Goal: Task Accomplishment & Management: Manage account settings

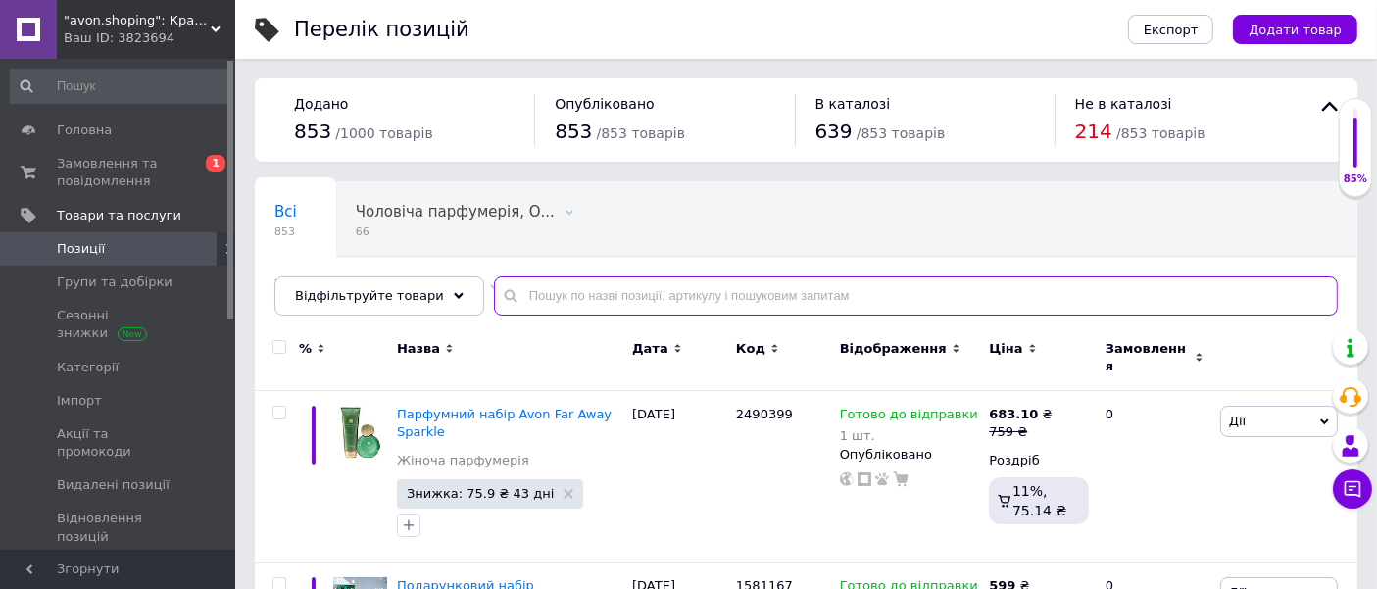
paste input "1437764"
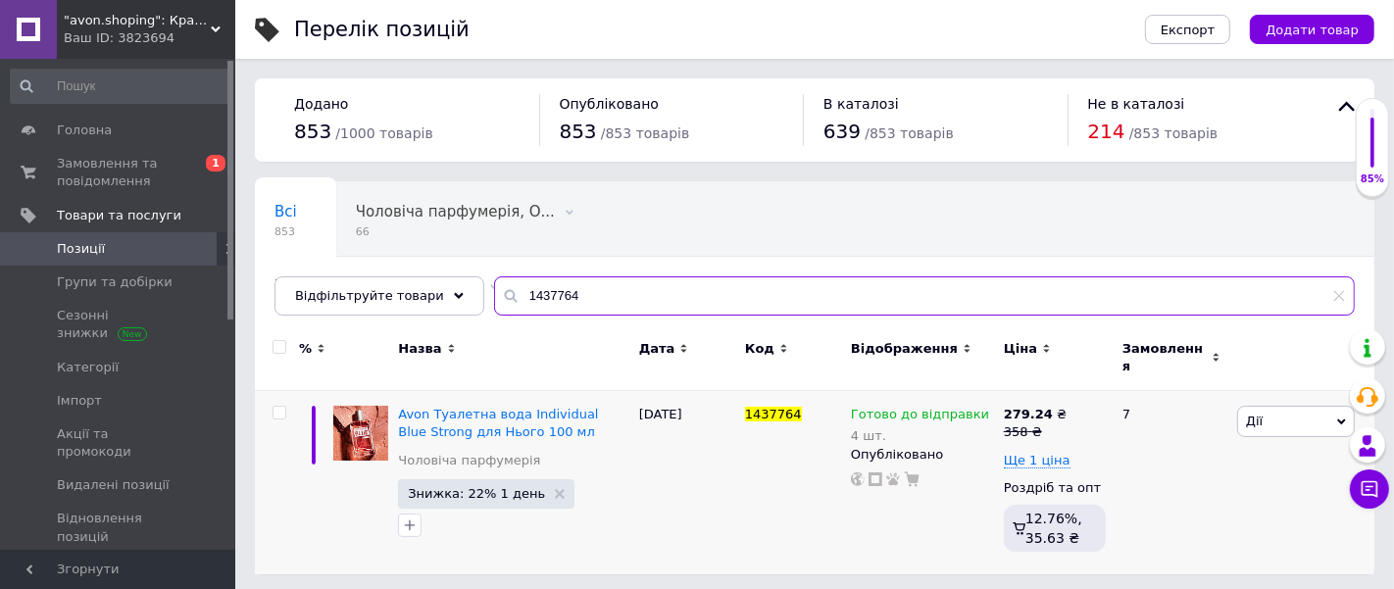
type input "1437764"
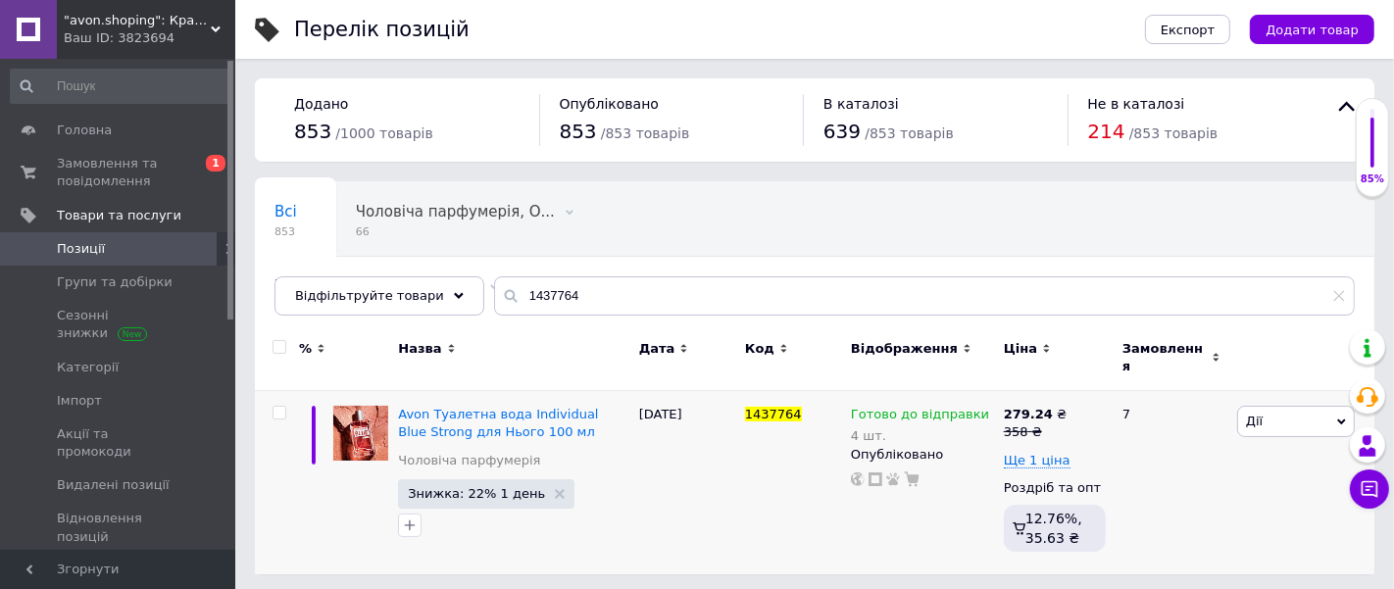
click at [1099, 456] on div "Ще 1 ціна" at bounding box center [1055, 461] width 102 height 18
click at [486, 487] on span "Знижка: 22% 1 день" at bounding box center [476, 493] width 137 height 13
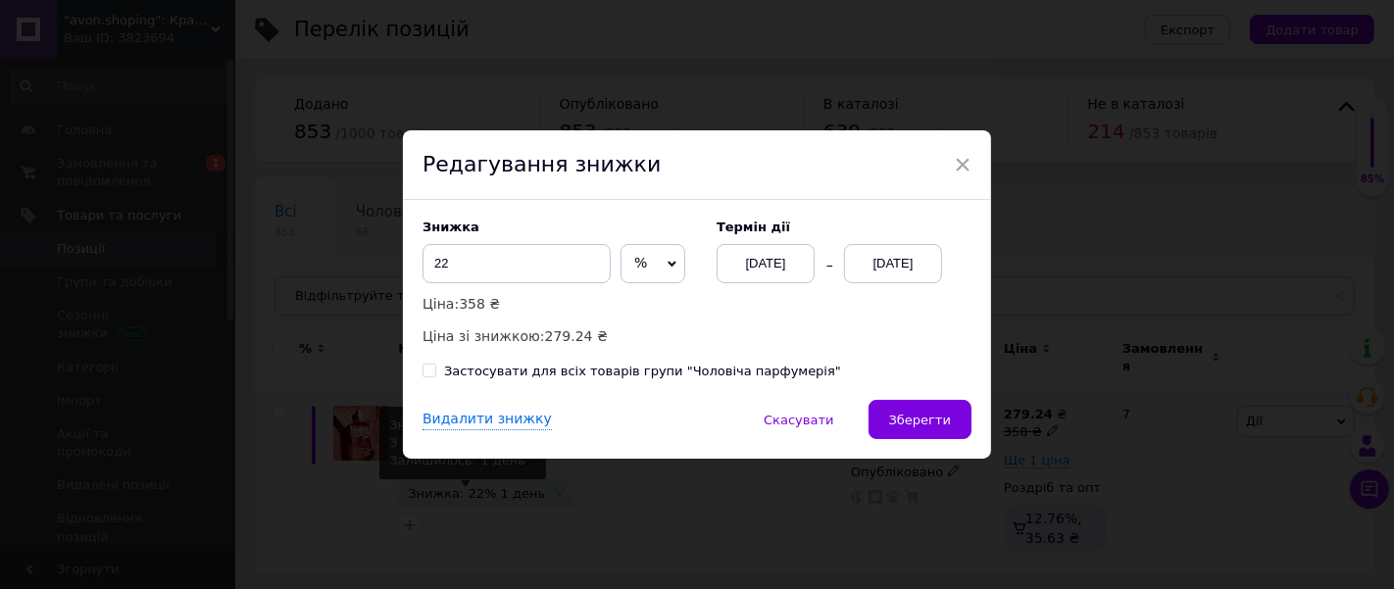
click at [896, 259] on div "13.10.2025" at bounding box center [893, 263] width 98 height 39
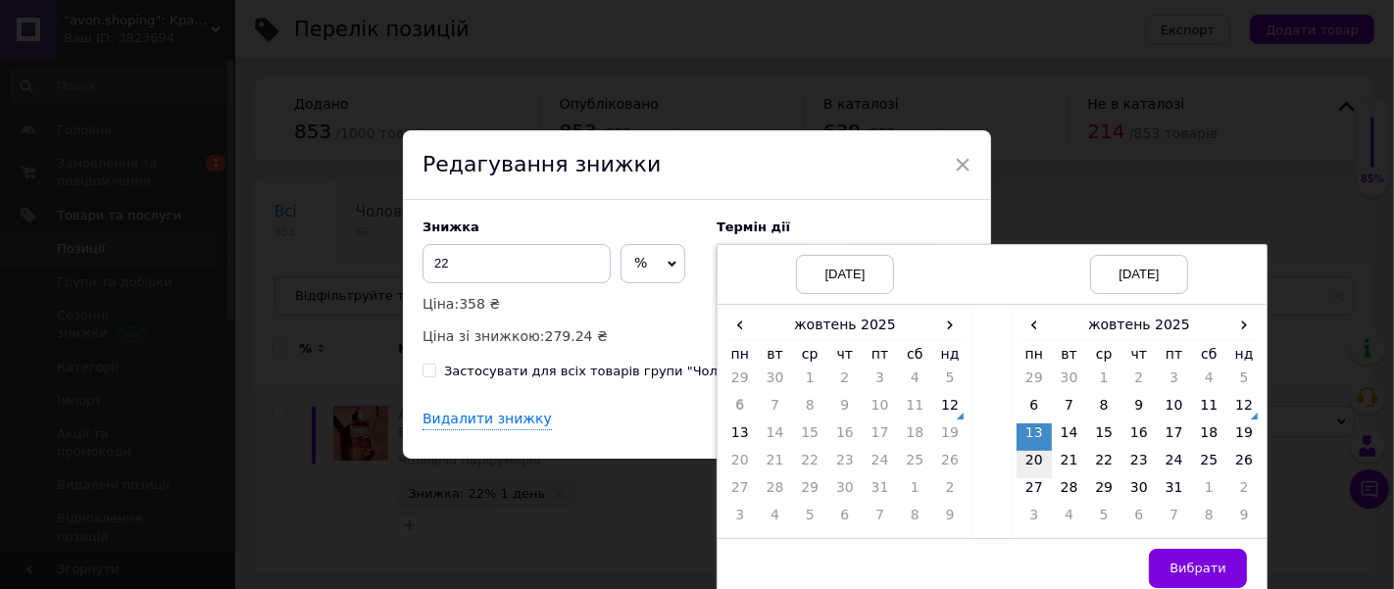
click at [1029, 459] on td "20" at bounding box center [1033, 464] width 35 height 27
click at [941, 400] on td "12" at bounding box center [949, 409] width 35 height 27
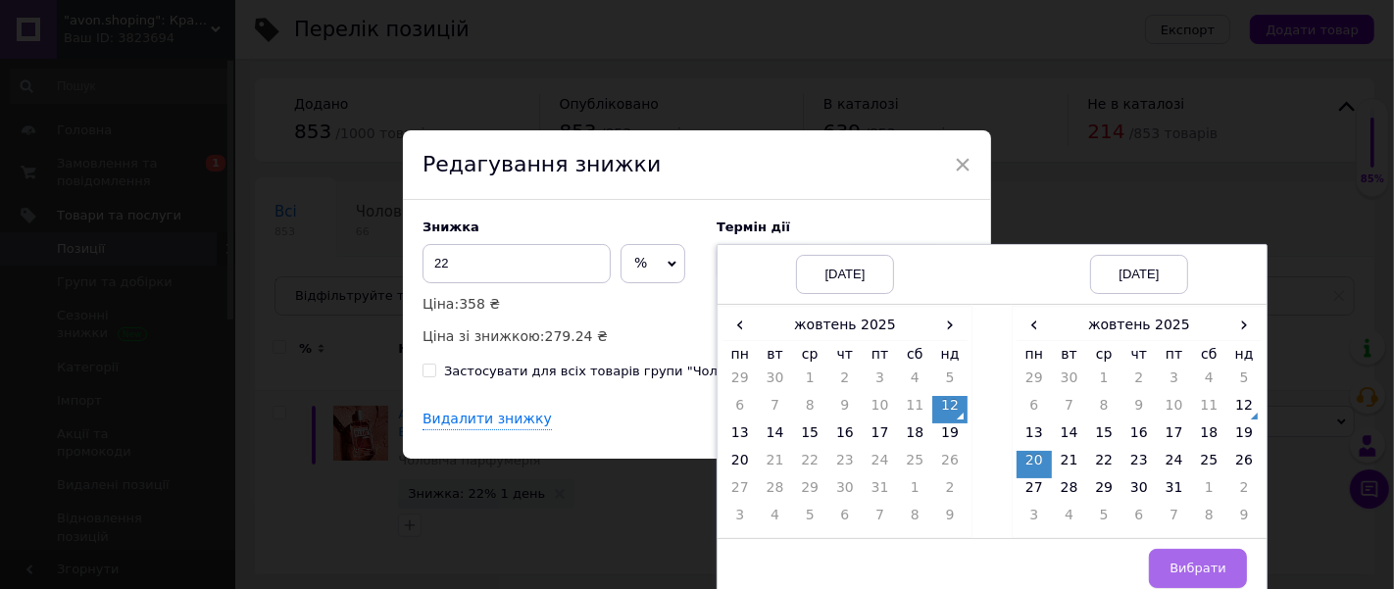
click at [1206, 573] on span "Вибрати" at bounding box center [1197, 568] width 57 height 15
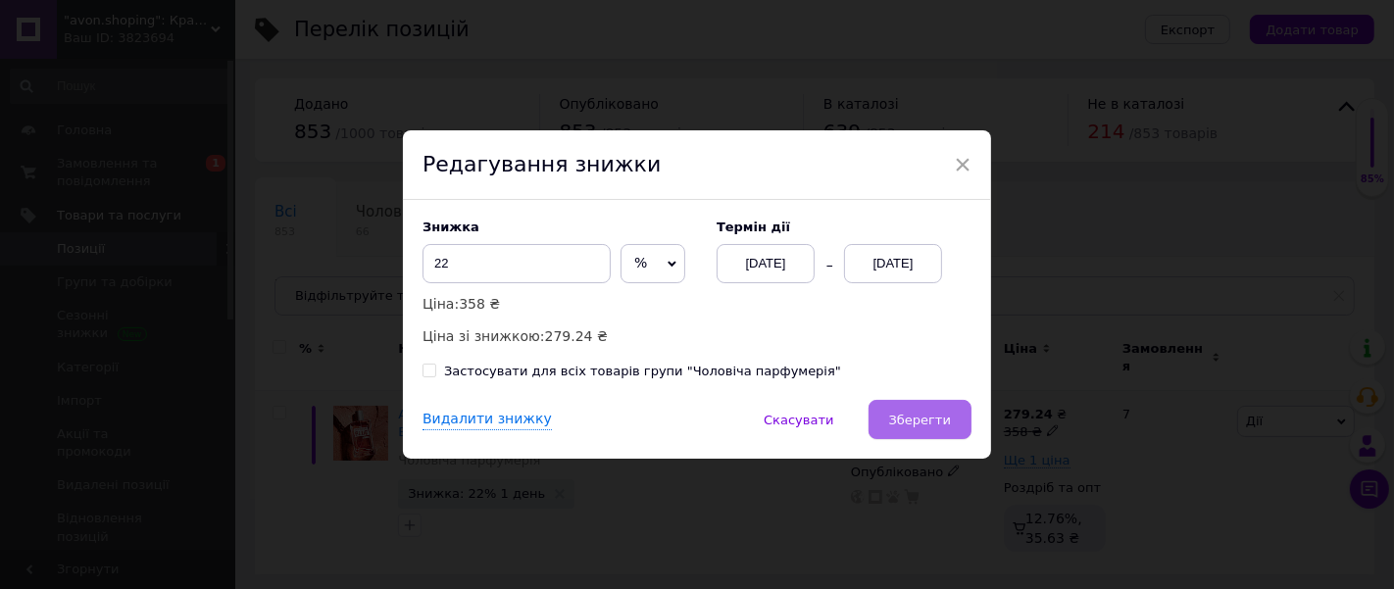
click at [919, 413] on span "Зберегти" at bounding box center [920, 420] width 62 height 15
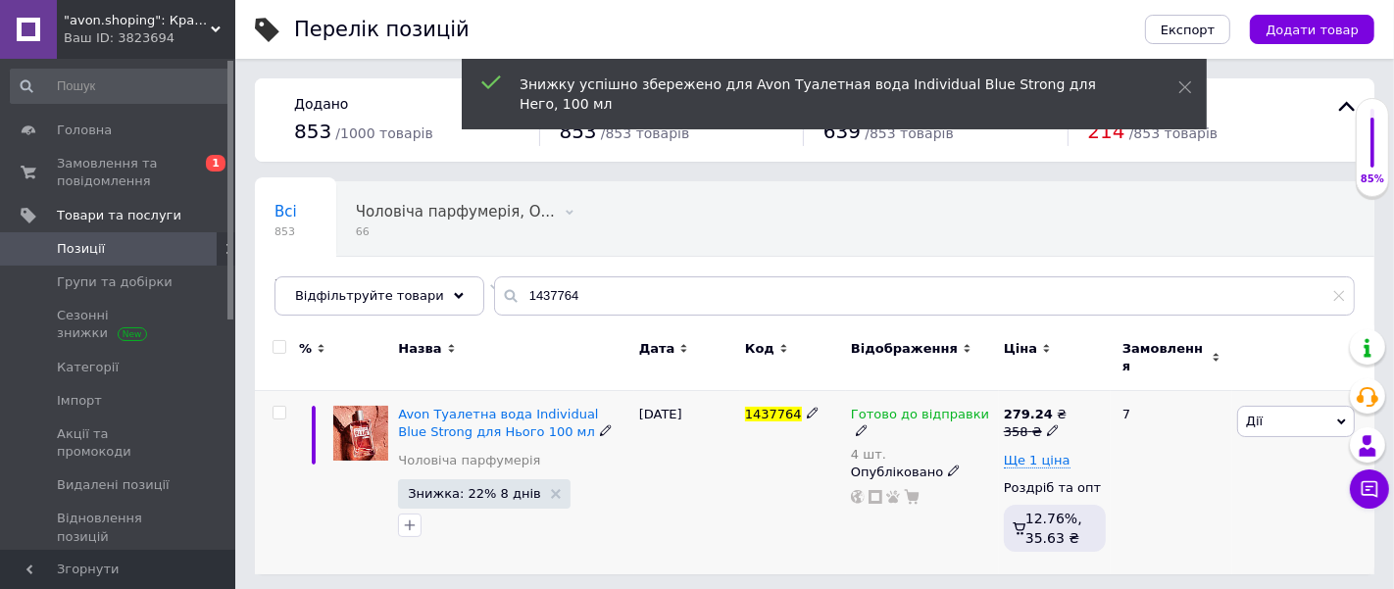
click at [477, 487] on span "Знижка: 22% 8 днів" at bounding box center [474, 493] width 133 height 13
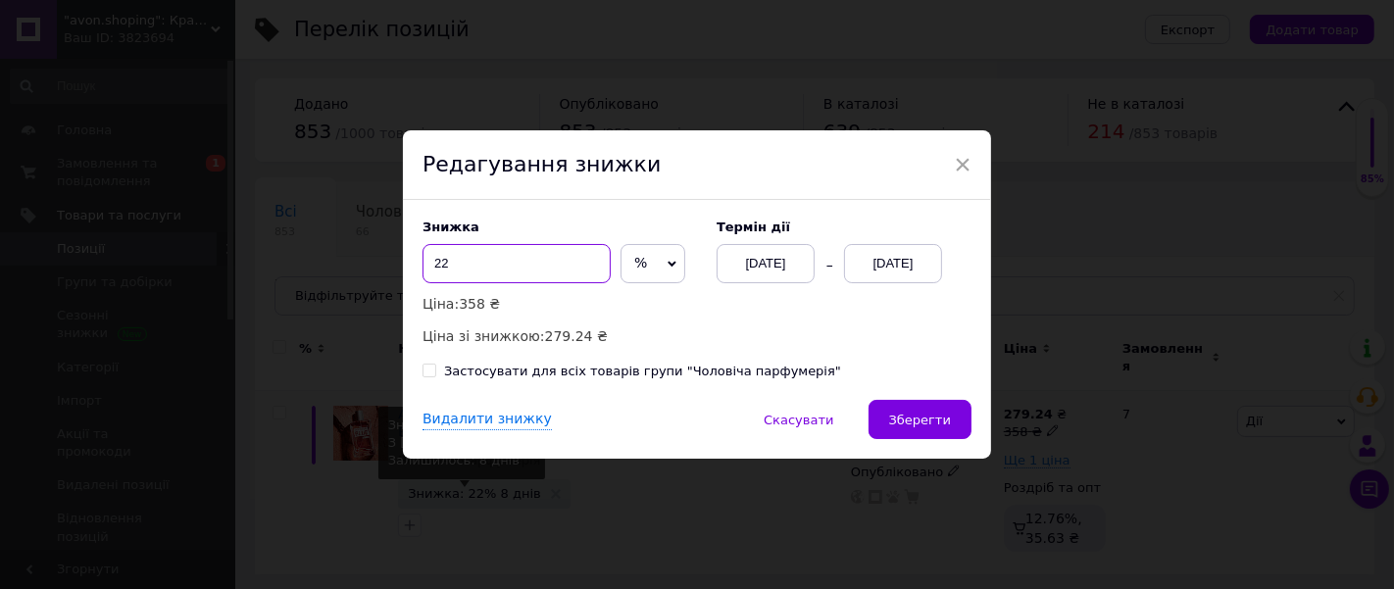
click at [498, 257] on input "22" at bounding box center [516, 263] width 188 height 39
type input "2"
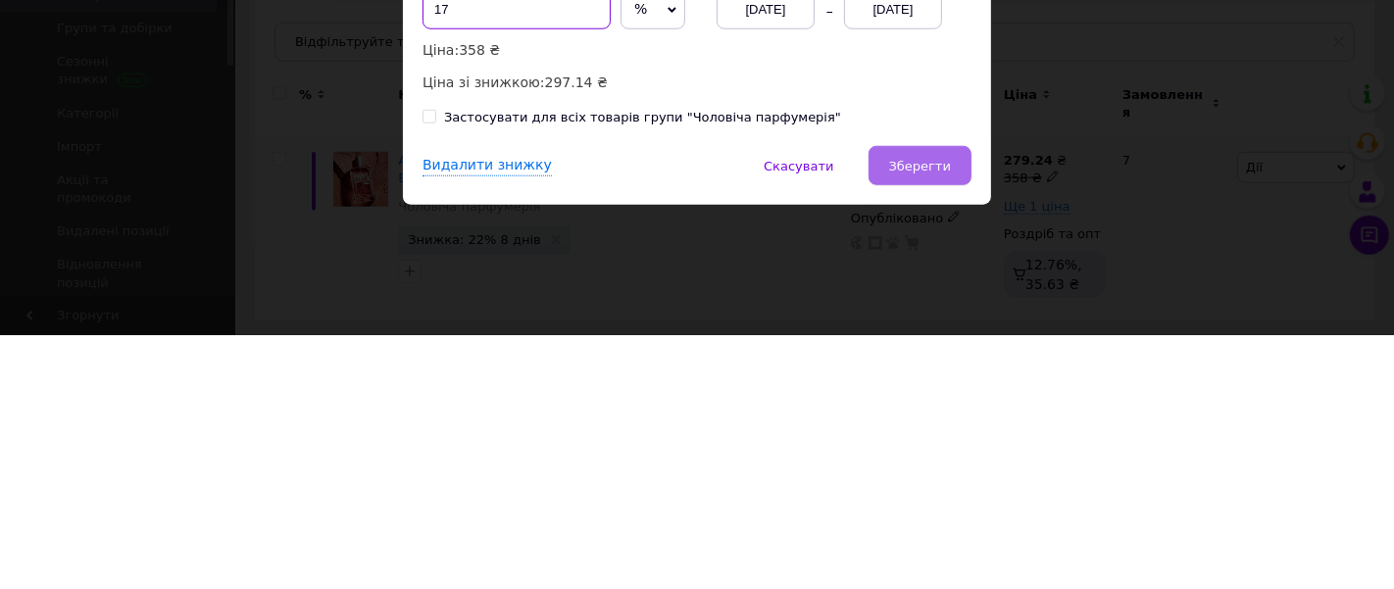
type input "17"
click at [932, 439] on button "Зберегти" at bounding box center [919, 419] width 103 height 39
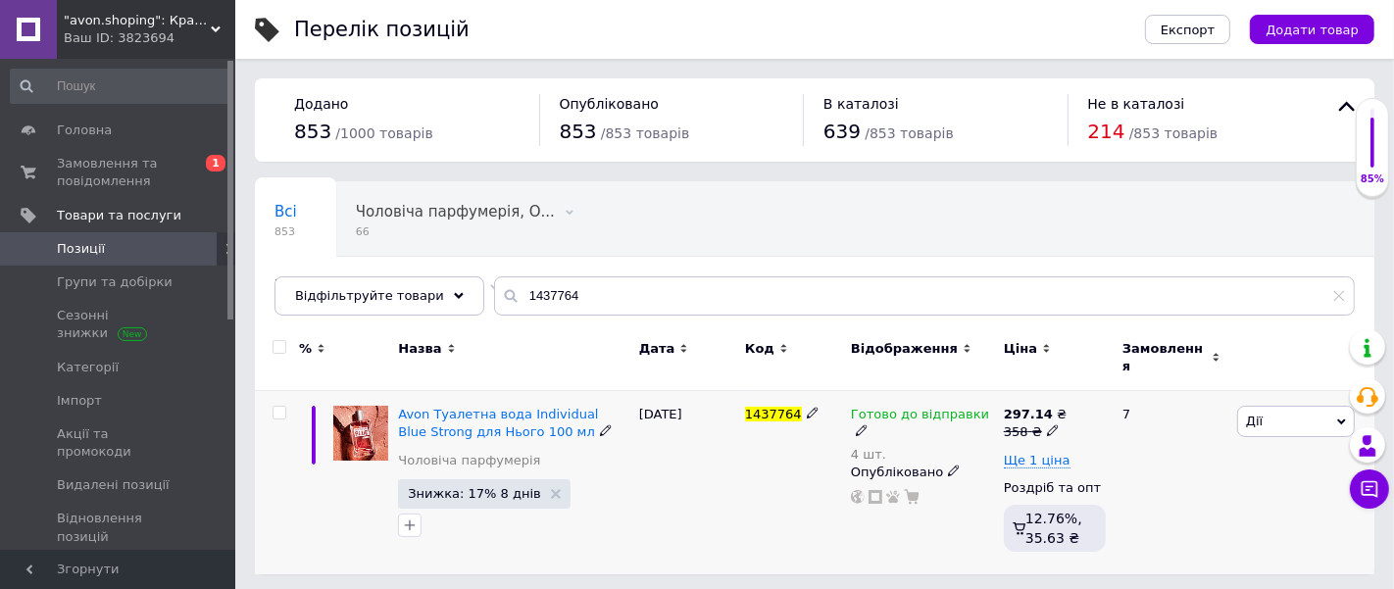
click at [1047, 425] on use at bounding box center [1052, 430] width 11 height 11
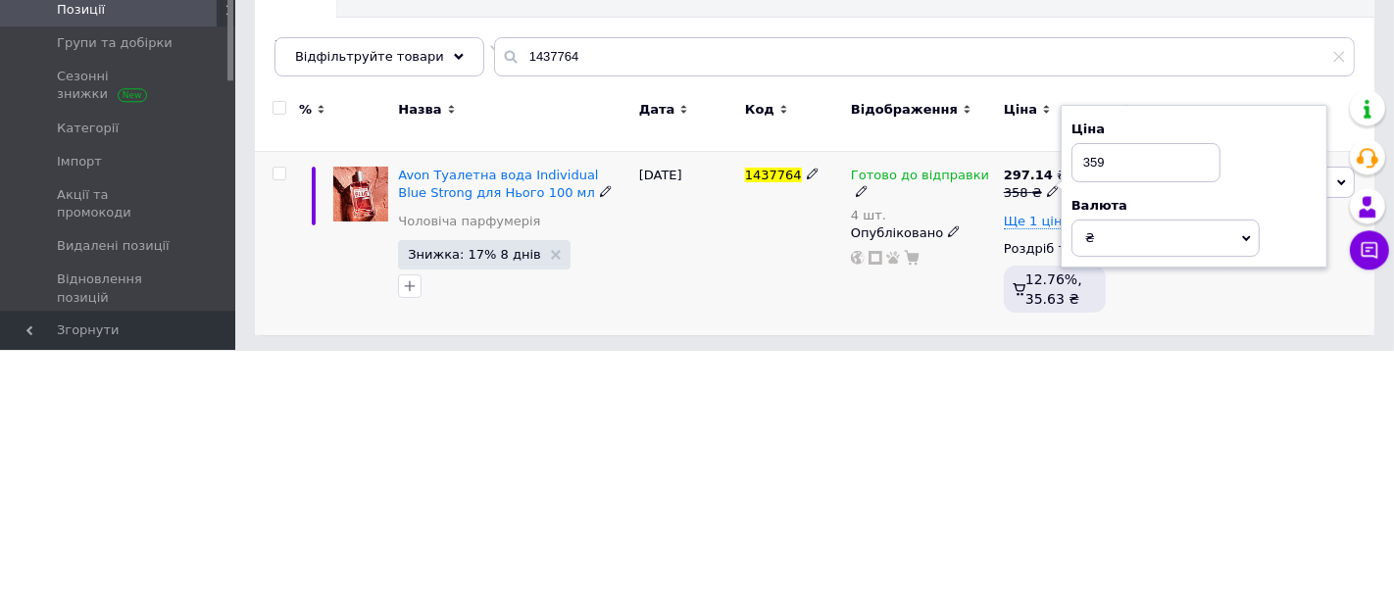
type input "359"
click at [719, 468] on div "[DATE]" at bounding box center [687, 483] width 106 height 184
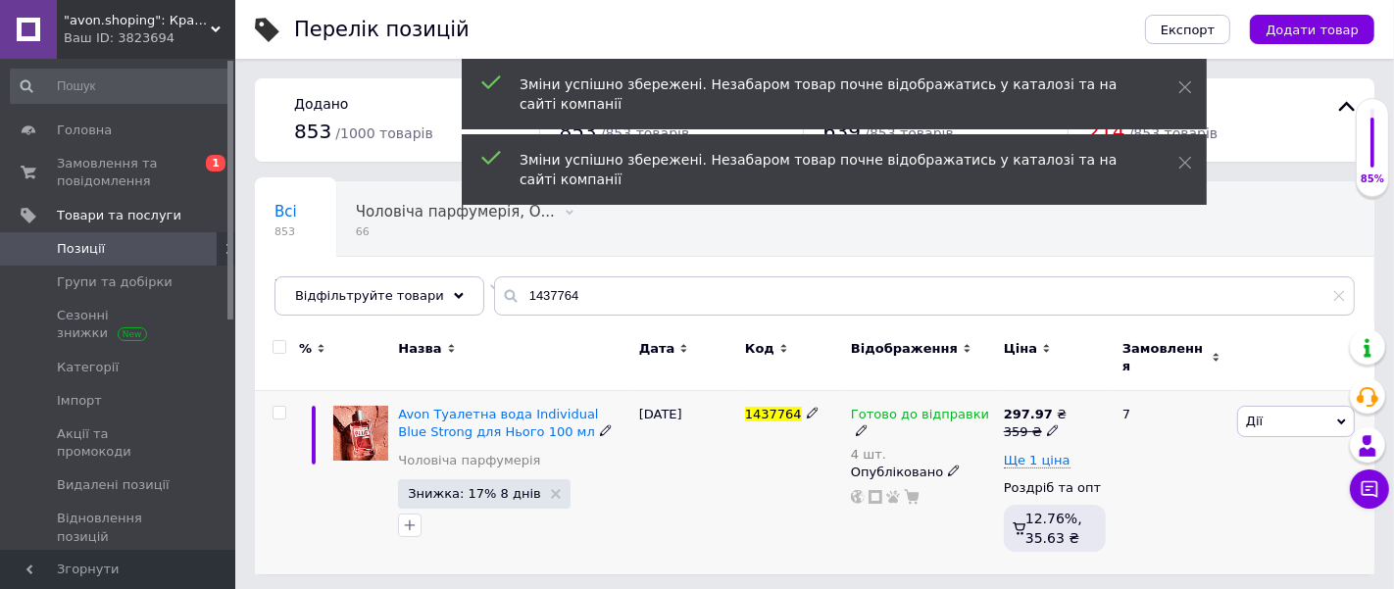
click at [1047, 424] on icon at bounding box center [1053, 430] width 12 height 12
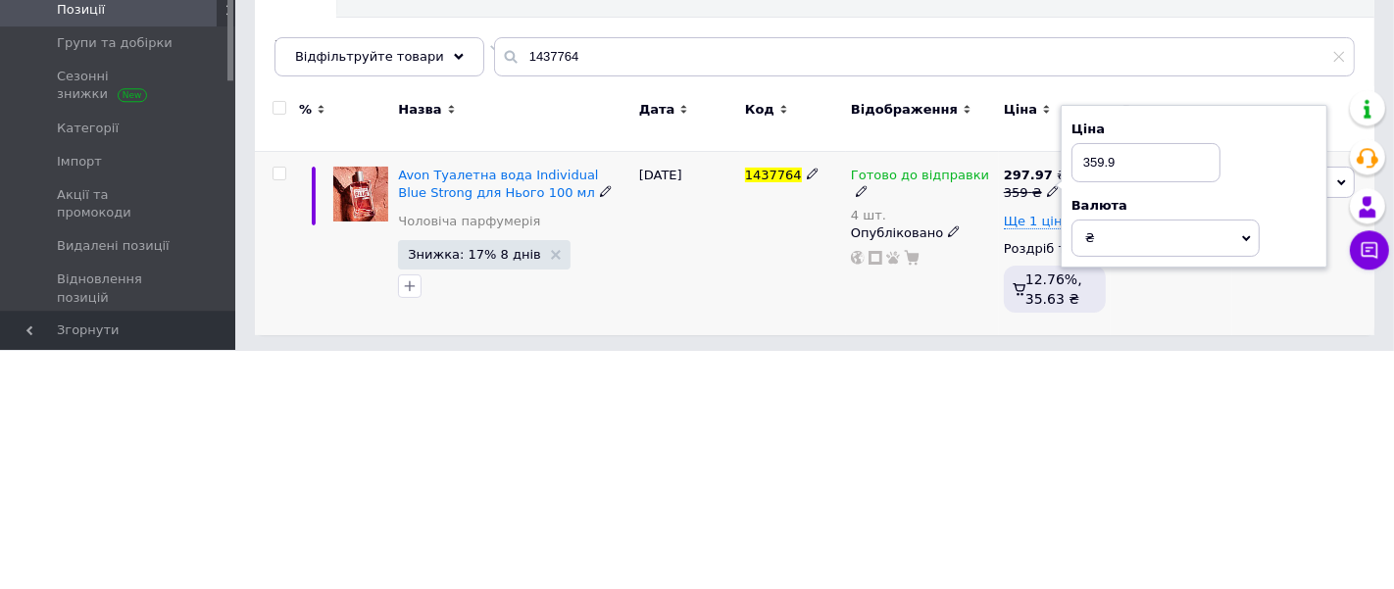
type input "359.9"
click at [715, 458] on div "[DATE]" at bounding box center [687, 483] width 106 height 184
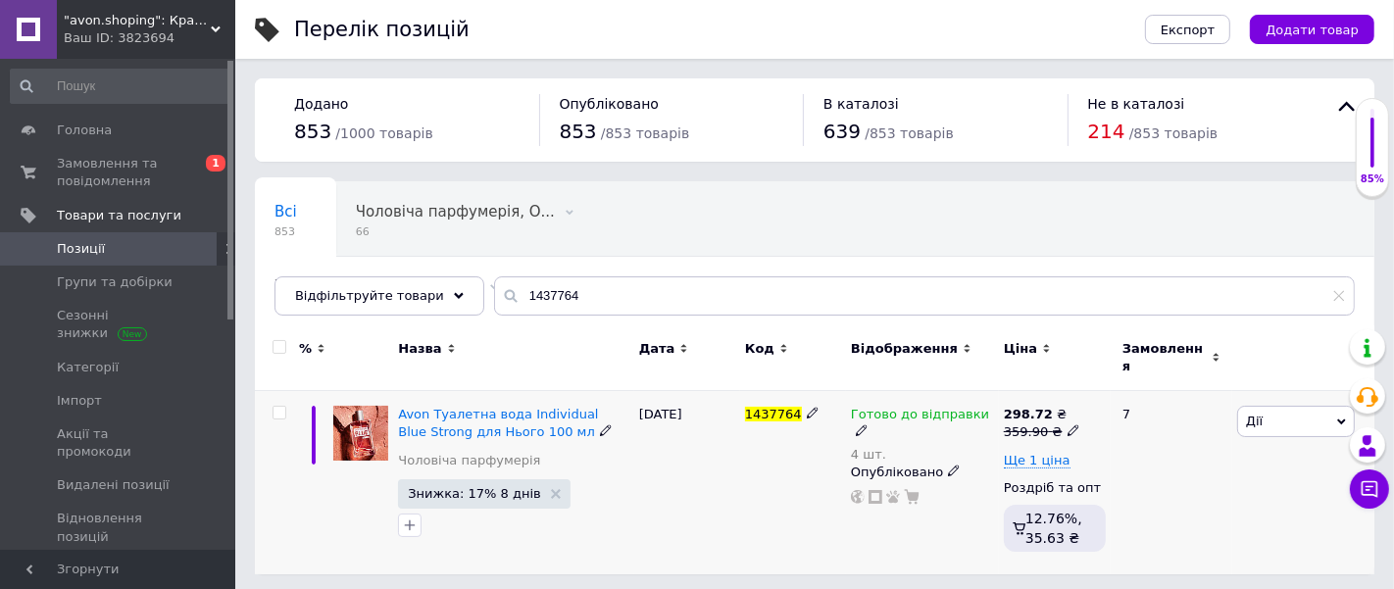
click at [1067, 424] on icon at bounding box center [1073, 430] width 12 height 12
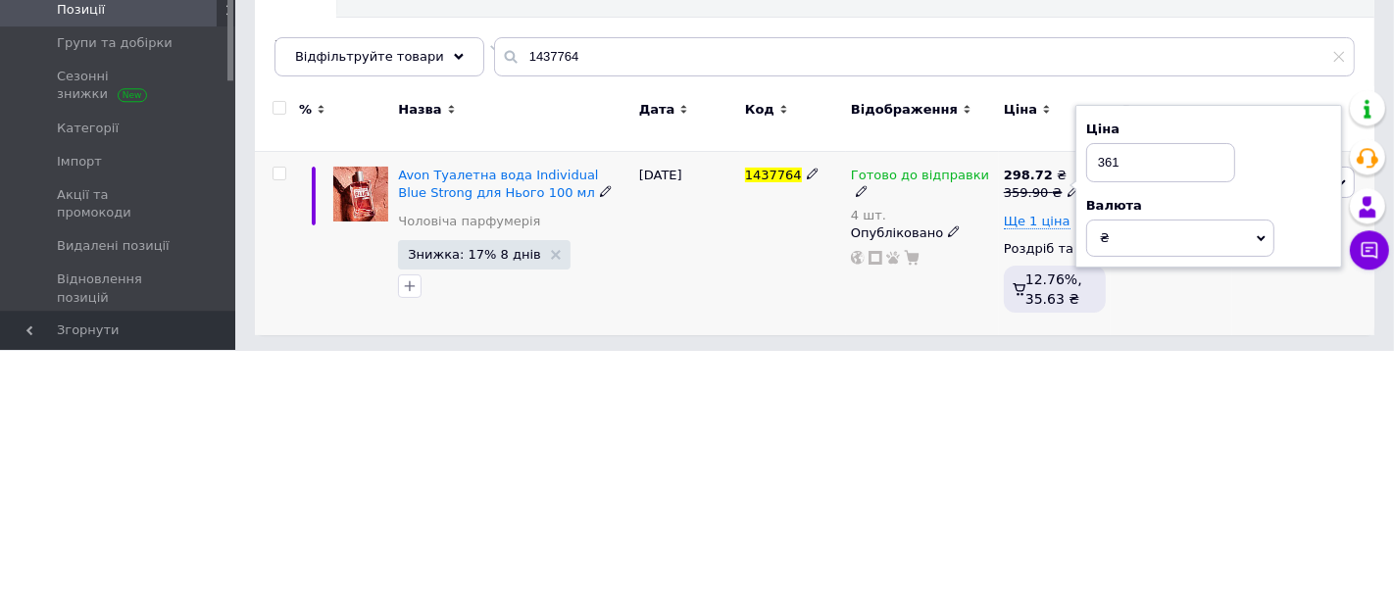
type input "361"
click at [745, 489] on div "1437764" at bounding box center [793, 483] width 106 height 184
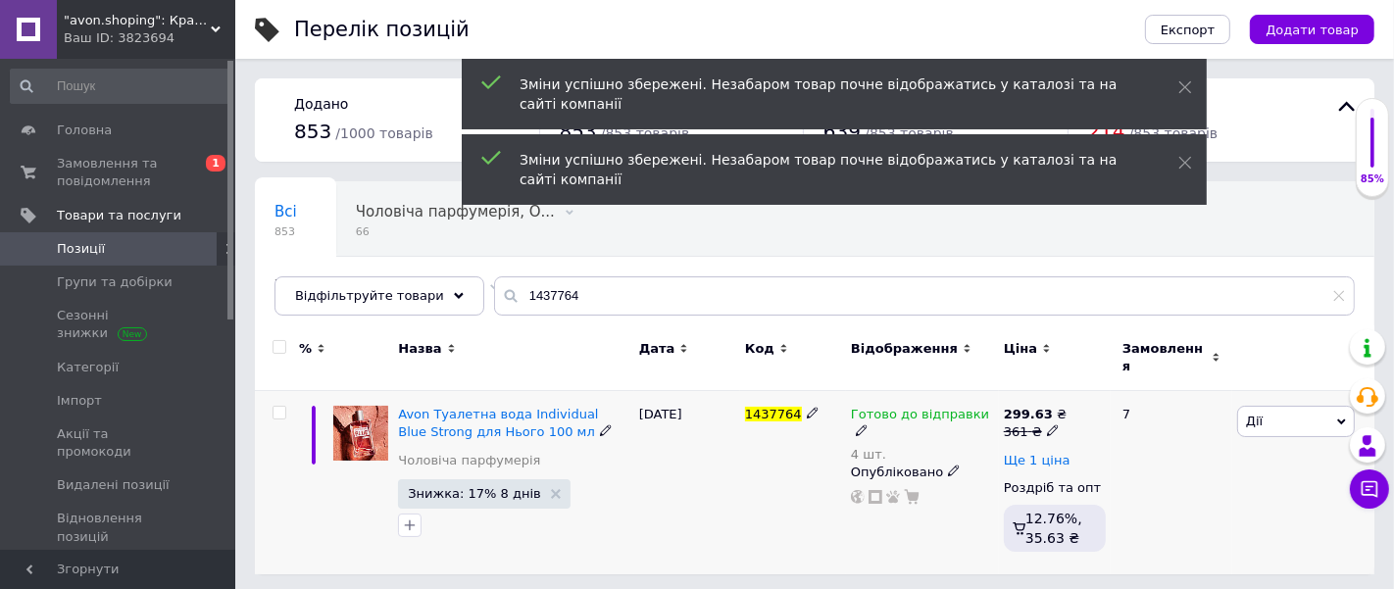
click at [1045, 453] on span "Ще 1 ціна" at bounding box center [1037, 461] width 67 height 16
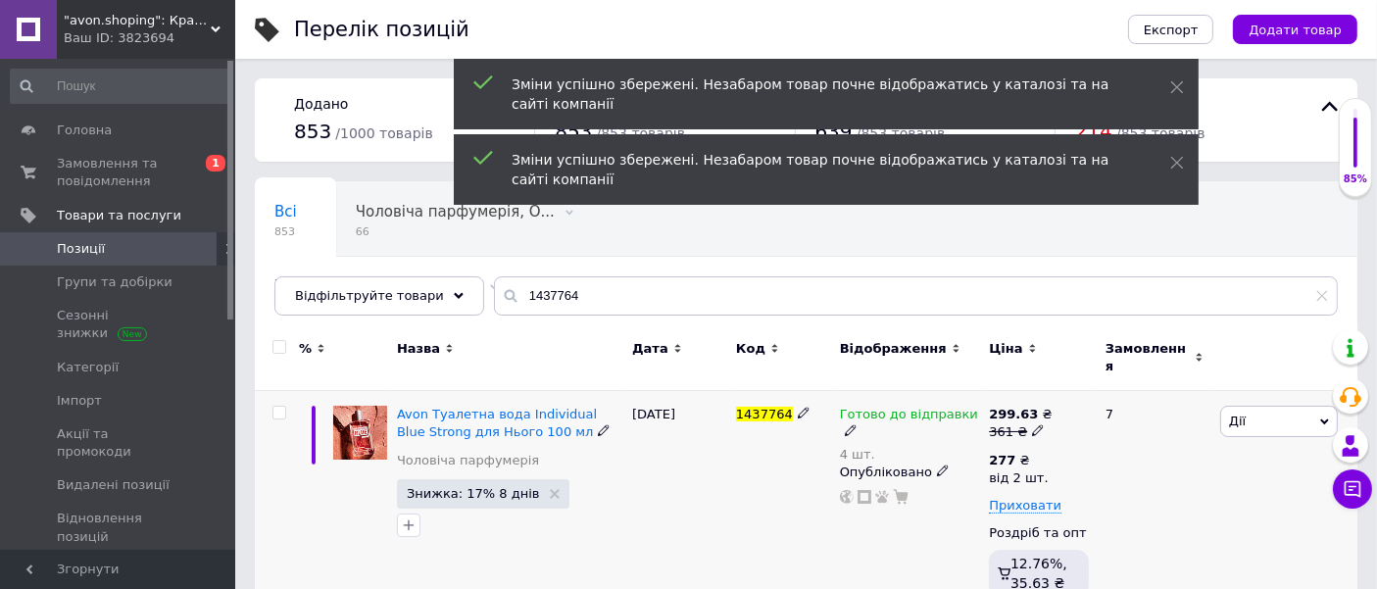
click at [1019, 452] on div "277 ₴" at bounding box center [1018, 461] width 59 height 18
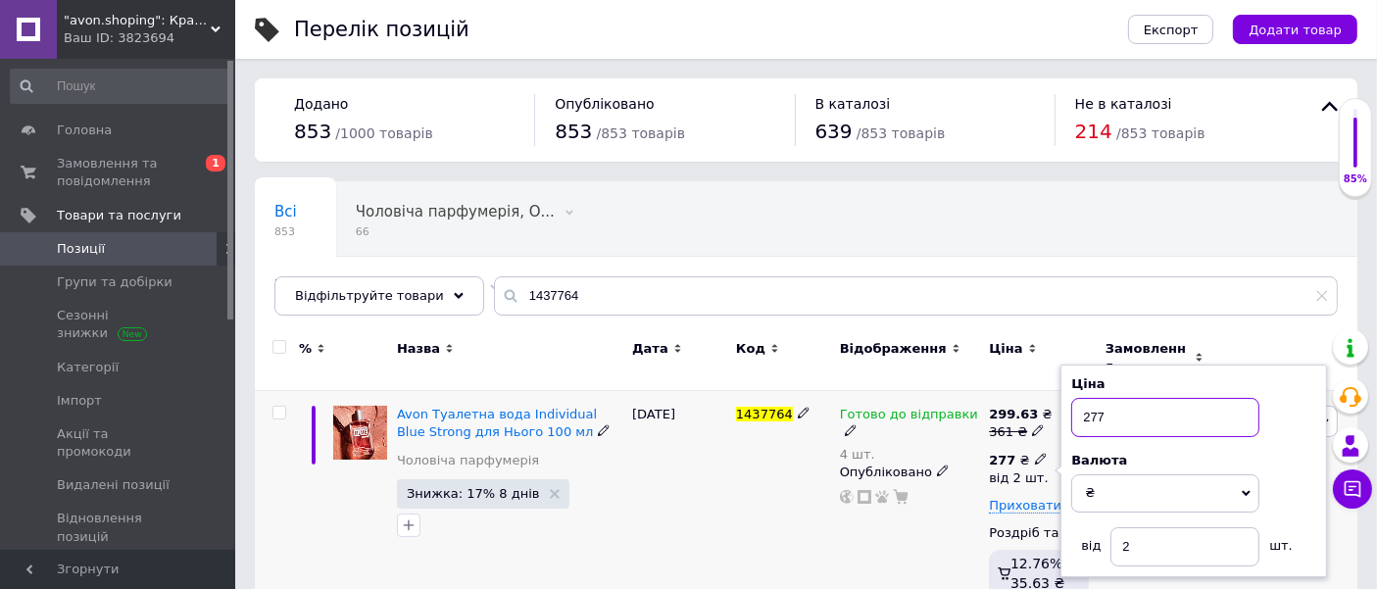
click at [1138, 406] on input "277" at bounding box center [1165, 417] width 188 height 39
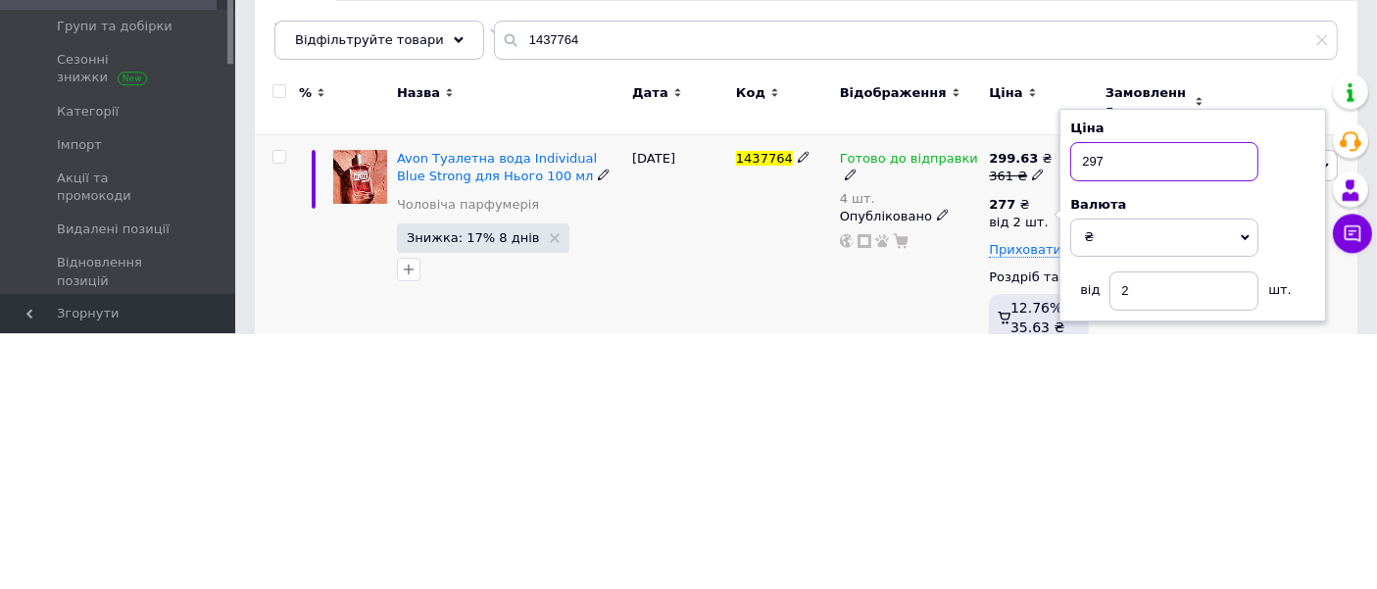
type input "297"
click at [711, 472] on div "[DATE]" at bounding box center [679, 505] width 104 height 229
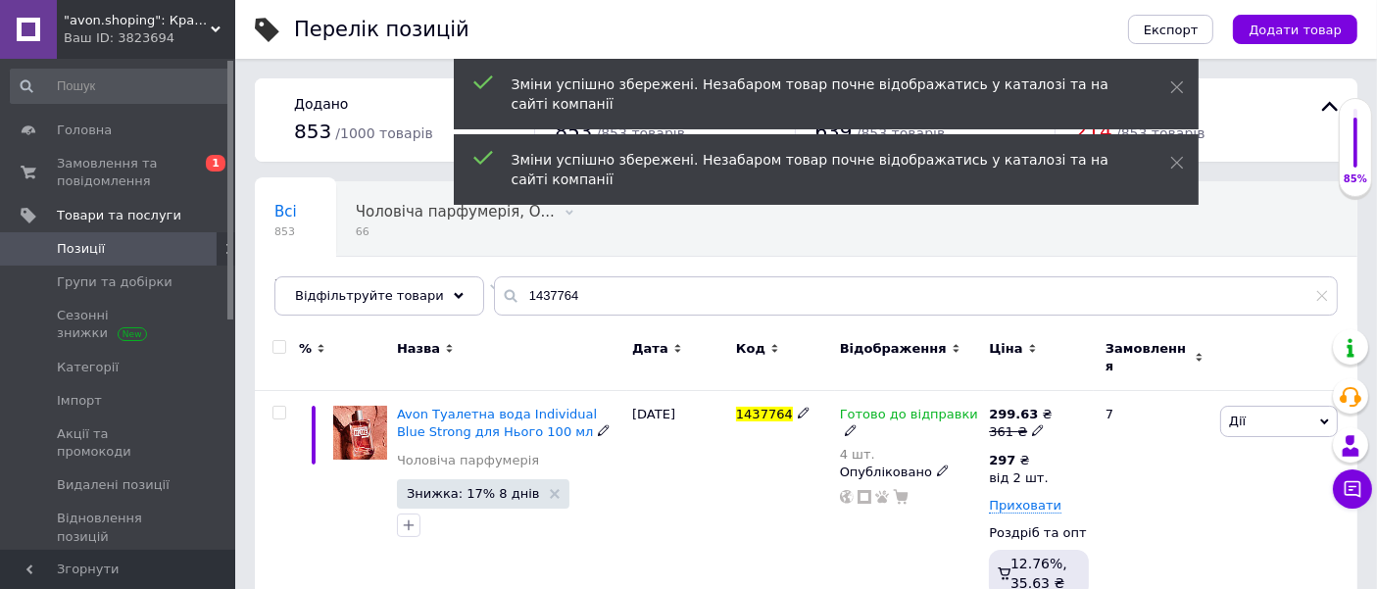
click at [470, 487] on span "Знижка: 17% 8 днів" at bounding box center [473, 493] width 133 height 13
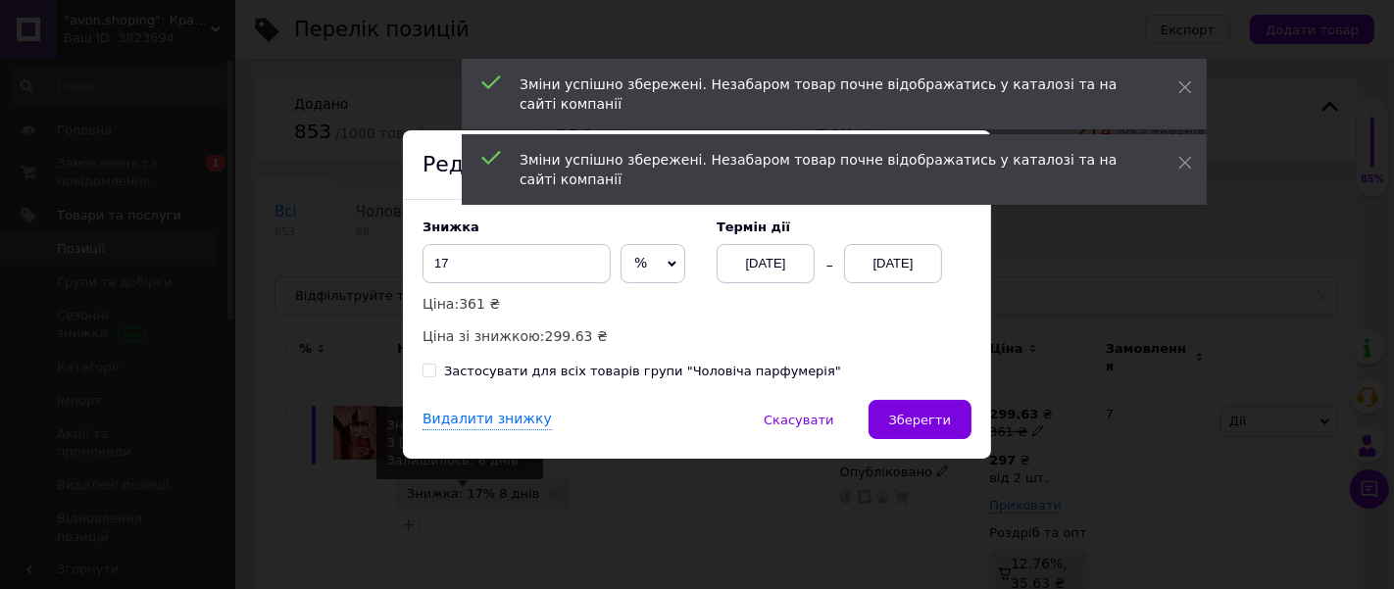
click at [883, 257] on div "20.10.2025" at bounding box center [893, 263] width 98 height 39
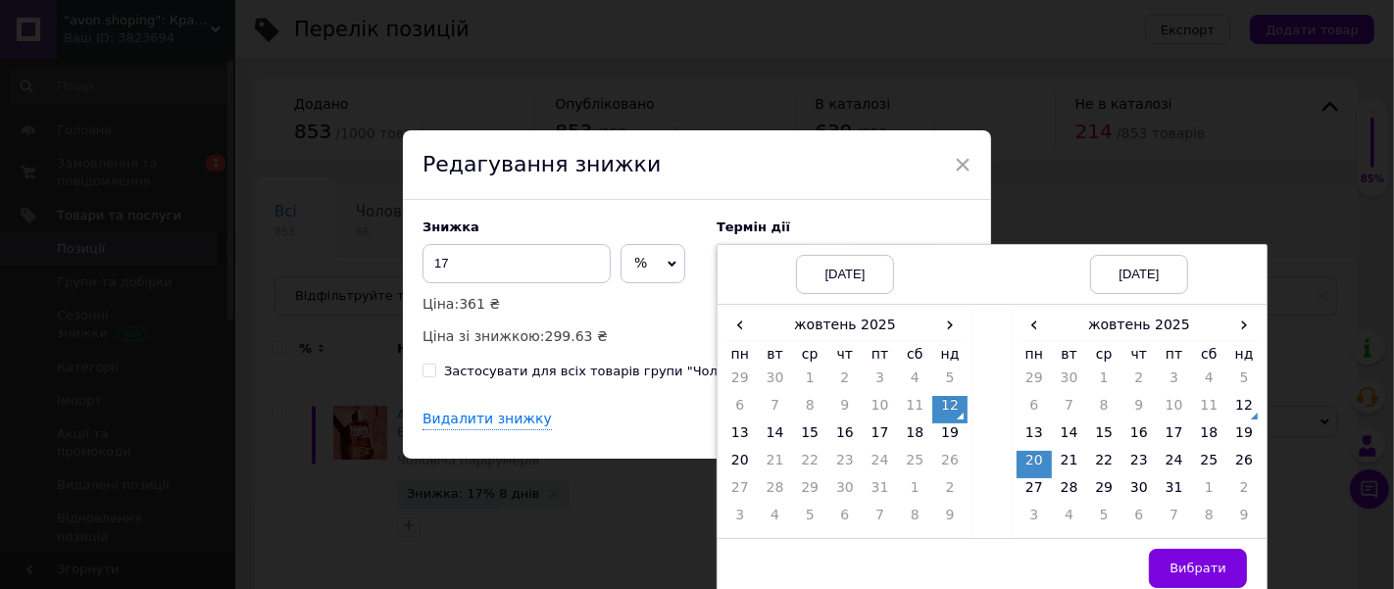
click at [1041, 190] on div "× Редагування знижки Знижка 17 % ₴ Ціна: 361 ₴ Ціна зі знижкою: 299.63 ₴ Термін…" at bounding box center [697, 294] width 1394 height 589
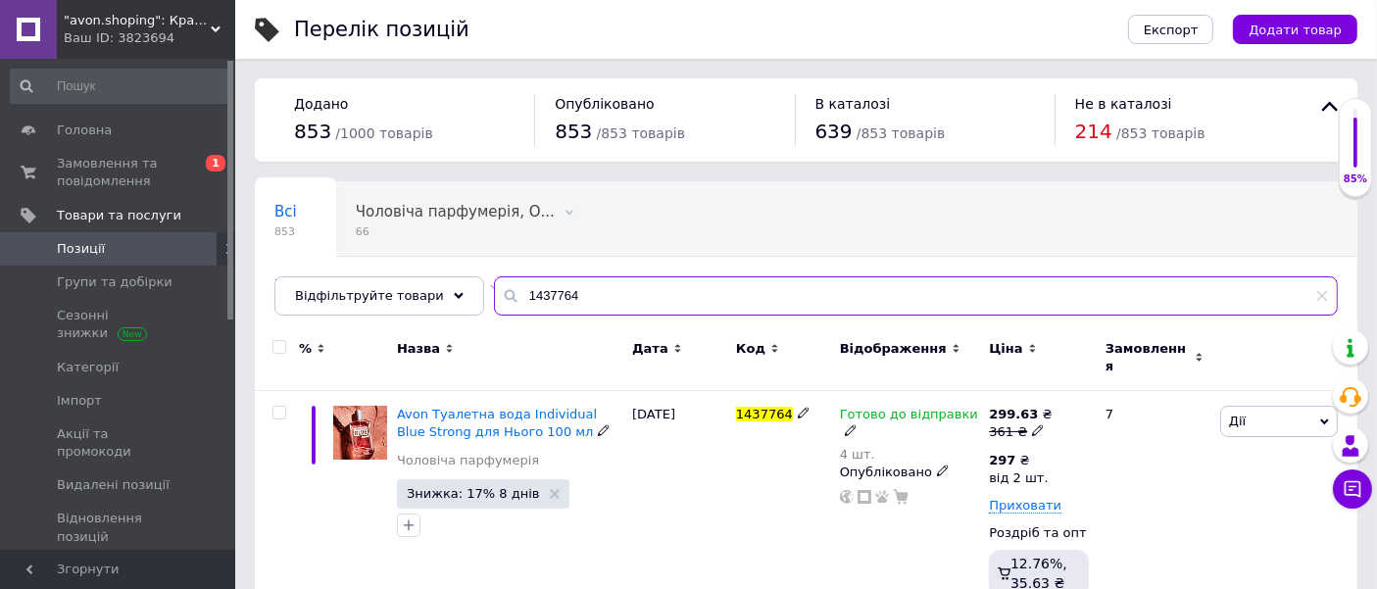
click at [596, 300] on input "1437764" at bounding box center [916, 295] width 844 height 39
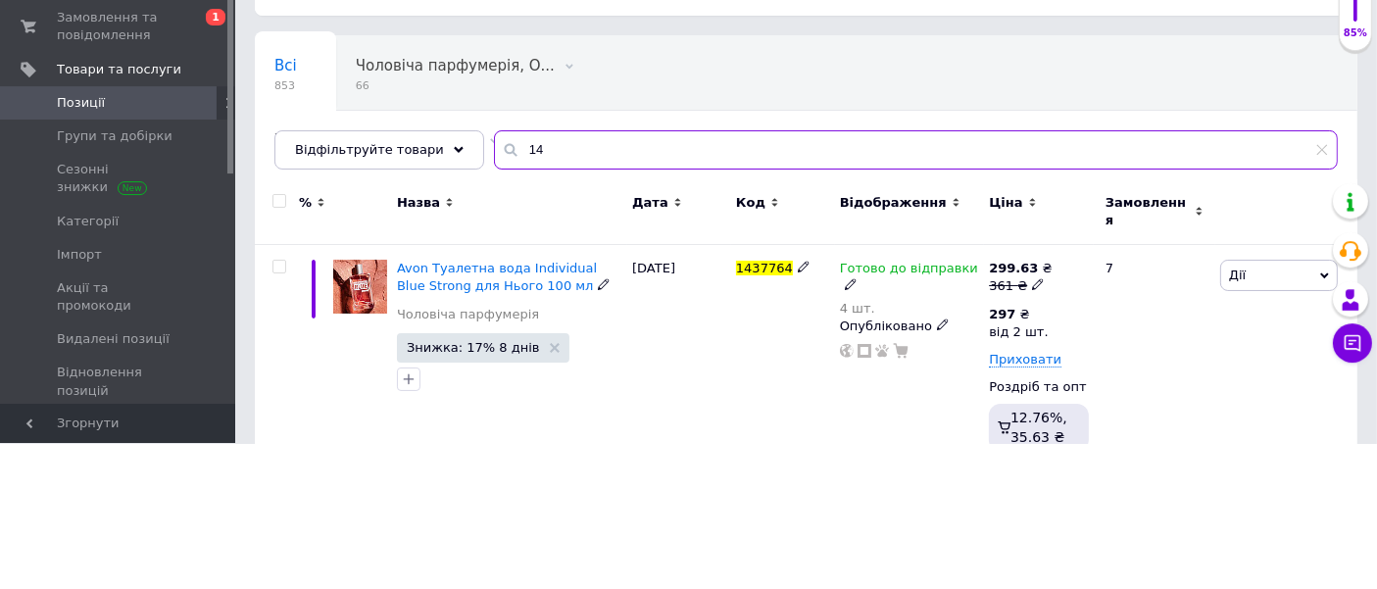
type input "1"
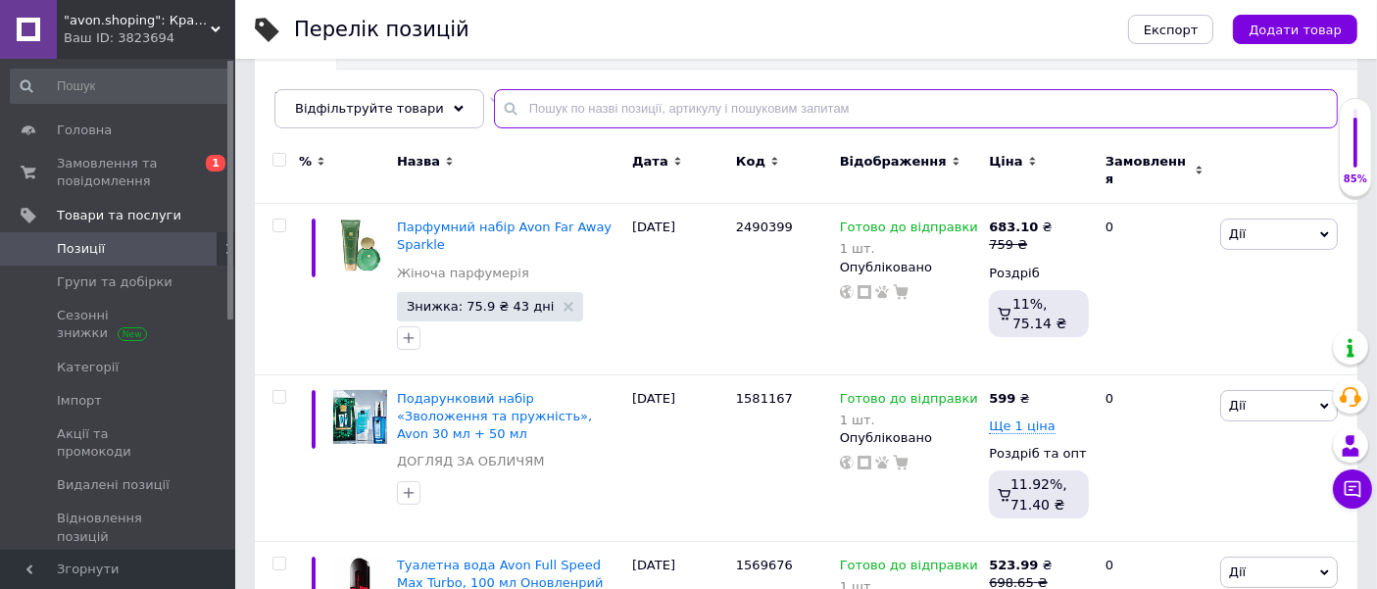
scroll to position [183, 0]
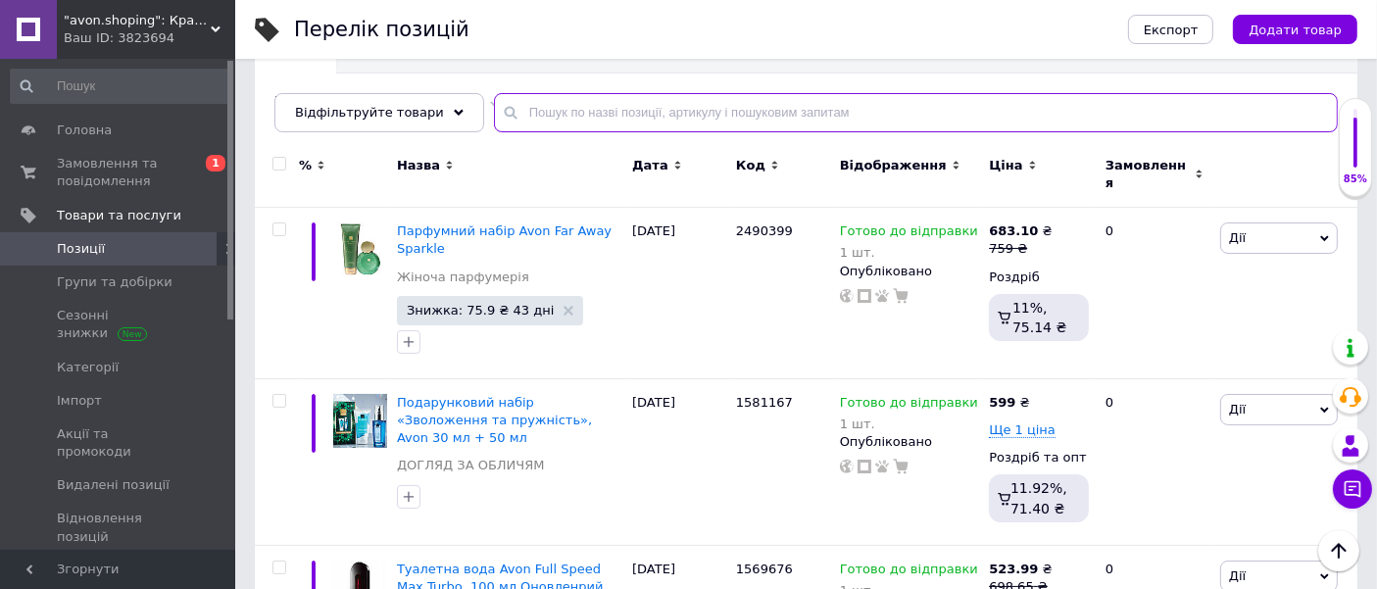
type input "1437764"
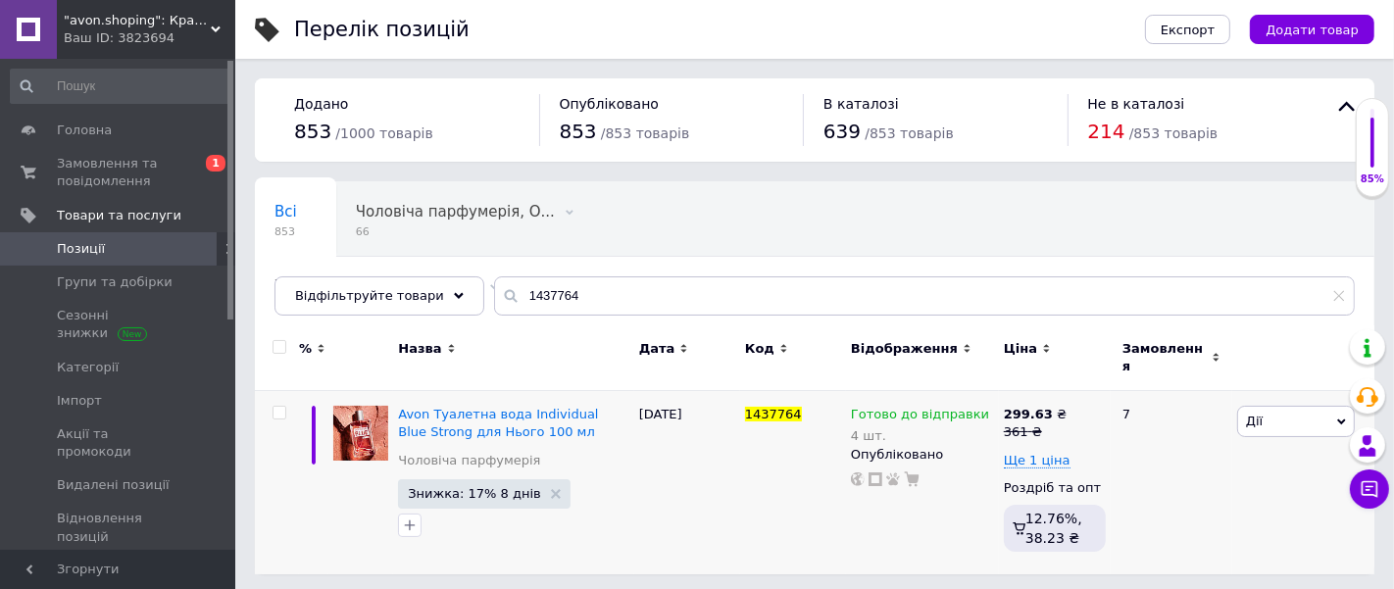
click at [475, 487] on span "Знижка: 17% 8 днів" at bounding box center [474, 493] width 133 height 13
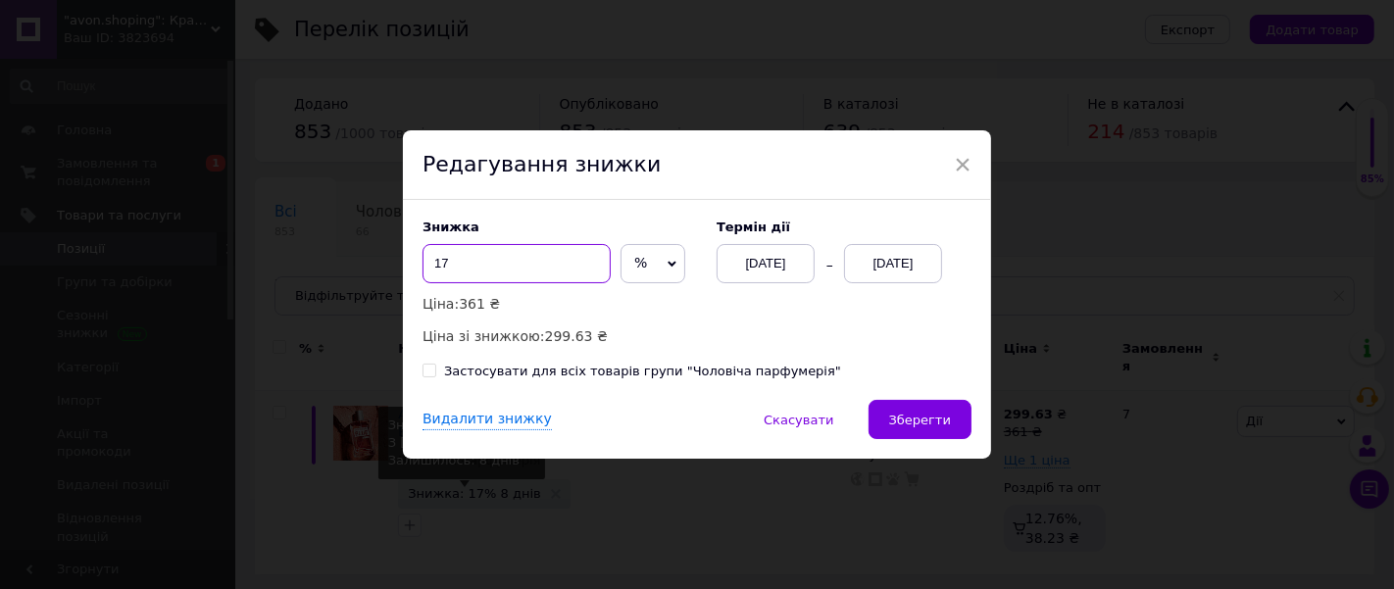
click at [485, 266] on input "17" at bounding box center [516, 263] width 188 height 39
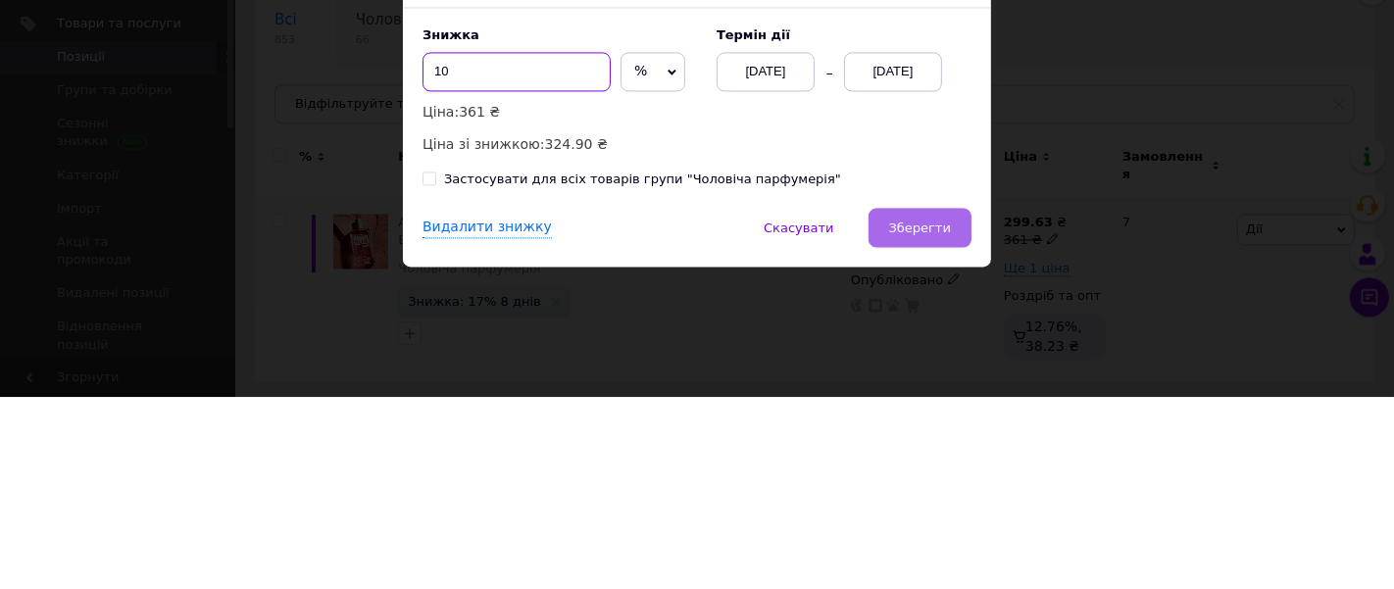
type input "10"
click at [936, 417] on span "Зберегти" at bounding box center [920, 420] width 62 height 15
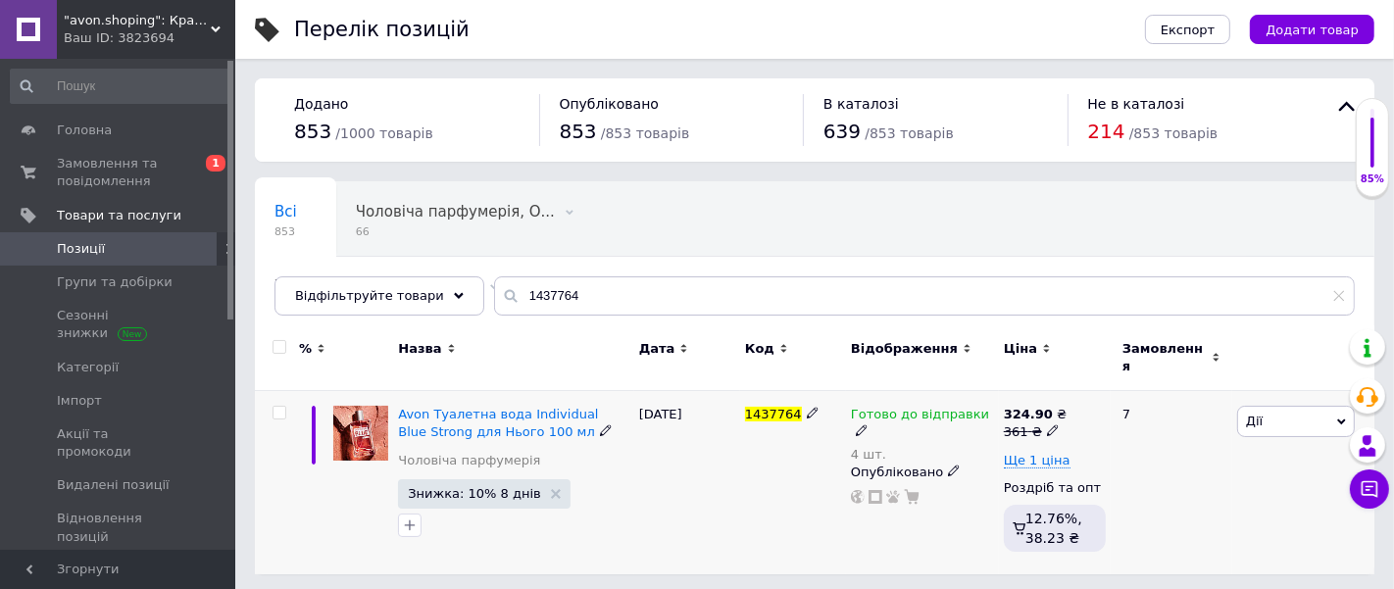
click at [1037, 423] on div "361 ₴" at bounding box center [1035, 432] width 63 height 18
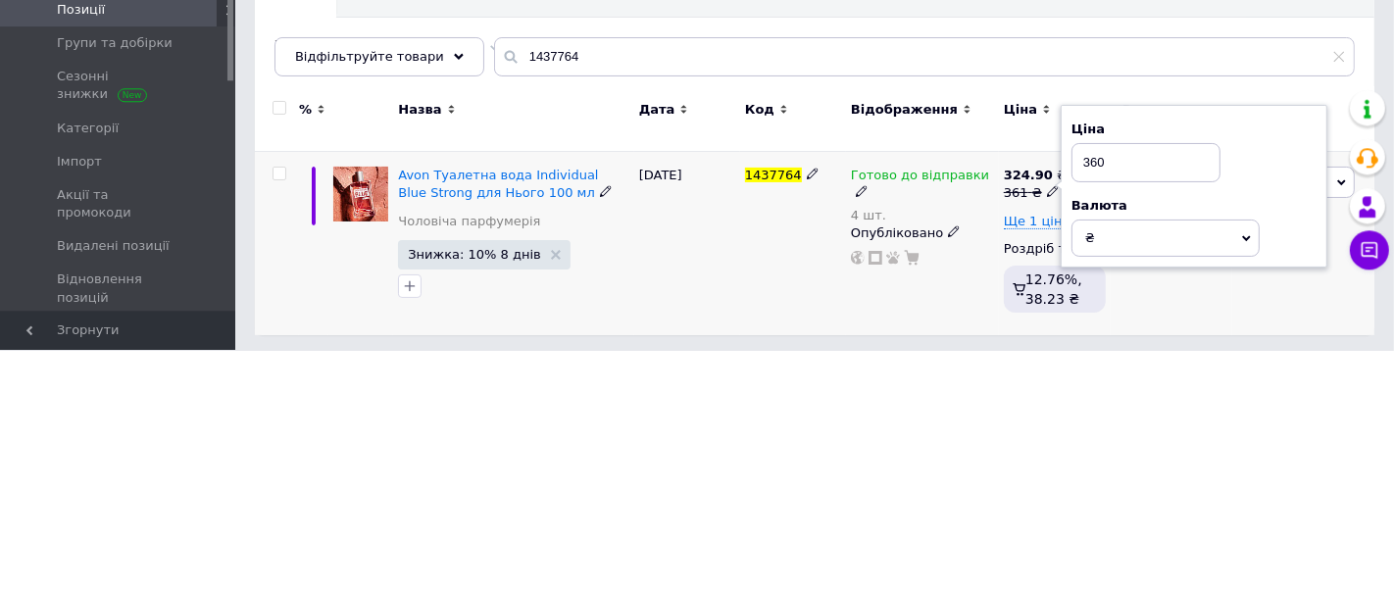
type input "360"
click at [732, 477] on div "[DATE]" at bounding box center [687, 483] width 106 height 184
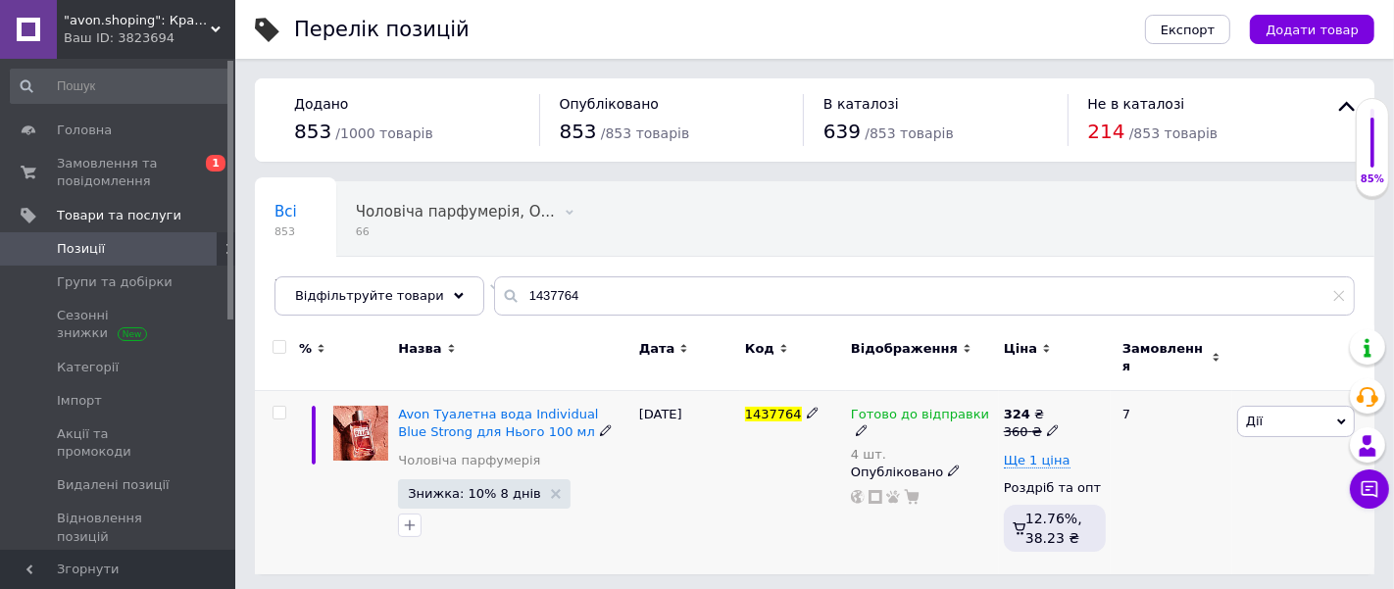
click at [1047, 424] on icon at bounding box center [1053, 430] width 12 height 12
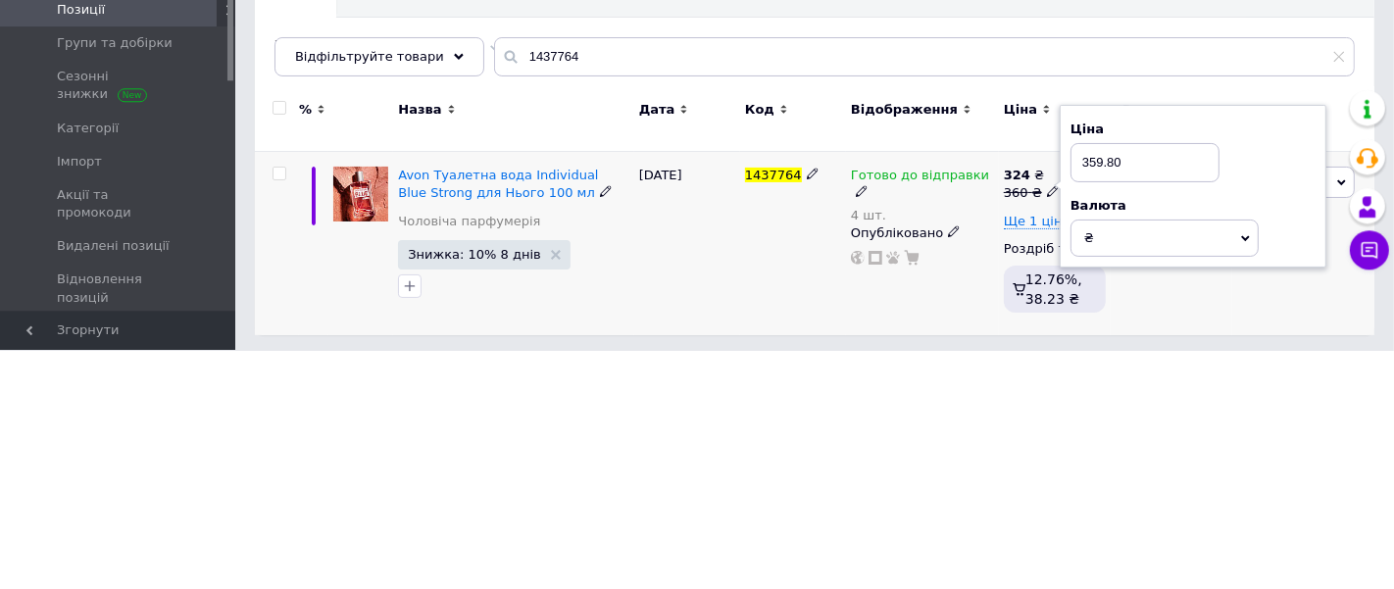
type input "359.80"
click at [763, 492] on div "1437764" at bounding box center [793, 483] width 106 height 184
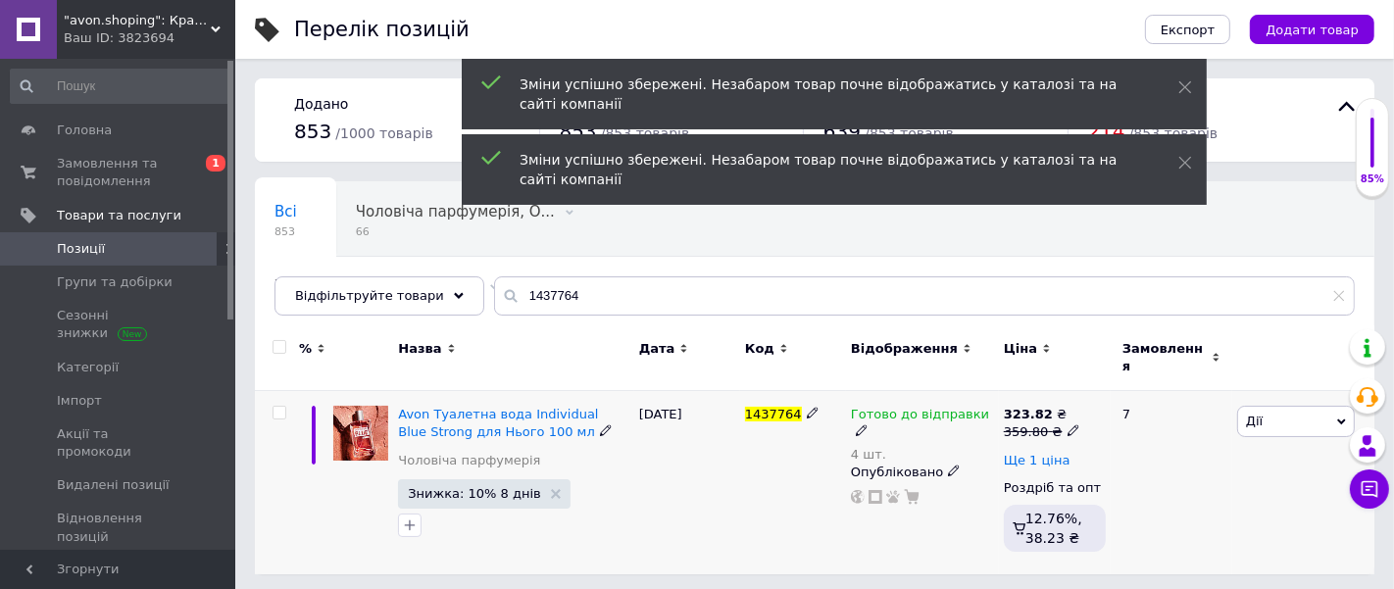
click at [1044, 453] on span "Ще 1 ціна" at bounding box center [1037, 461] width 67 height 16
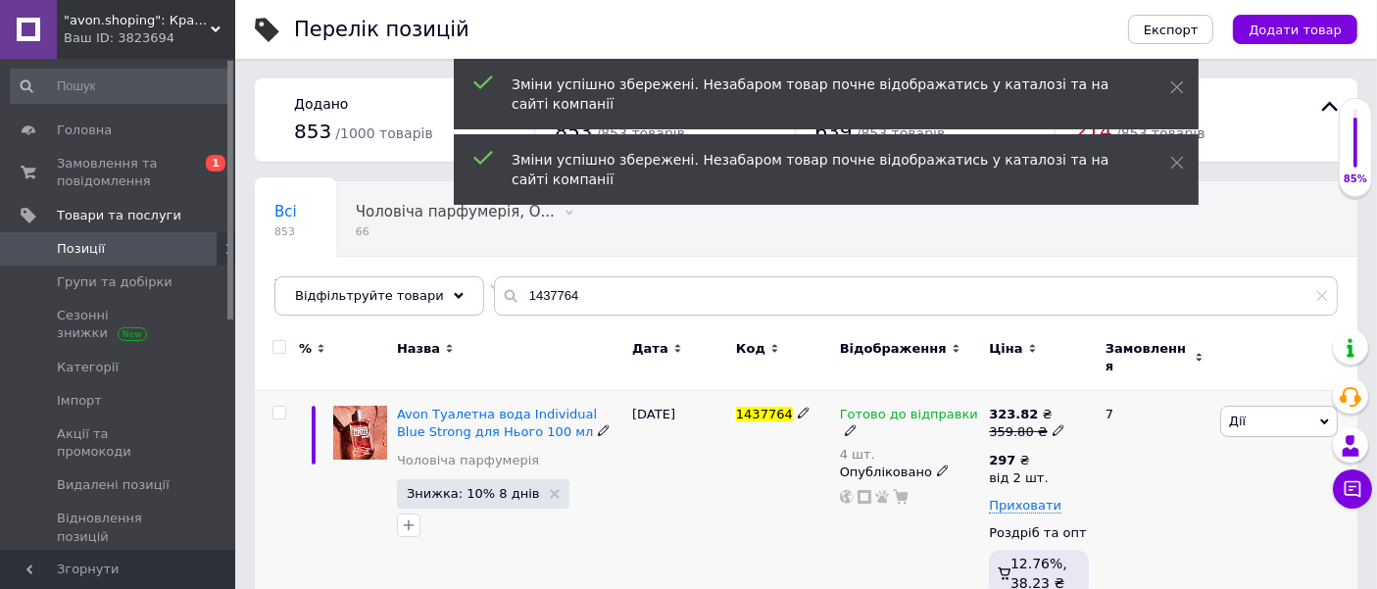
click at [1017, 452] on div "297 ₴" at bounding box center [1018, 461] width 59 height 18
click at [1139, 411] on input "297" at bounding box center [1165, 417] width 188 height 39
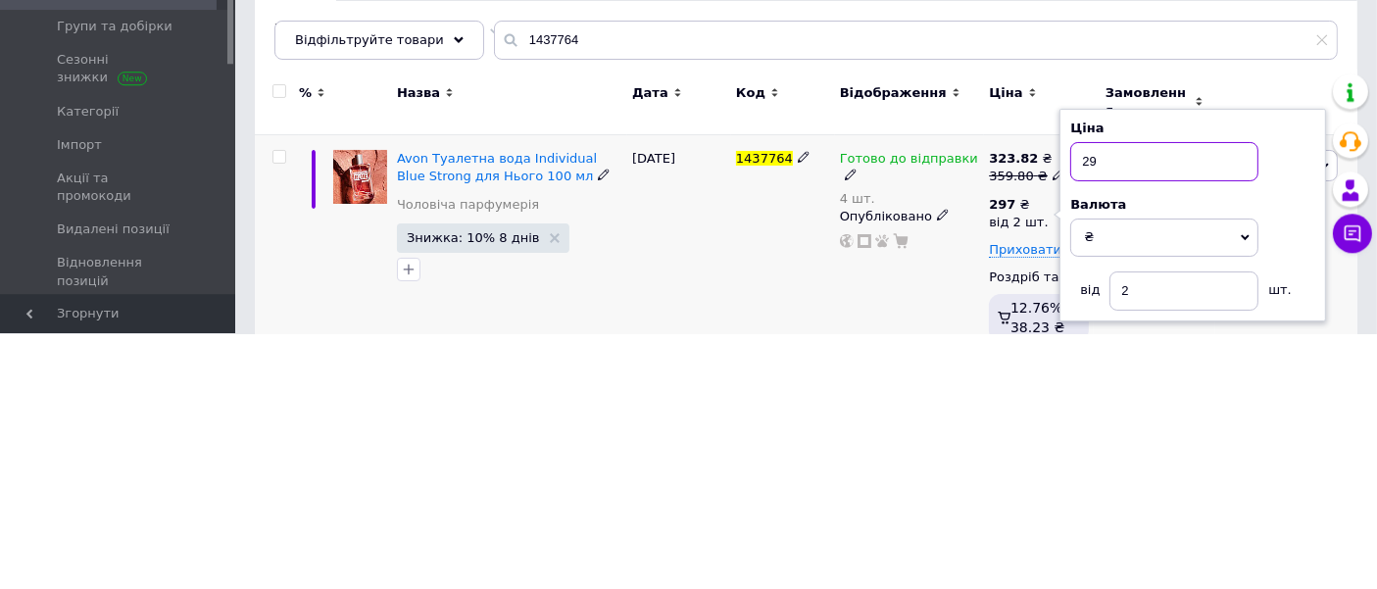
type input "2"
type input "321"
click at [802, 497] on div "1437764" at bounding box center [783, 505] width 104 height 229
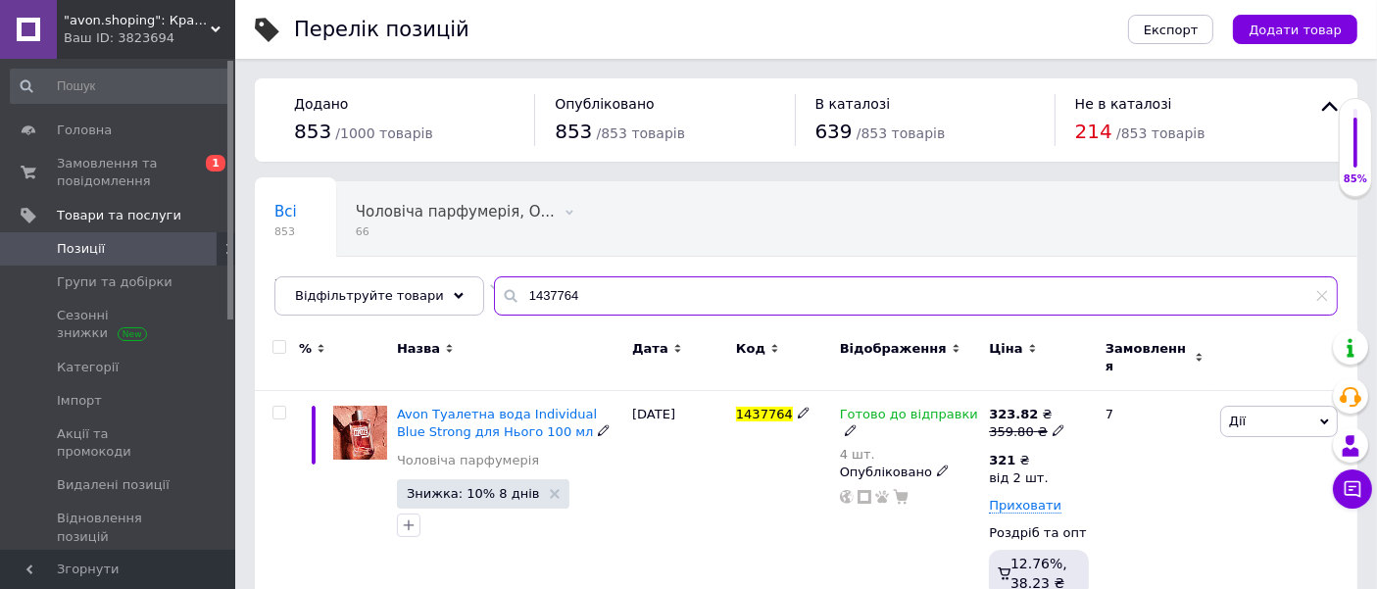
click at [613, 296] on input "1437764" at bounding box center [916, 295] width 844 height 39
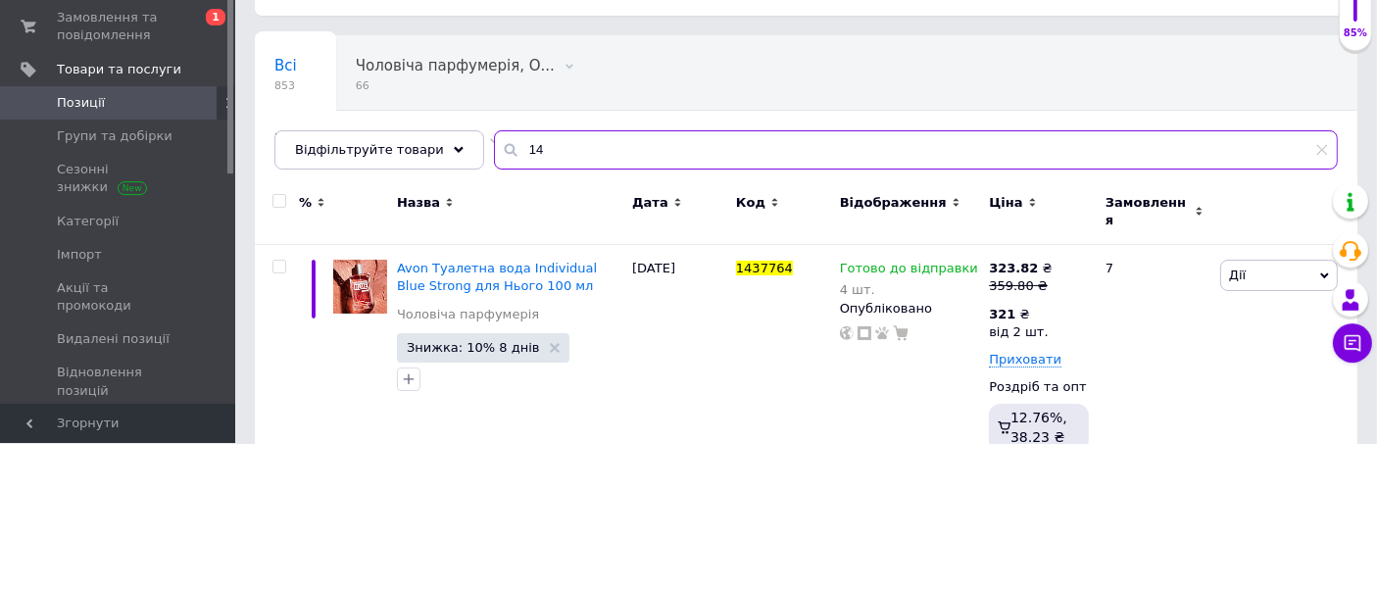
type input "1"
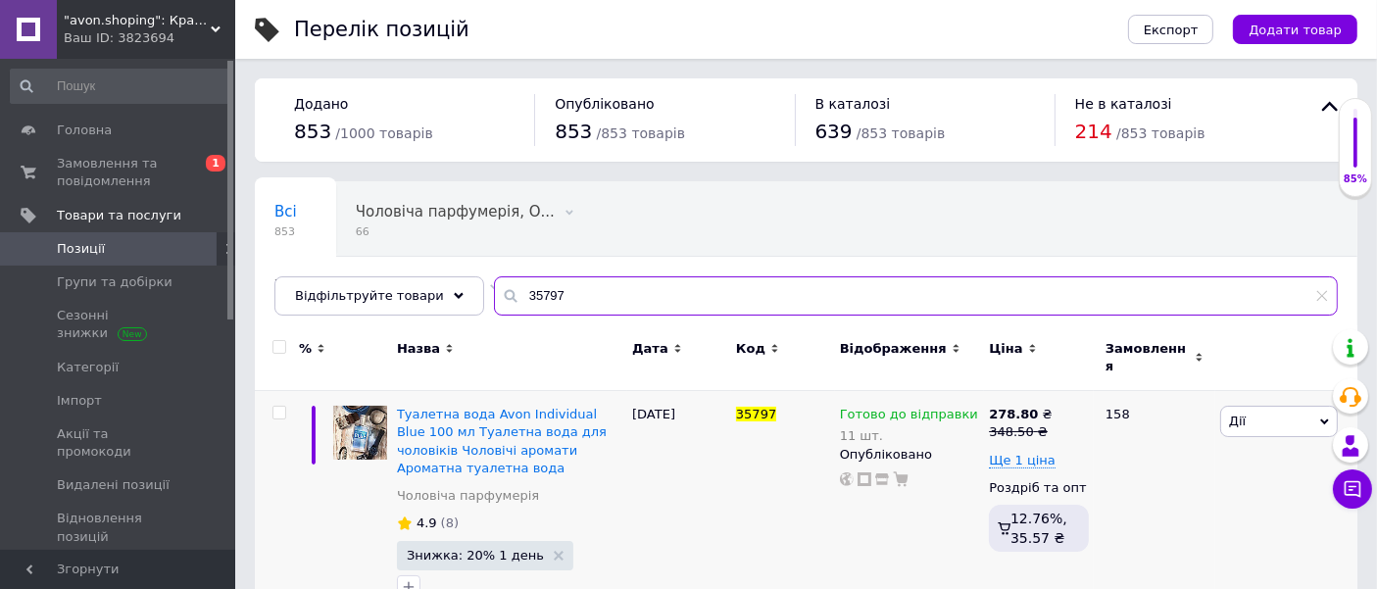
type input "35797"
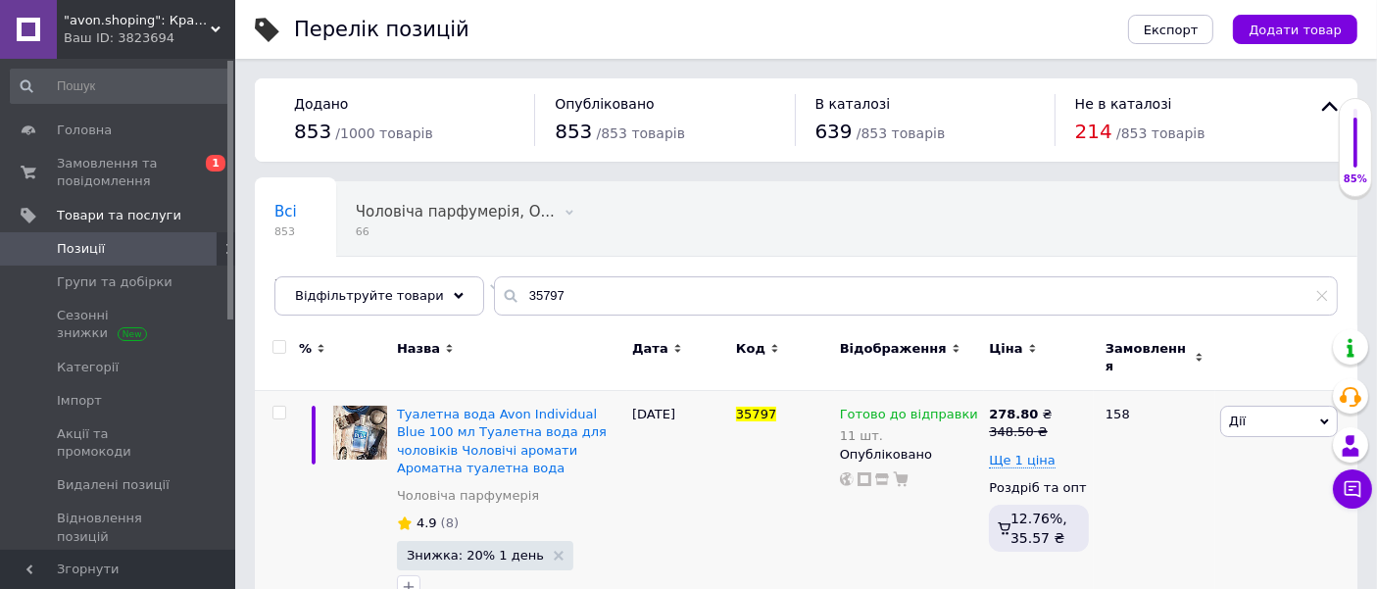
click at [465, 549] on span "Знижка: 20% 1 день" at bounding box center [475, 555] width 137 height 13
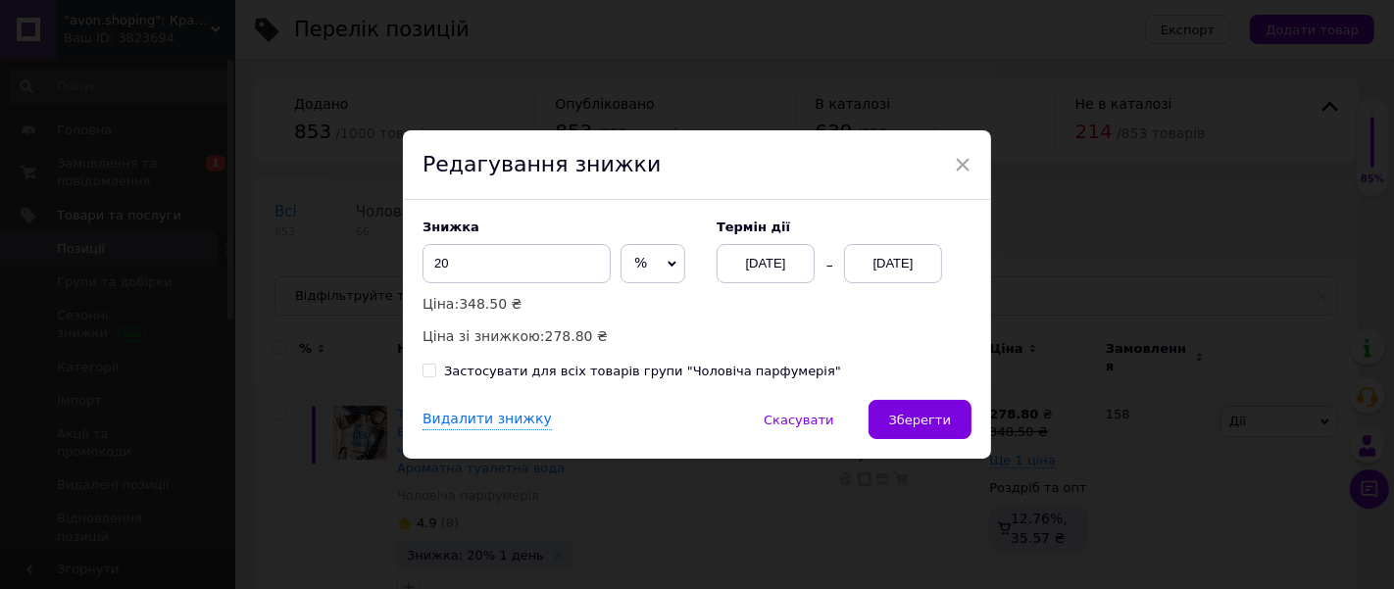
click at [902, 269] on div "13.10.2025" at bounding box center [893, 263] width 98 height 39
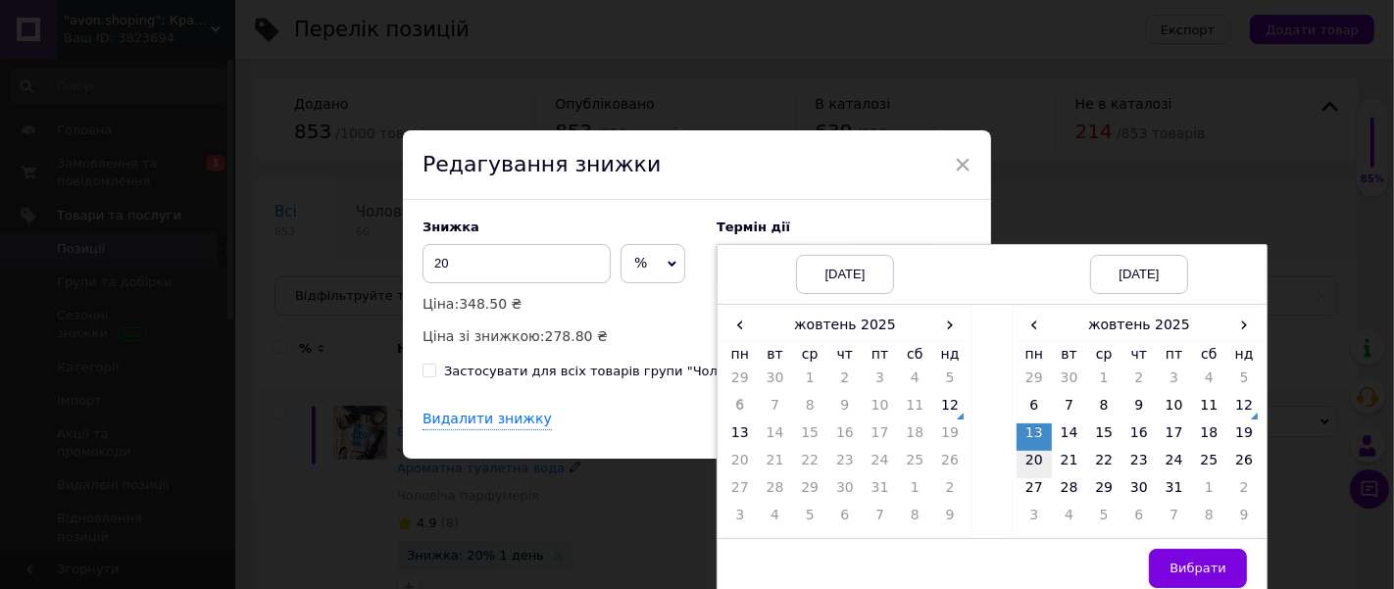
click at [1036, 459] on td "20" at bounding box center [1033, 464] width 35 height 27
click at [942, 406] on td "12" at bounding box center [949, 409] width 35 height 27
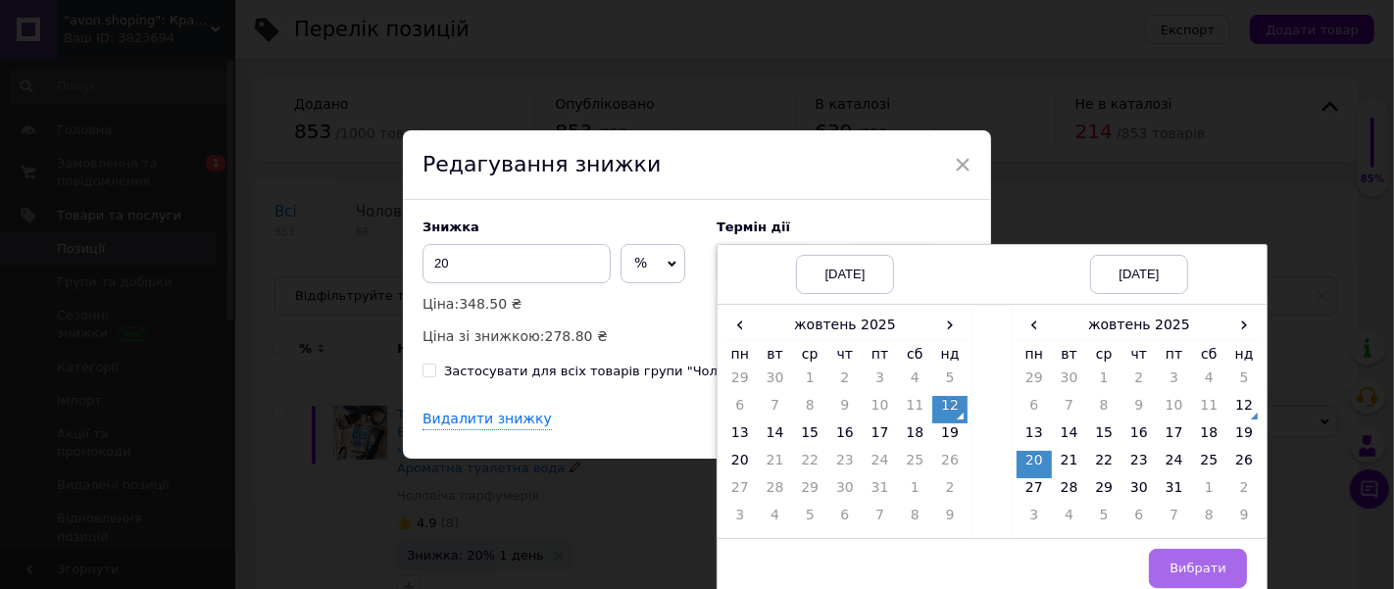
click at [1209, 564] on span "Вибрати" at bounding box center [1197, 568] width 57 height 15
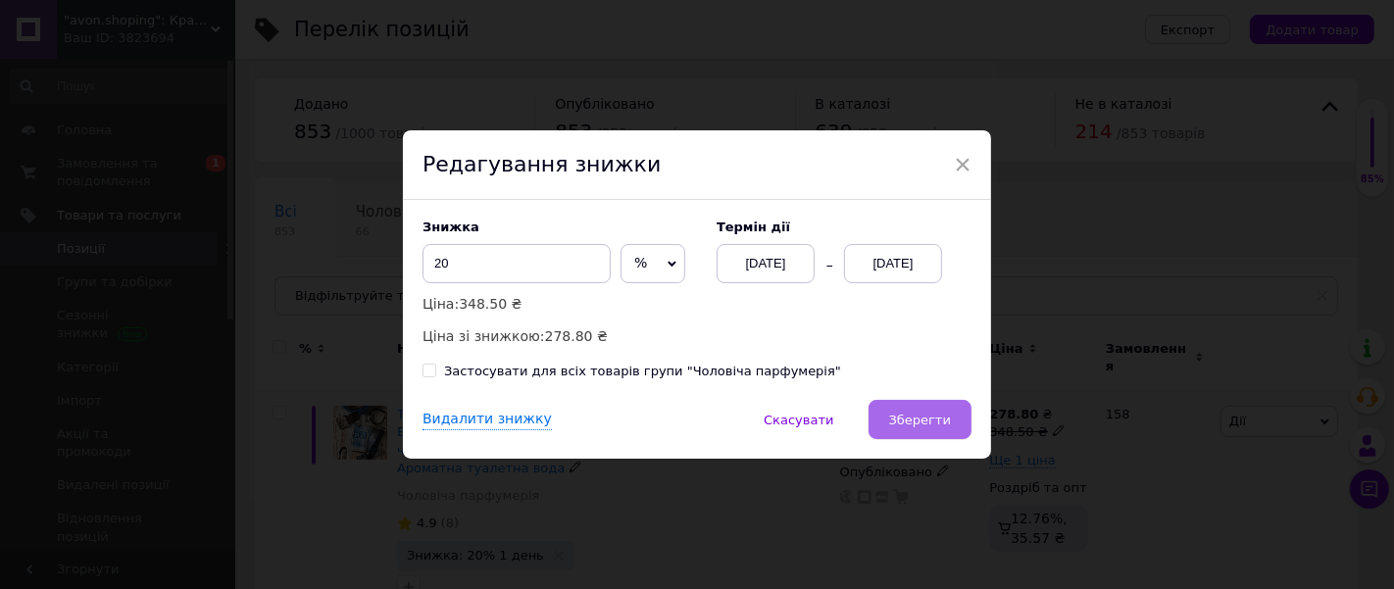
click at [911, 406] on button "Зберегти" at bounding box center [919, 419] width 103 height 39
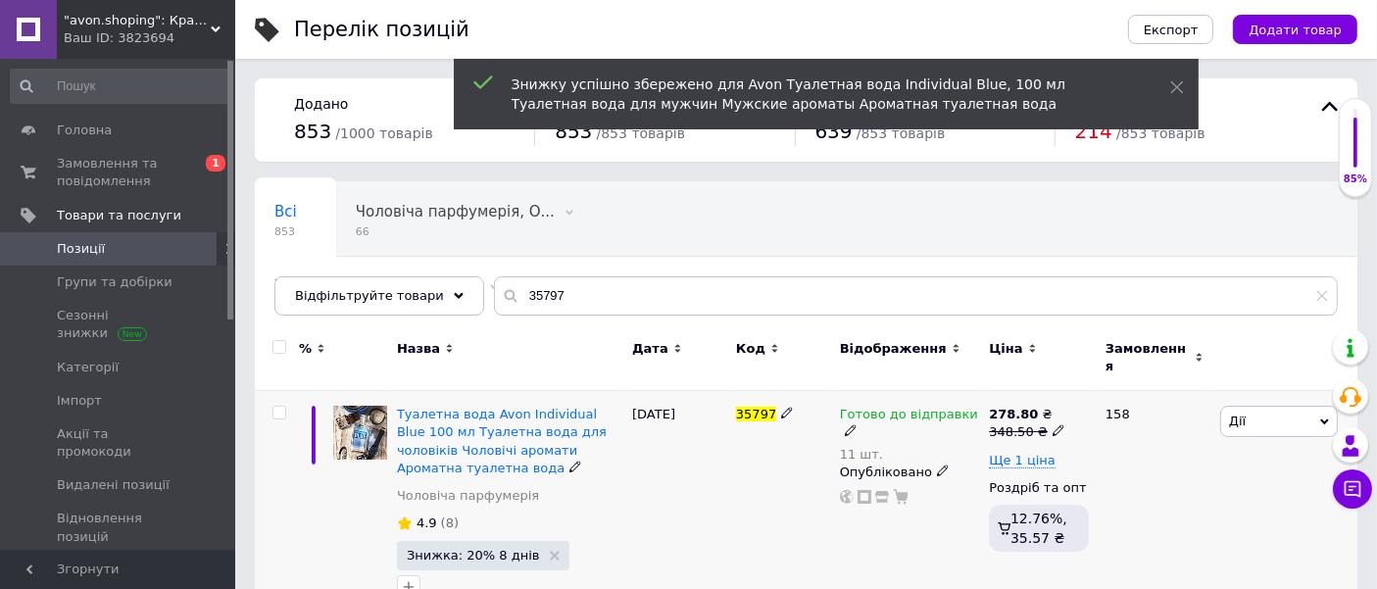
click at [475, 549] on span "Знижка: 20% 8 днів" at bounding box center [473, 555] width 133 height 13
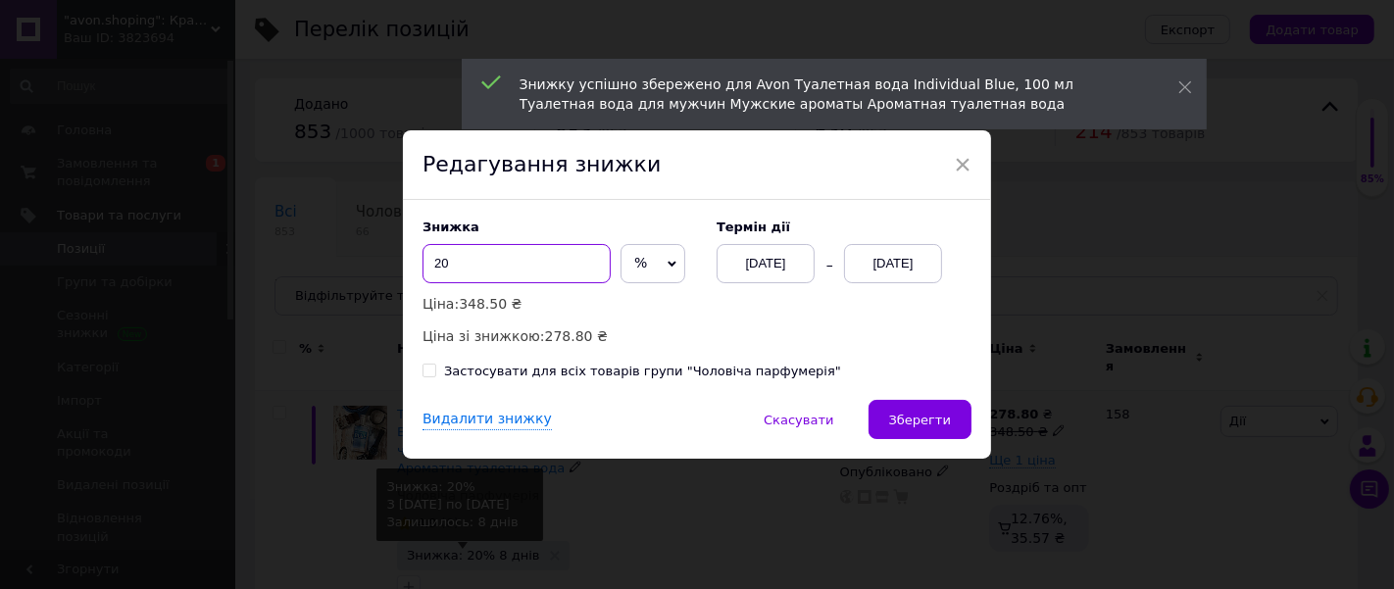
click at [484, 265] on input "20" at bounding box center [516, 263] width 188 height 39
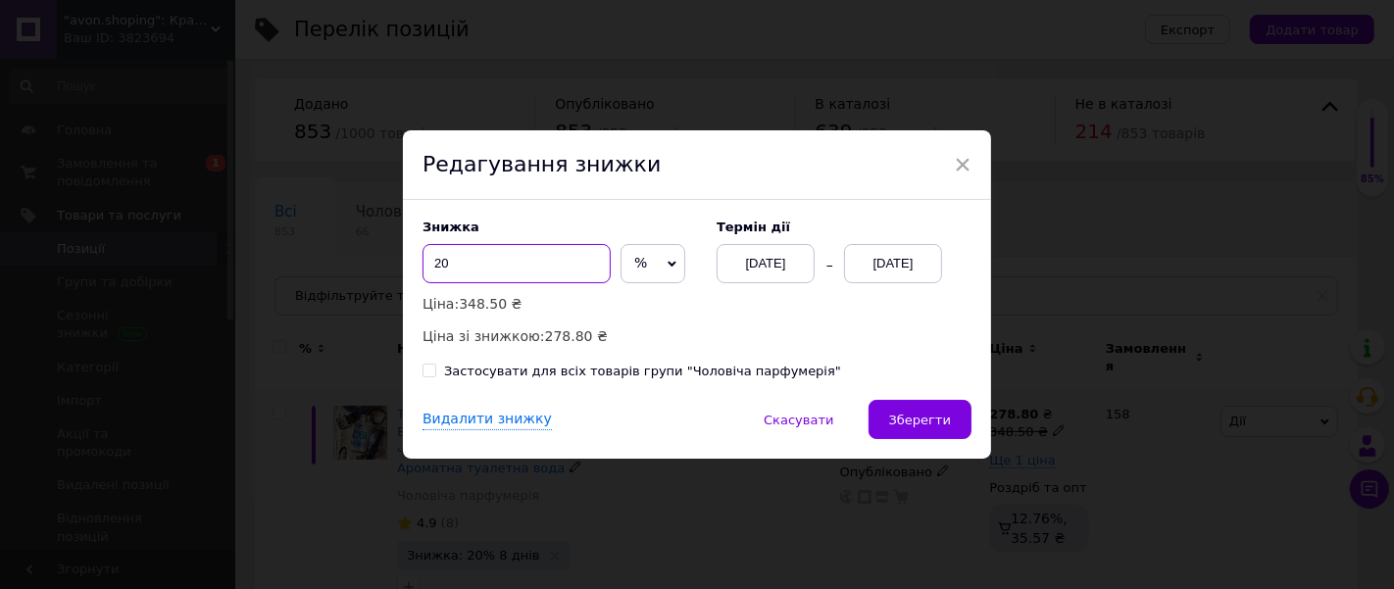
type input "2"
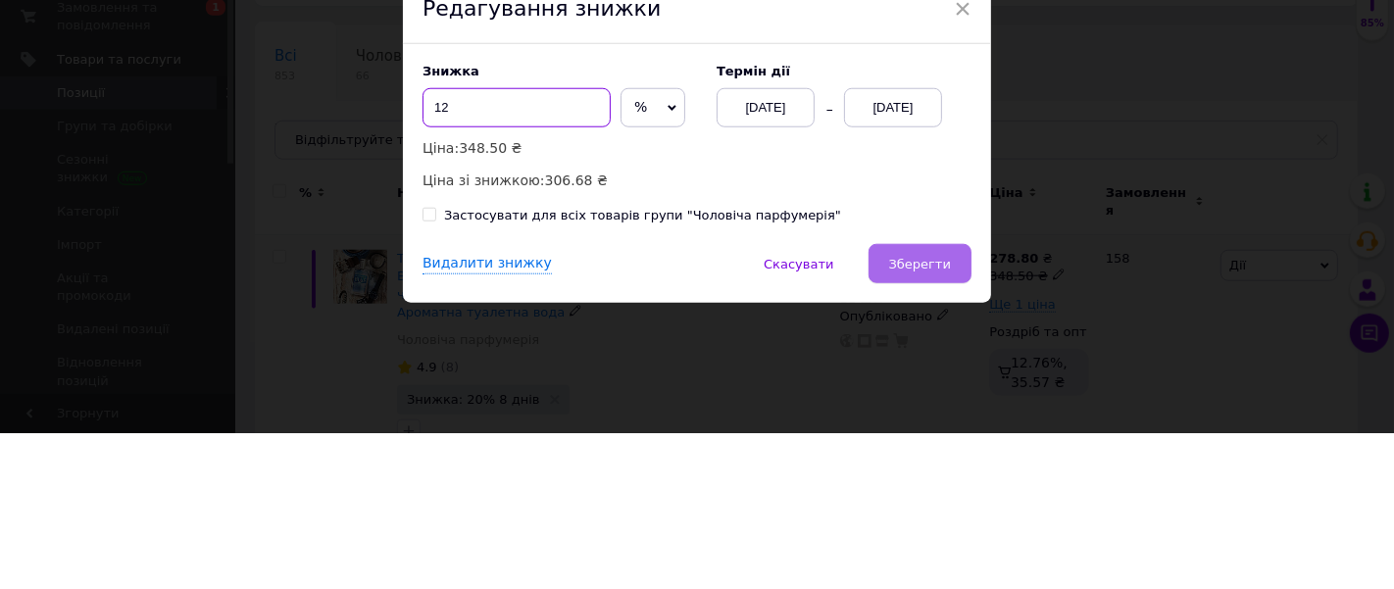
type input "12"
click at [915, 420] on span "Зберегти" at bounding box center [920, 420] width 62 height 15
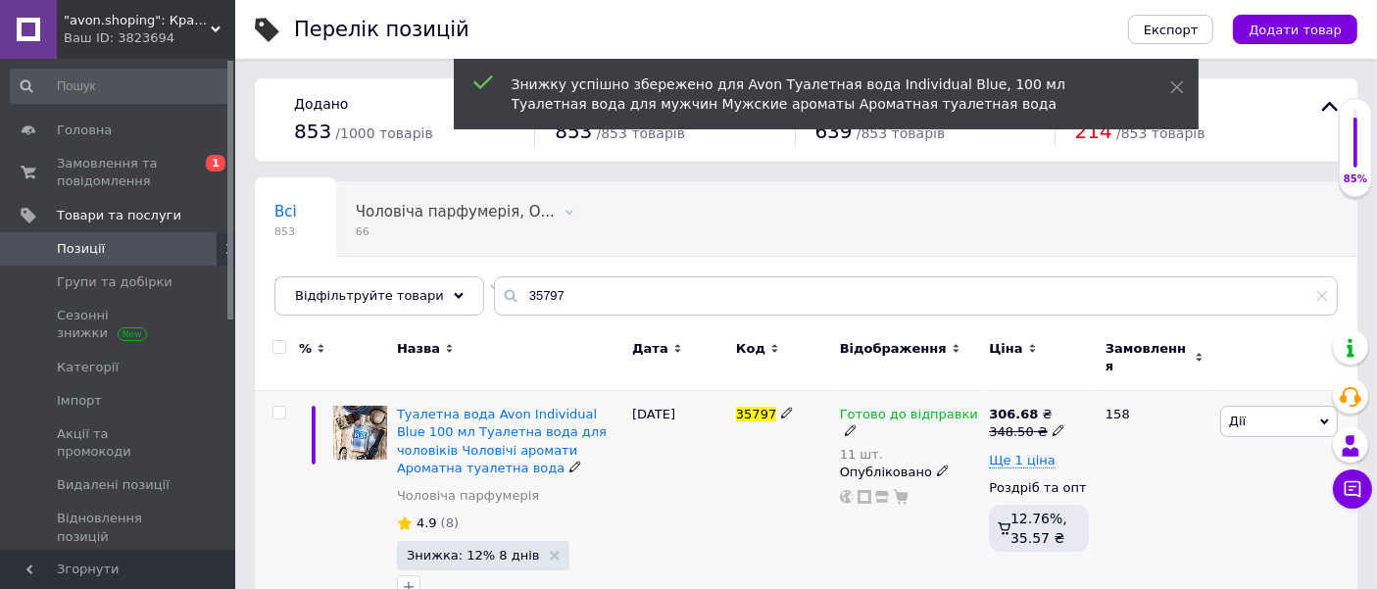
click at [1053, 425] on use at bounding box center [1058, 430] width 11 height 11
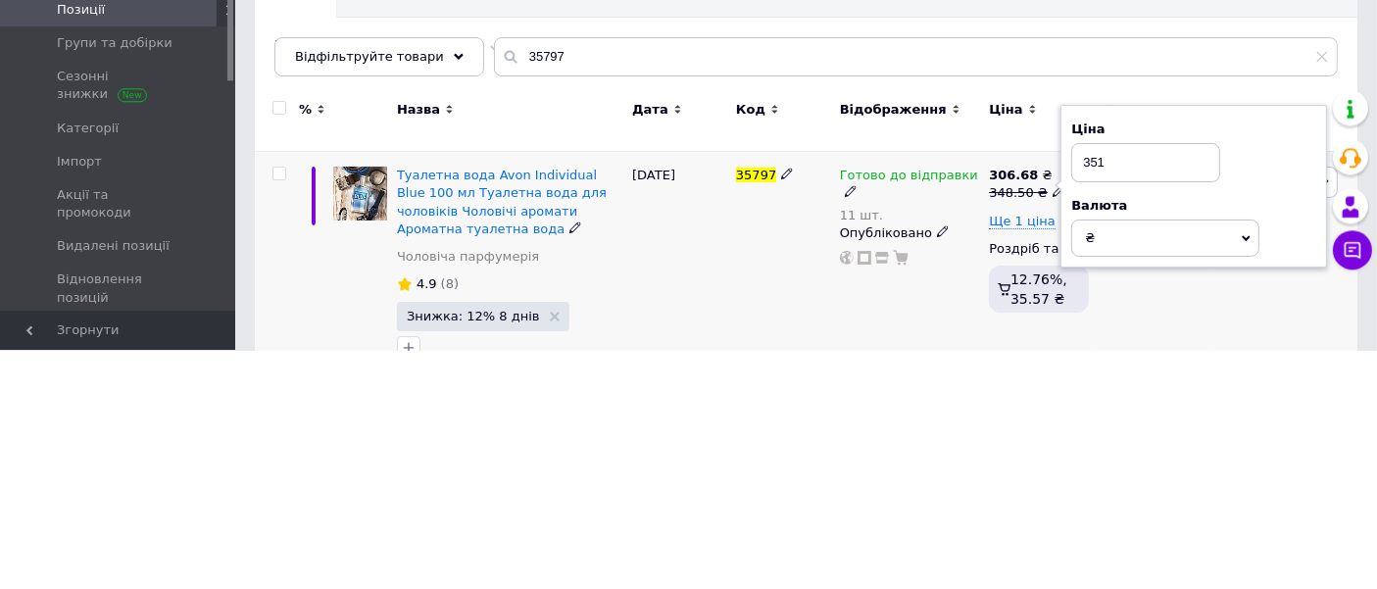
type input "351"
click at [750, 499] on div "35797" at bounding box center [783, 507] width 104 height 232
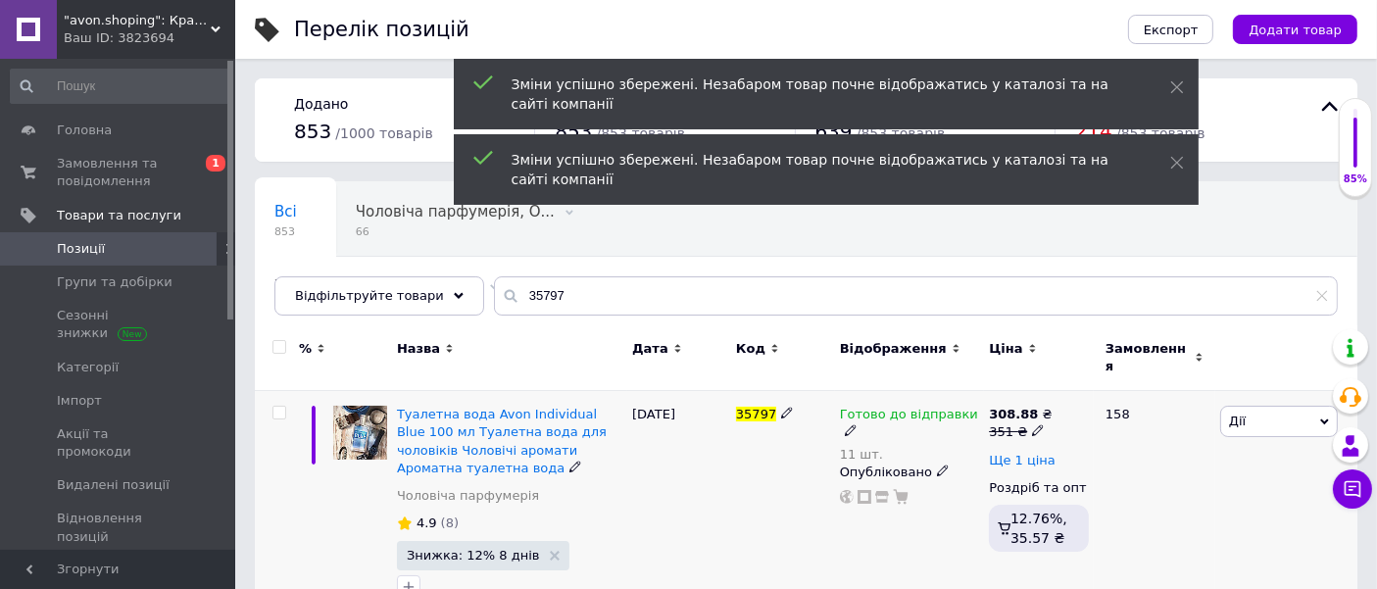
click at [1022, 453] on span "Ще 1 ціна" at bounding box center [1022, 461] width 67 height 16
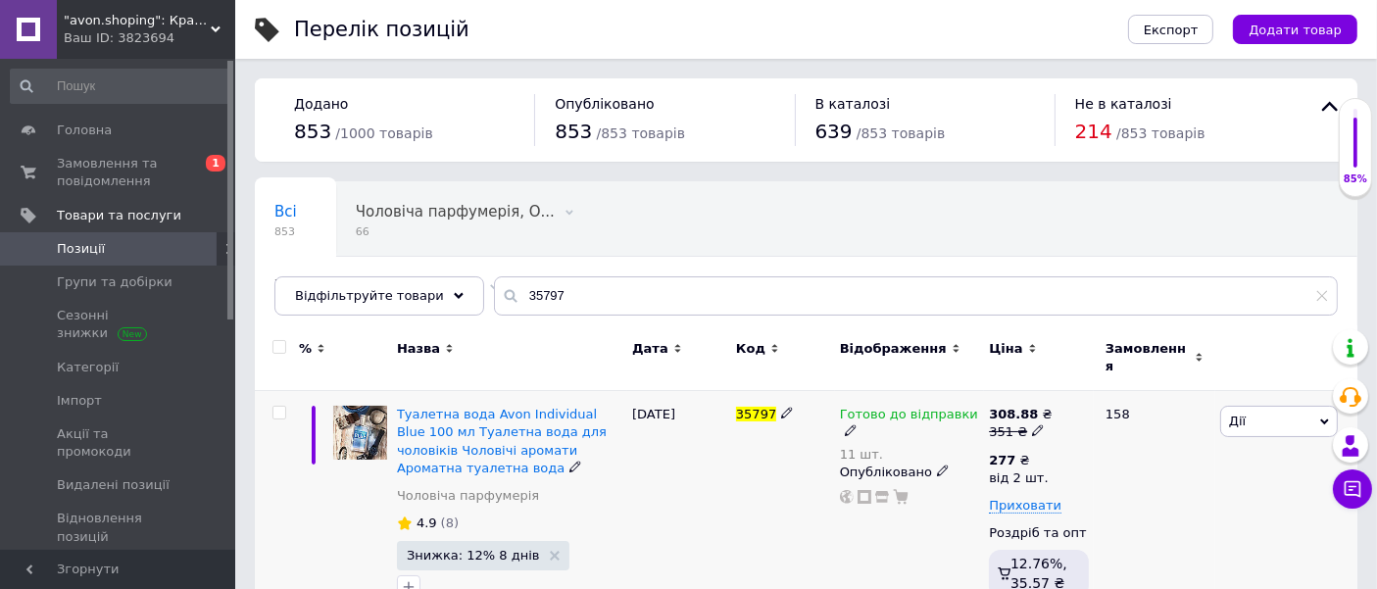
click at [1032, 424] on icon at bounding box center [1038, 430] width 12 height 12
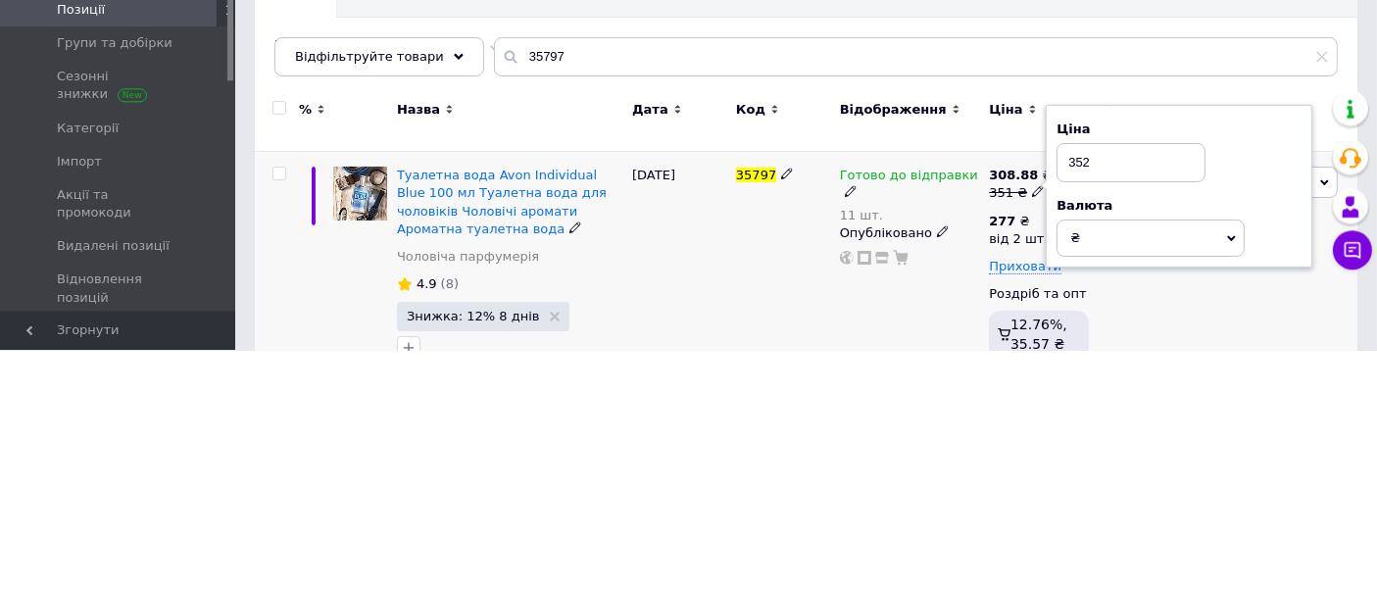
type input "352"
click at [727, 491] on div "[DATE]" at bounding box center [679, 507] width 104 height 232
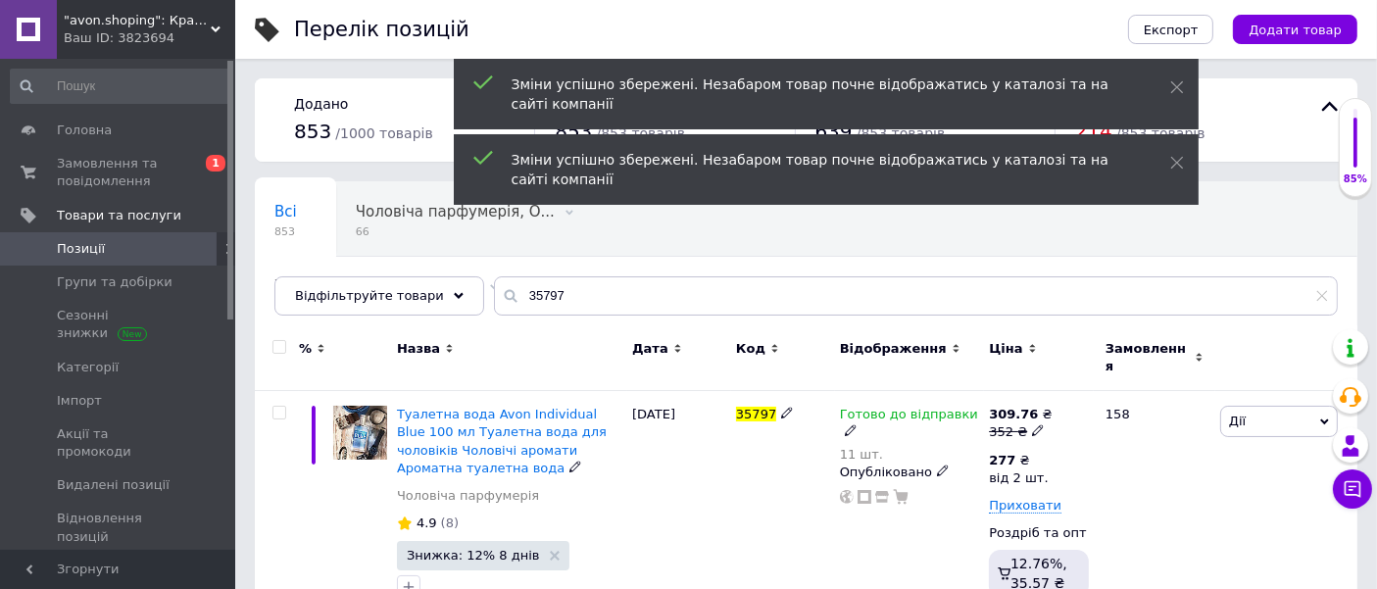
click at [1017, 452] on div "277 ₴" at bounding box center [1018, 461] width 59 height 18
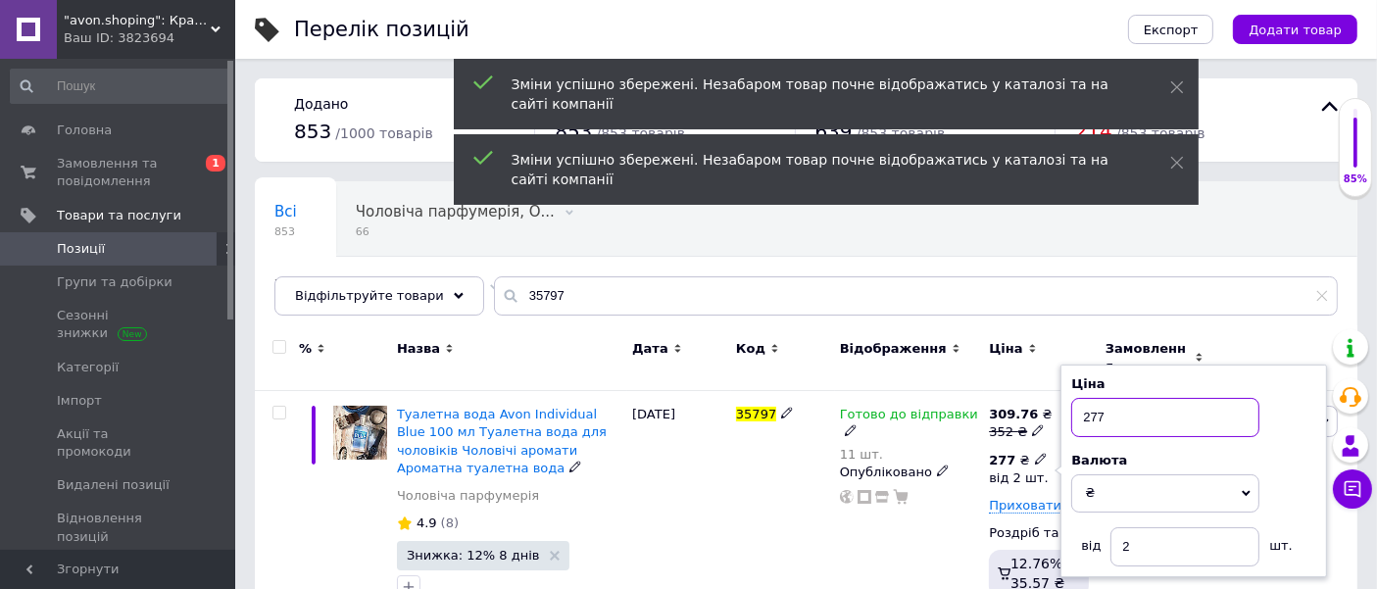
click at [1131, 404] on input "277" at bounding box center [1165, 417] width 188 height 39
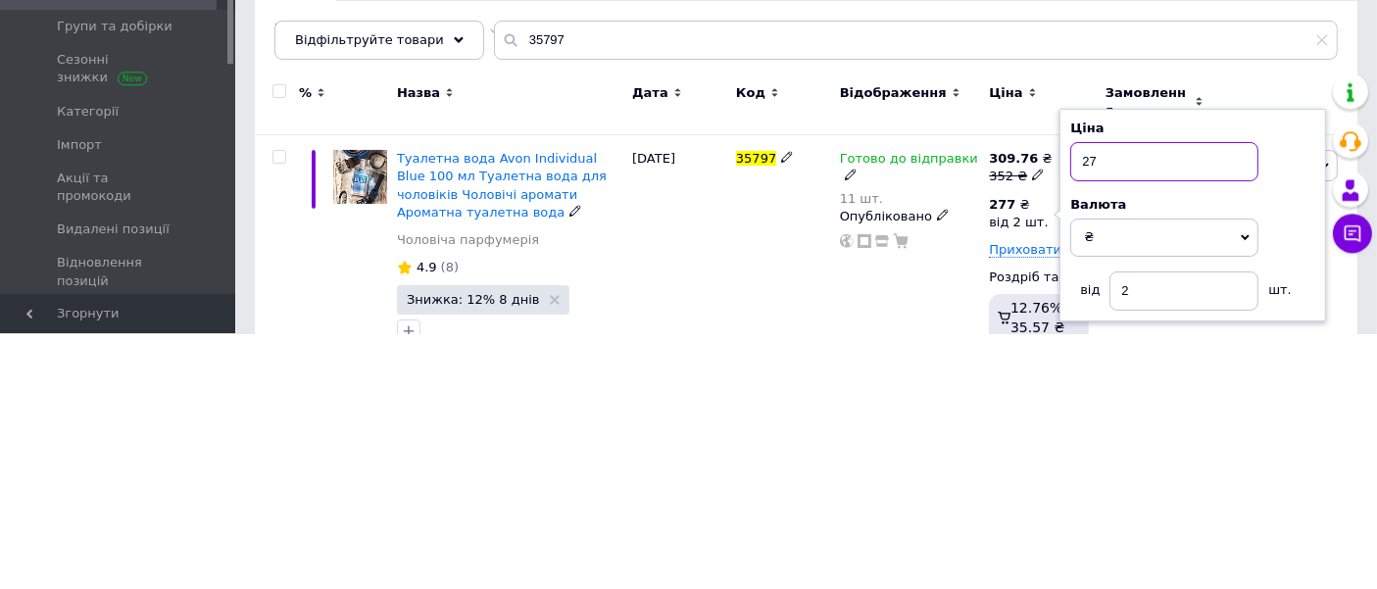
type input "2"
type input "308"
click at [781, 510] on div "35797" at bounding box center [783, 507] width 104 height 232
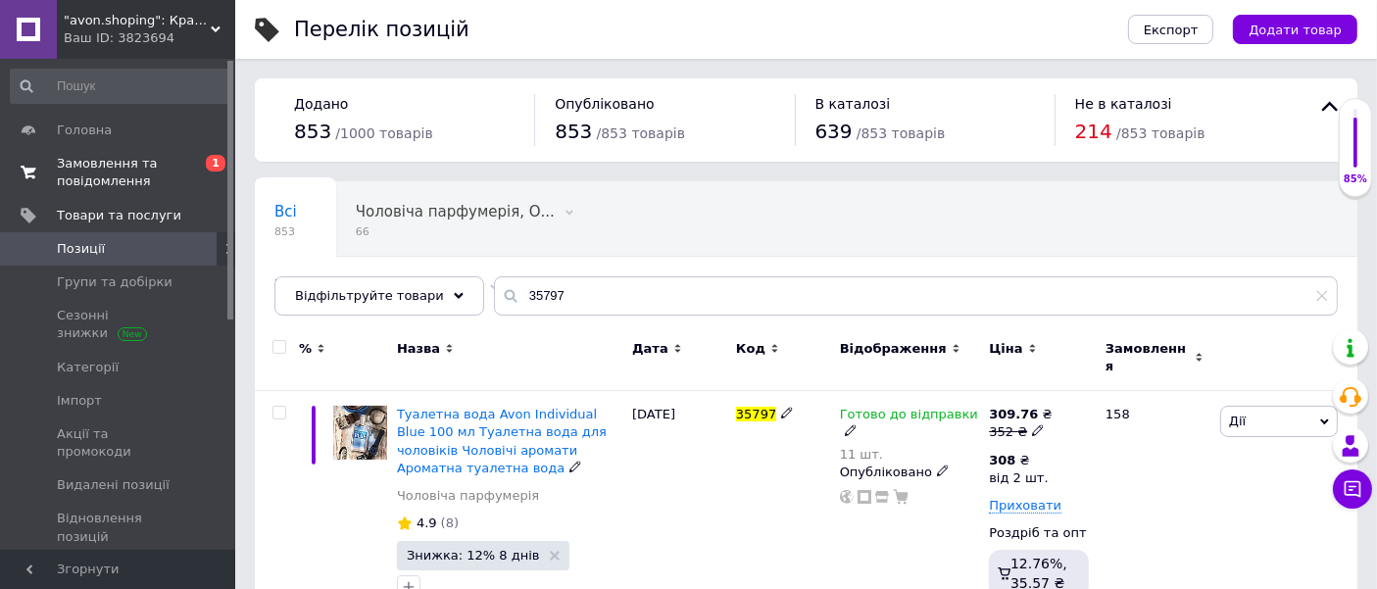
click at [120, 181] on span "Замовлення та повідомлення" at bounding box center [119, 172] width 124 height 35
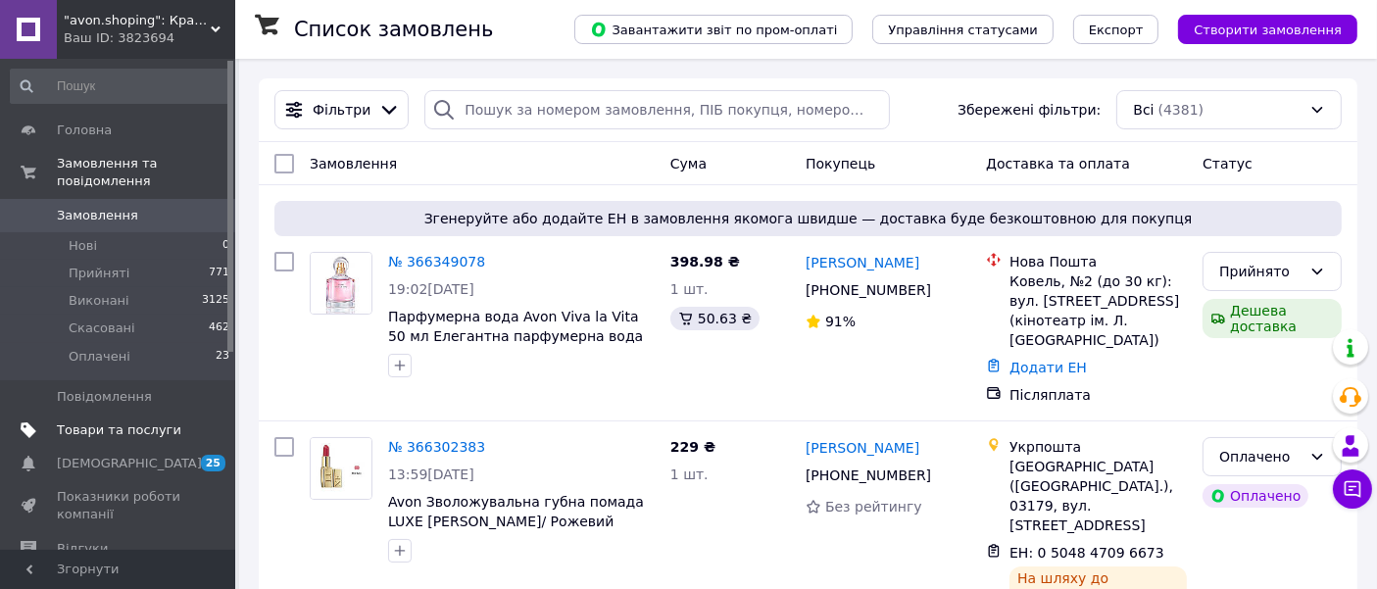
click at [143, 421] on span "Товари та послуги" at bounding box center [119, 430] width 124 height 18
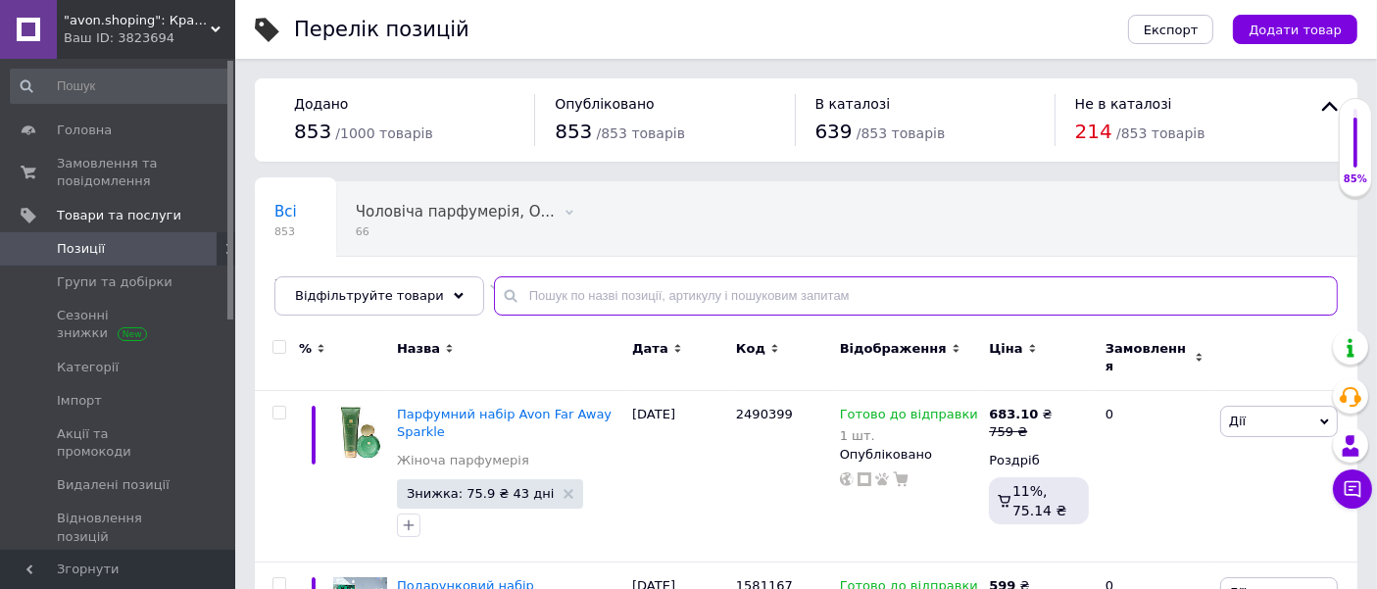
click at [544, 302] on input "text" at bounding box center [916, 295] width 844 height 39
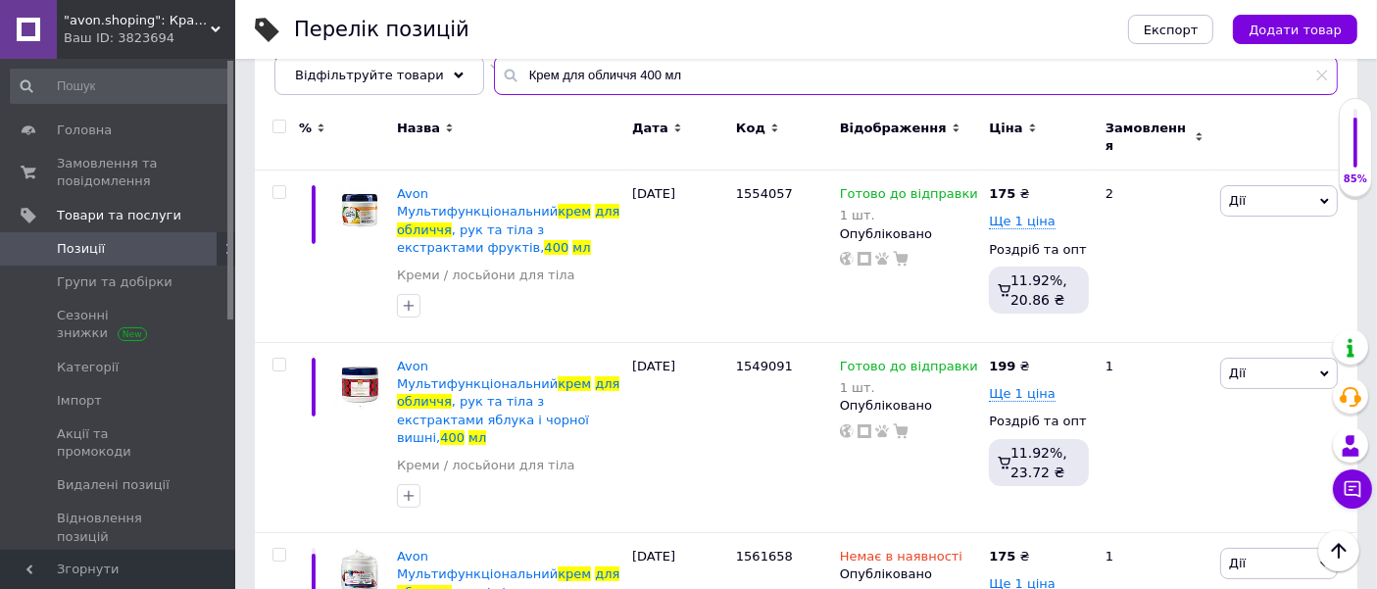
scroll to position [251, 0]
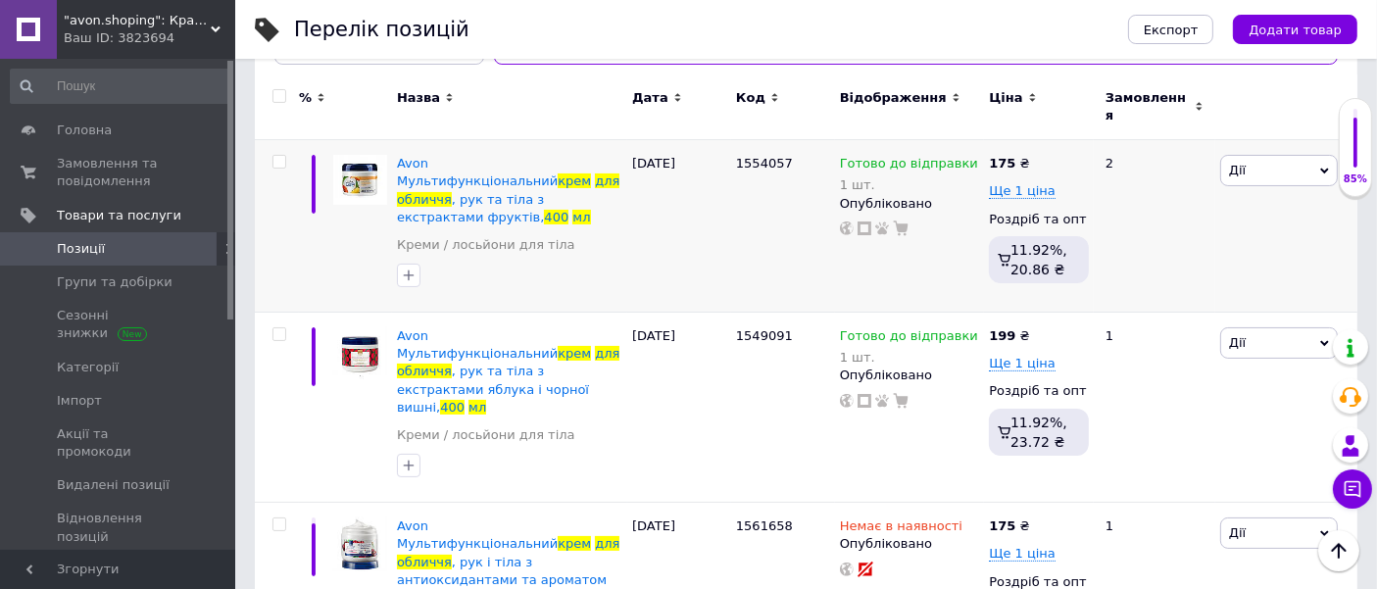
type input "Крем для обличчя 400 мл"
click at [870, 177] on div "1 шт." at bounding box center [909, 184] width 138 height 15
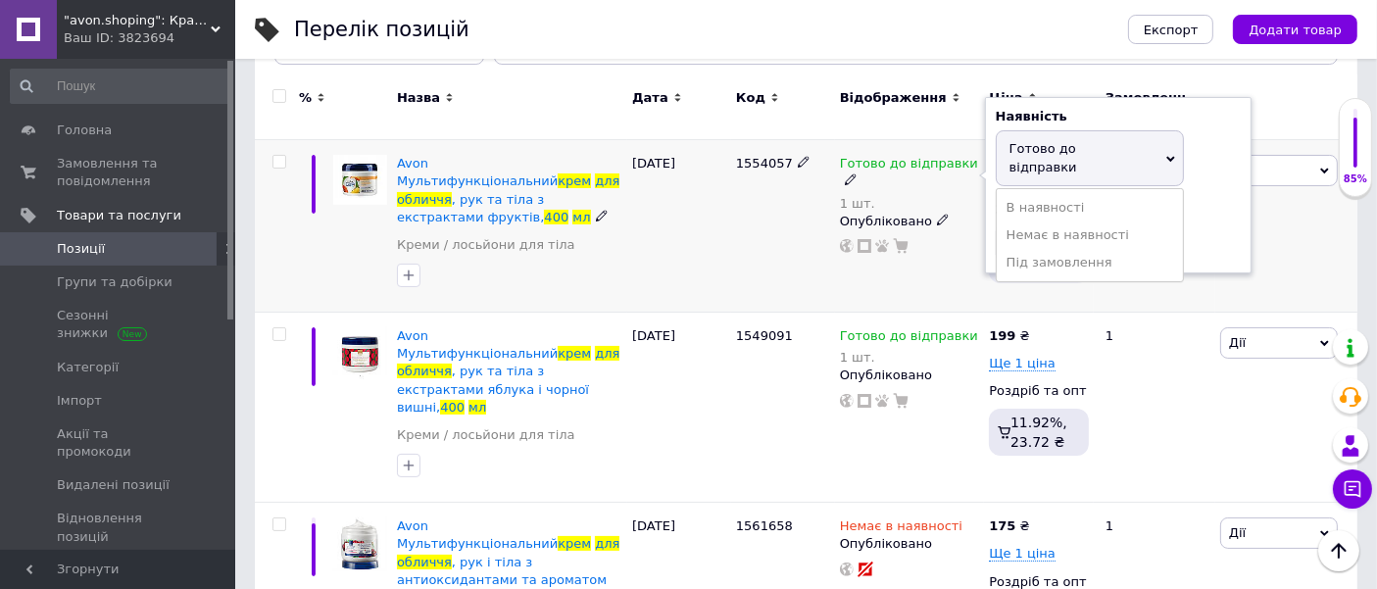
click at [1227, 210] on div "Залишки 1 шт." at bounding box center [1118, 232] width 245 height 62
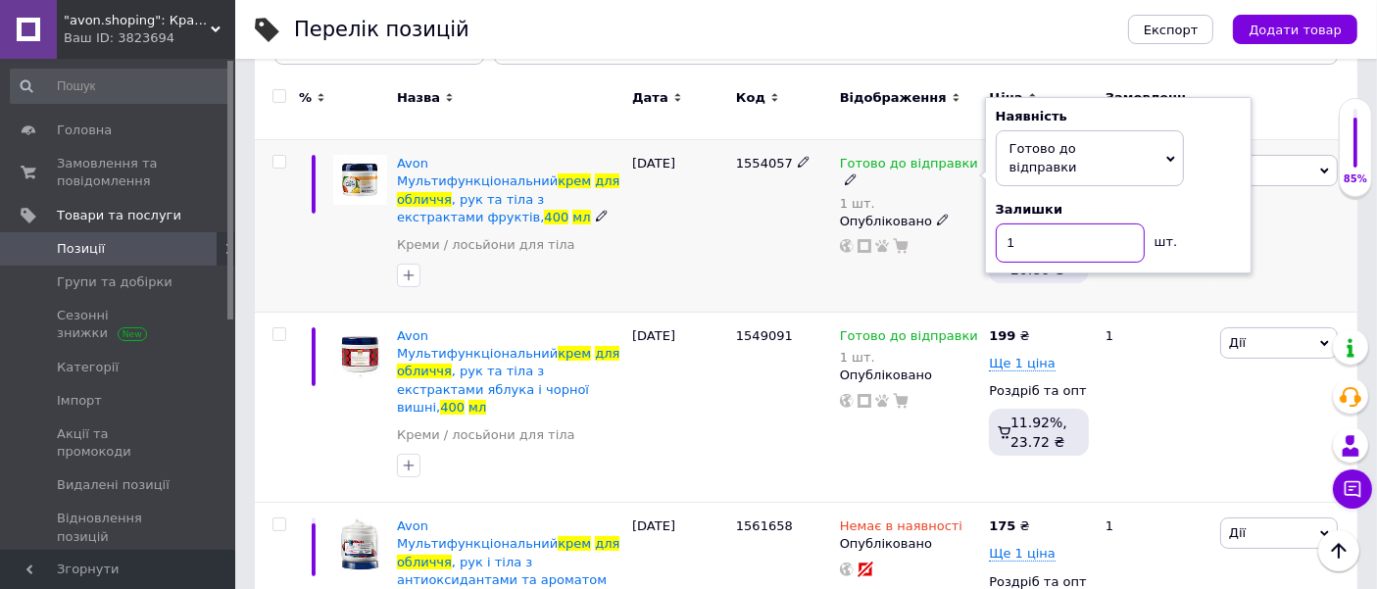
click at [1058, 223] on input "1" at bounding box center [1070, 242] width 149 height 39
type input "3"
click at [738, 240] on div "1554057" at bounding box center [783, 226] width 104 height 173
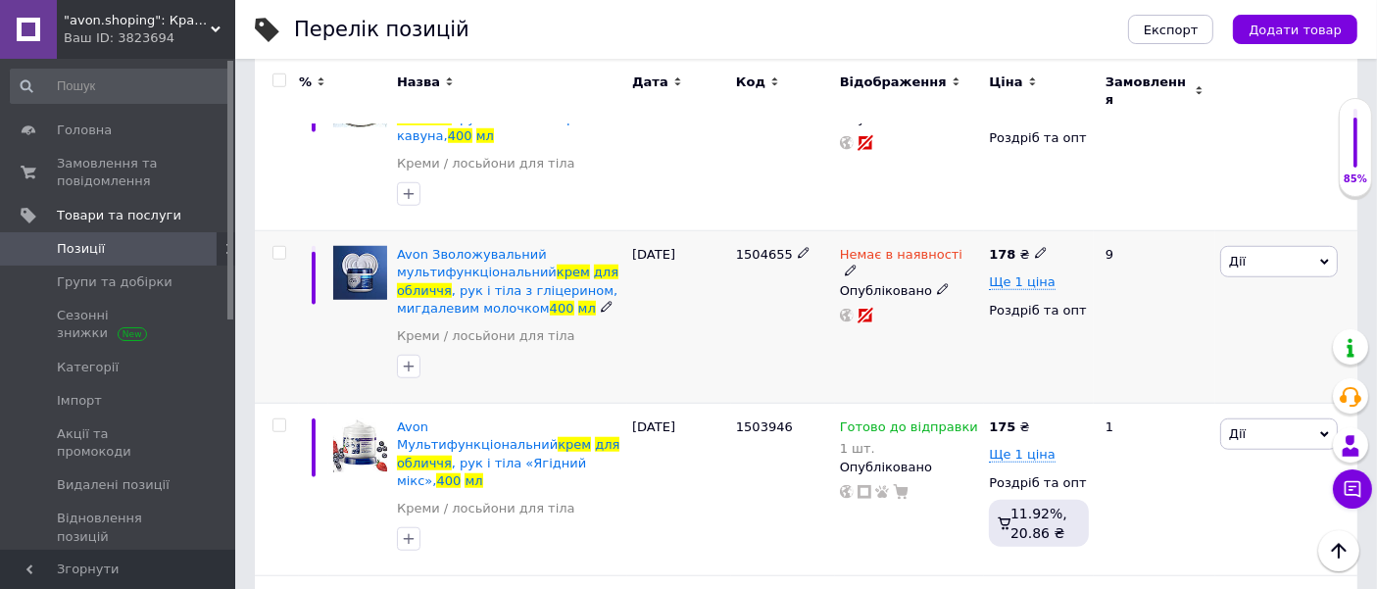
scroll to position [1622, 0]
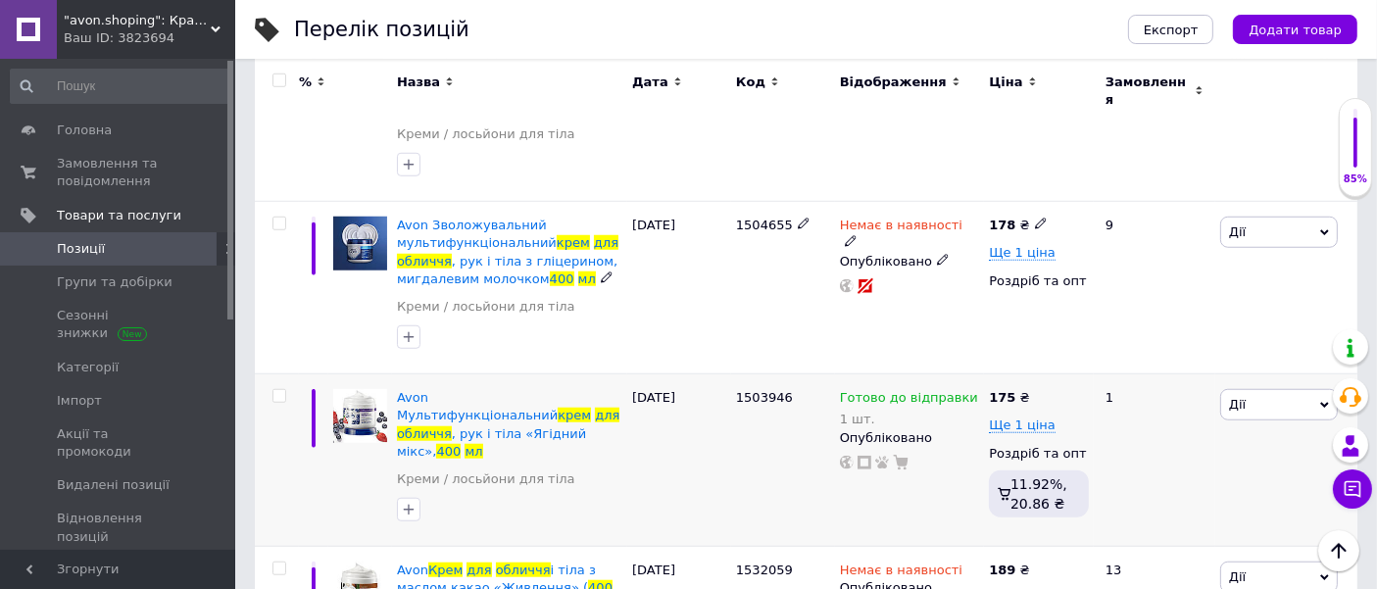
click at [1019, 389] on div "175 ₴" at bounding box center [1009, 398] width 40 height 18
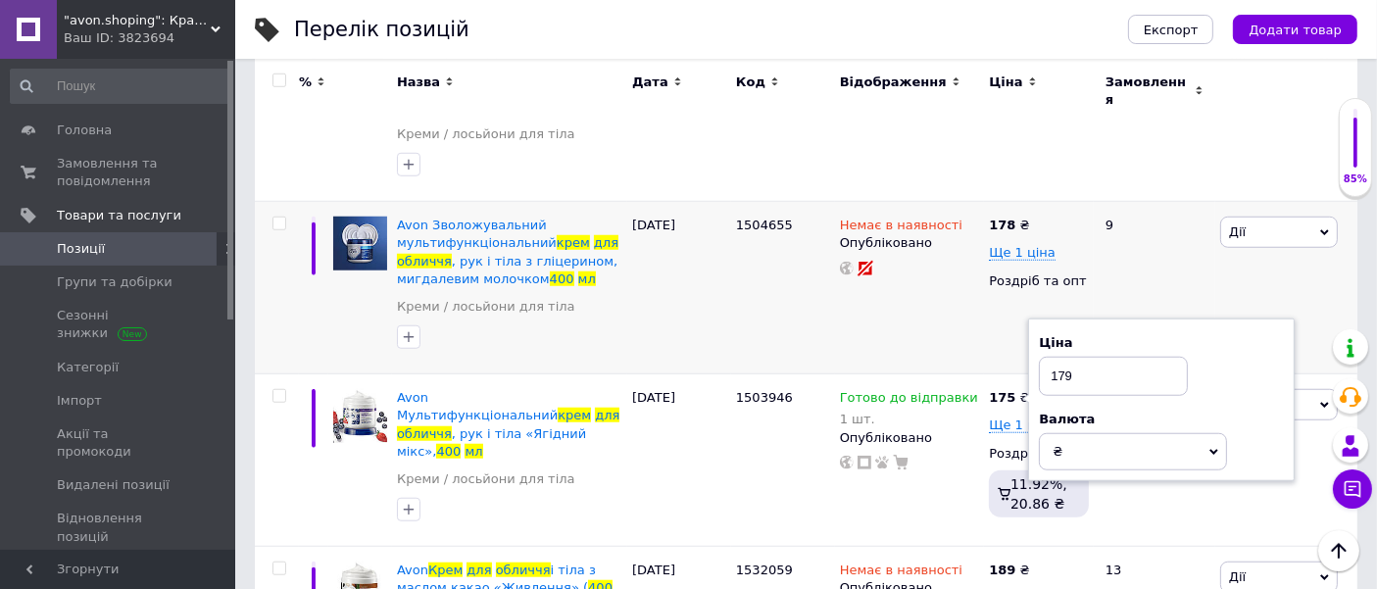
type input "179"
click at [899, 210] on div "Немає в наявності Опубліковано" at bounding box center [910, 288] width 150 height 173
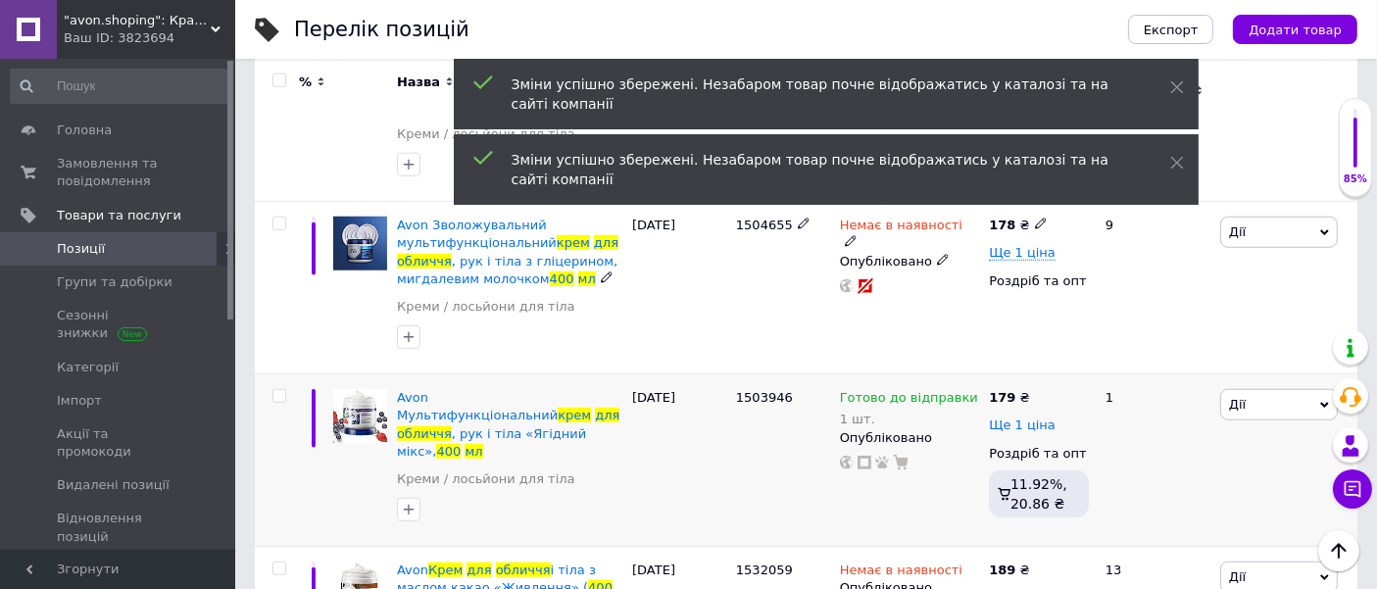
click at [1022, 418] on span "Ще 1 ціна" at bounding box center [1022, 426] width 67 height 16
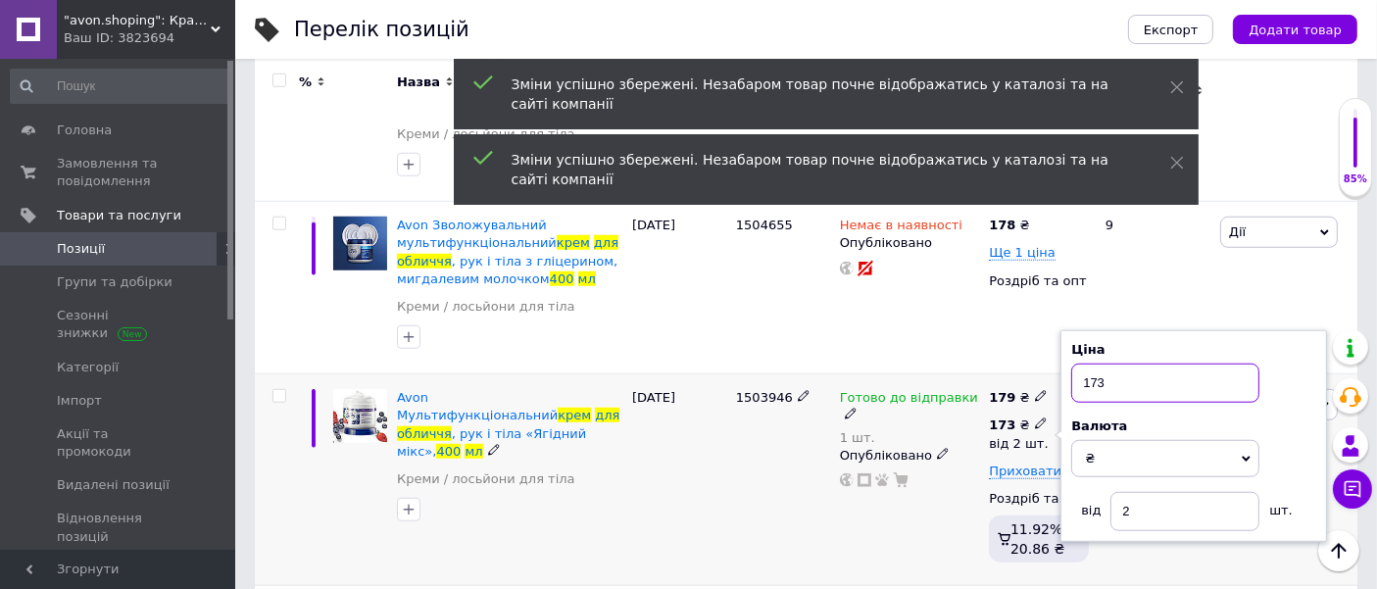
click at [1142, 364] on input "173" at bounding box center [1165, 383] width 188 height 39
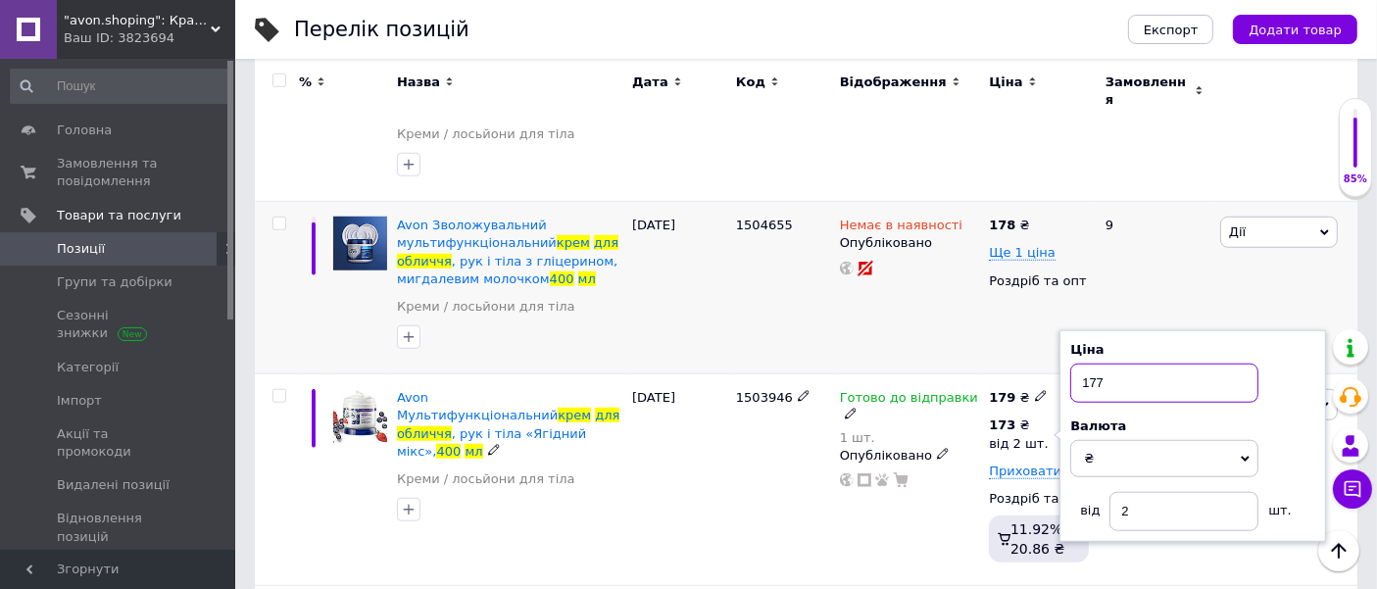
type input "177"
click at [804, 202] on div "1504655" at bounding box center [783, 288] width 104 height 173
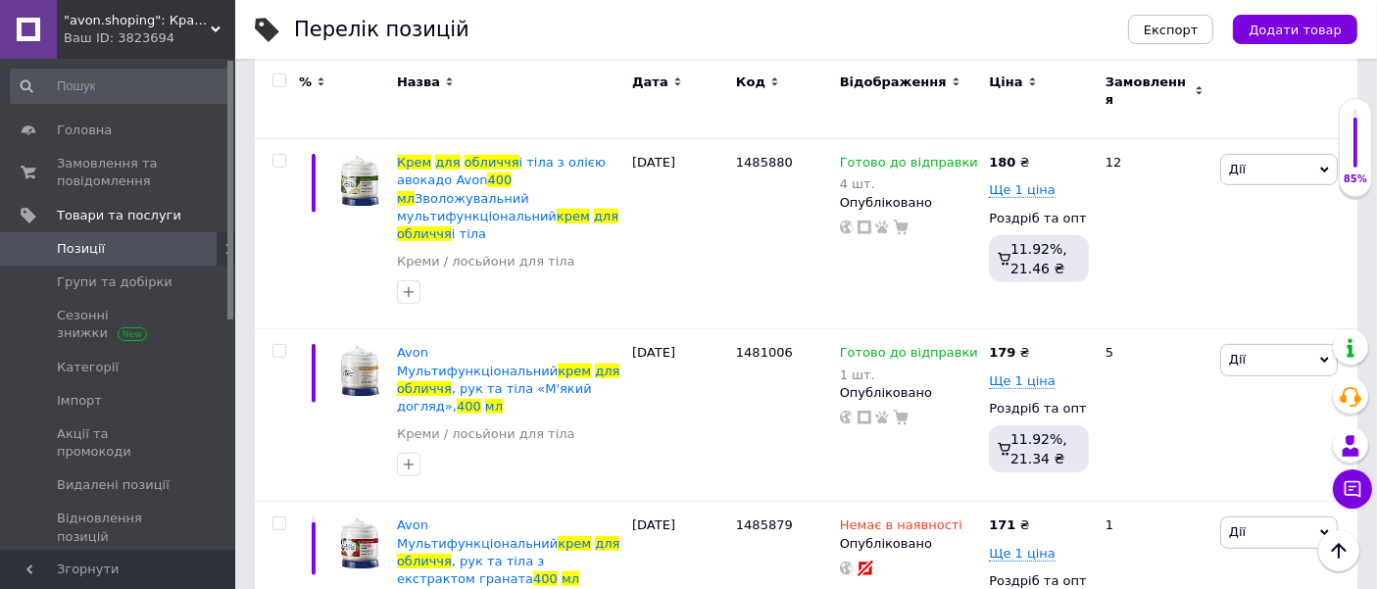
scroll to position [978, 0]
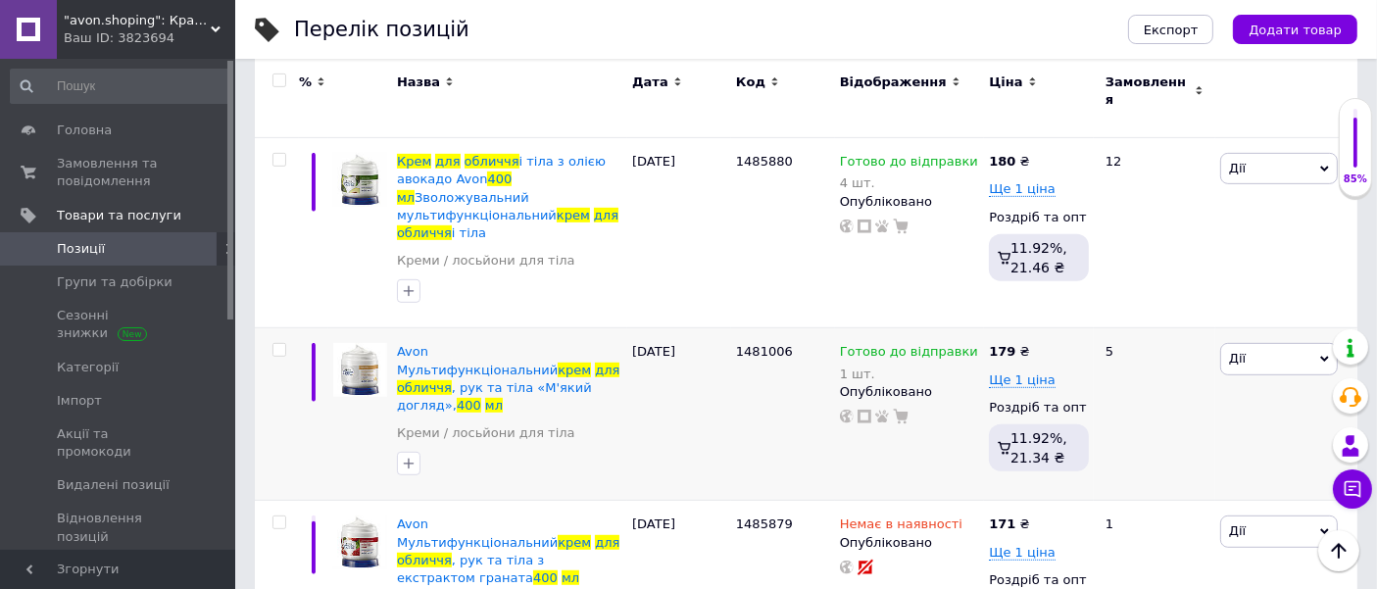
click at [1017, 343] on div "179 ₴" at bounding box center [1009, 352] width 40 height 18
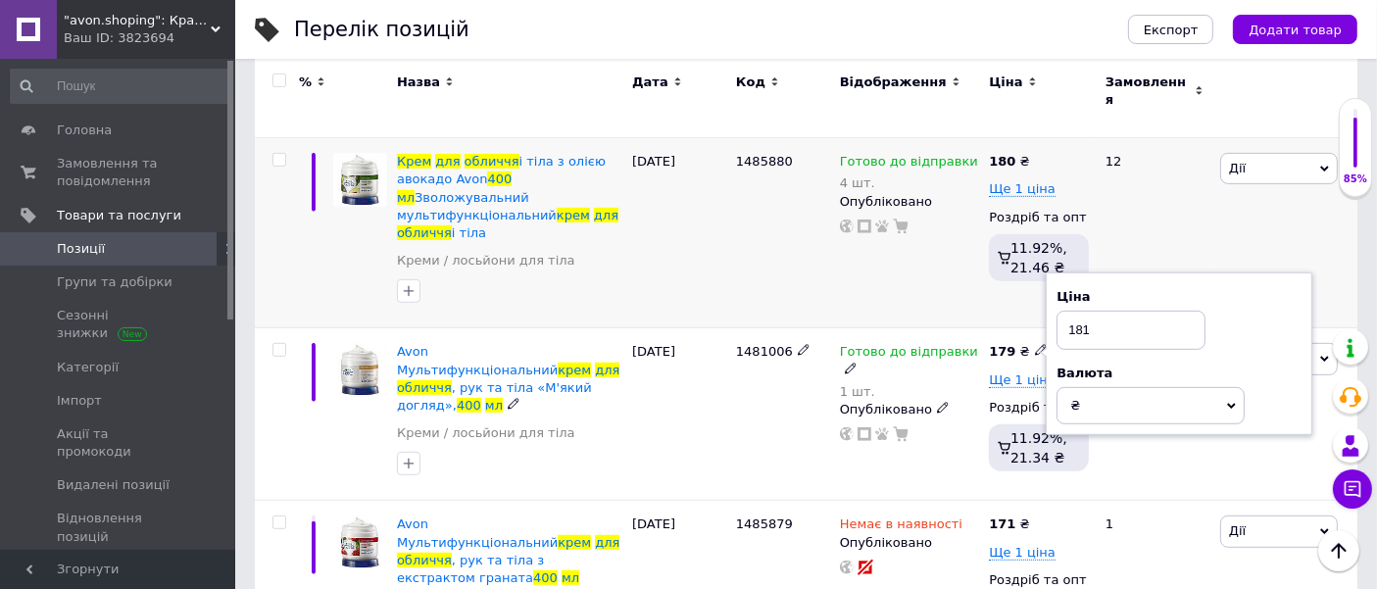
type input "181"
click at [789, 198] on div "1485880" at bounding box center [783, 233] width 104 height 190
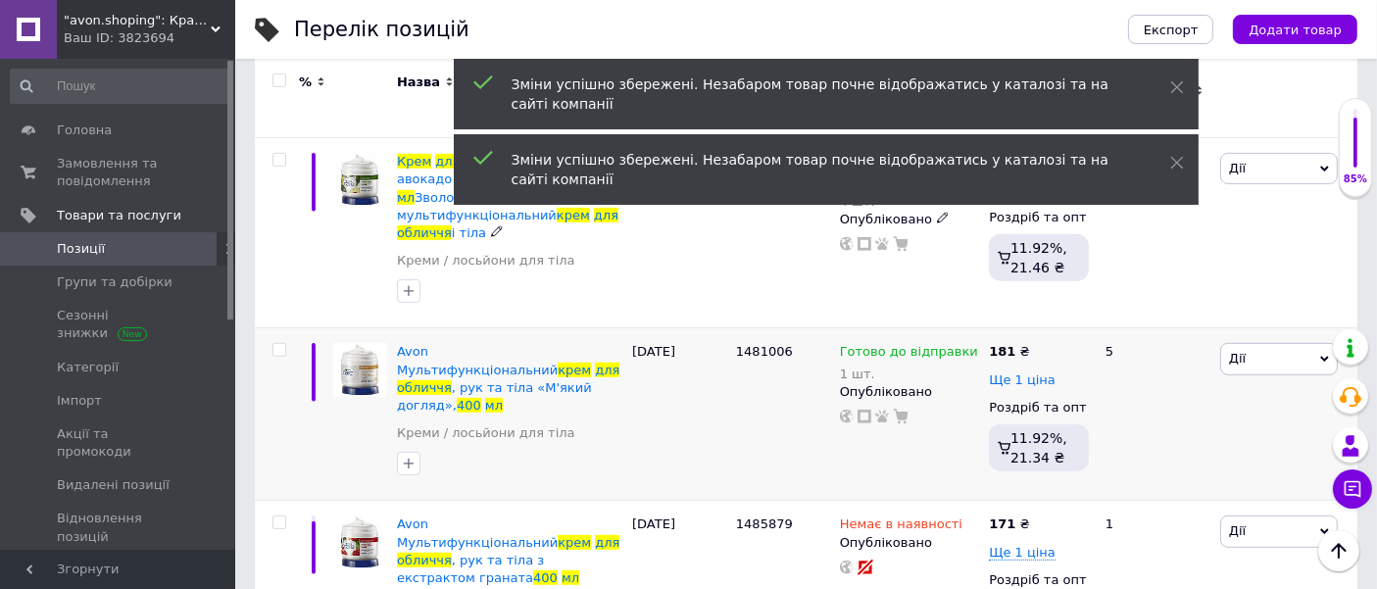
click at [1027, 372] on span "Ще 1 ціна" at bounding box center [1022, 380] width 67 height 16
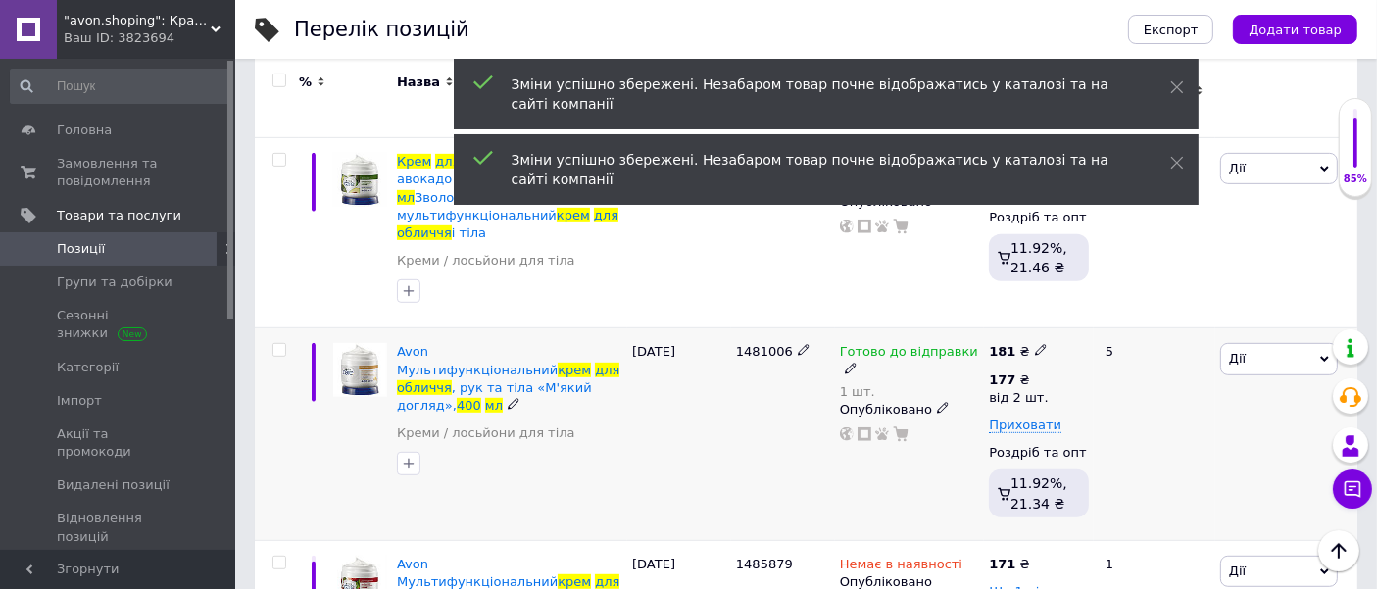
click at [1017, 371] on div "177 ₴" at bounding box center [1018, 380] width 59 height 18
click at [1139, 318] on input "177" at bounding box center [1165, 337] width 188 height 39
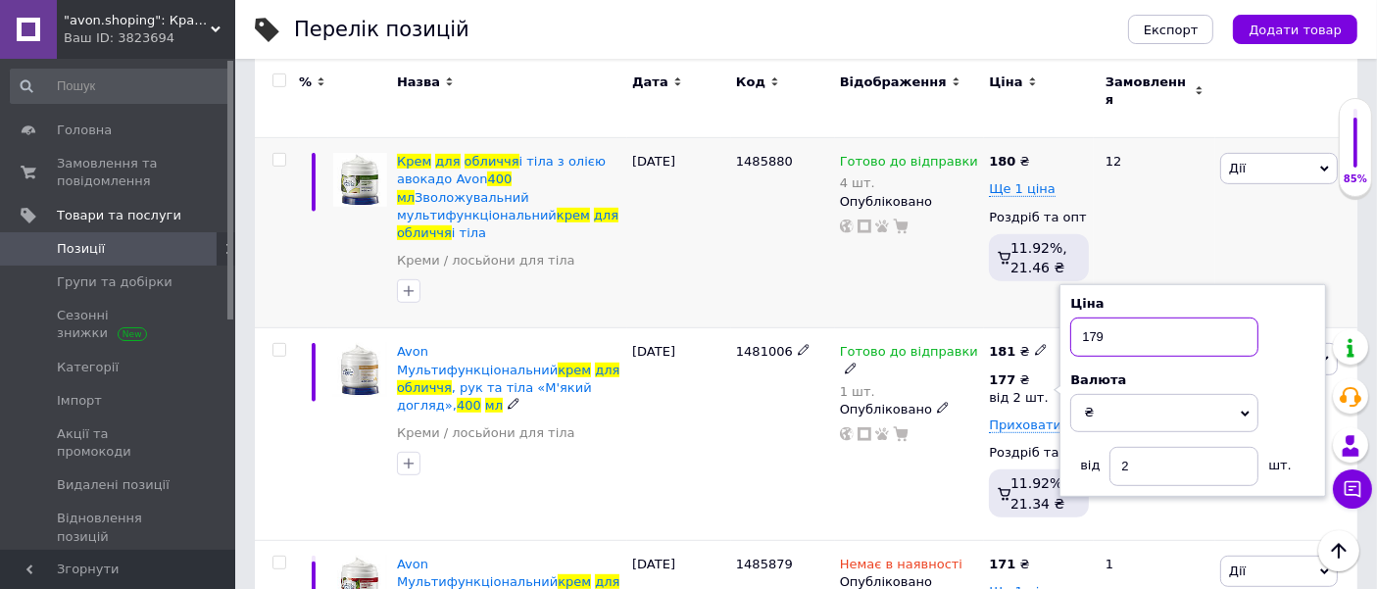
type input "179"
click at [772, 187] on div "1485880" at bounding box center [783, 233] width 104 height 190
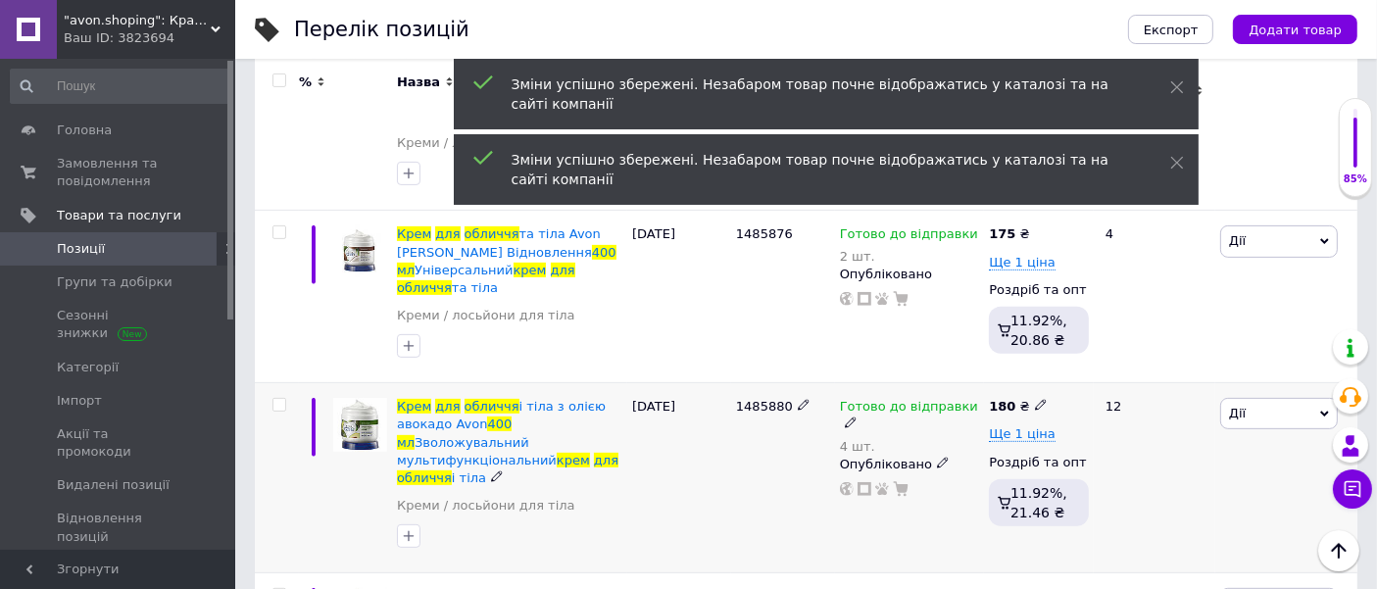
scroll to position [701, 0]
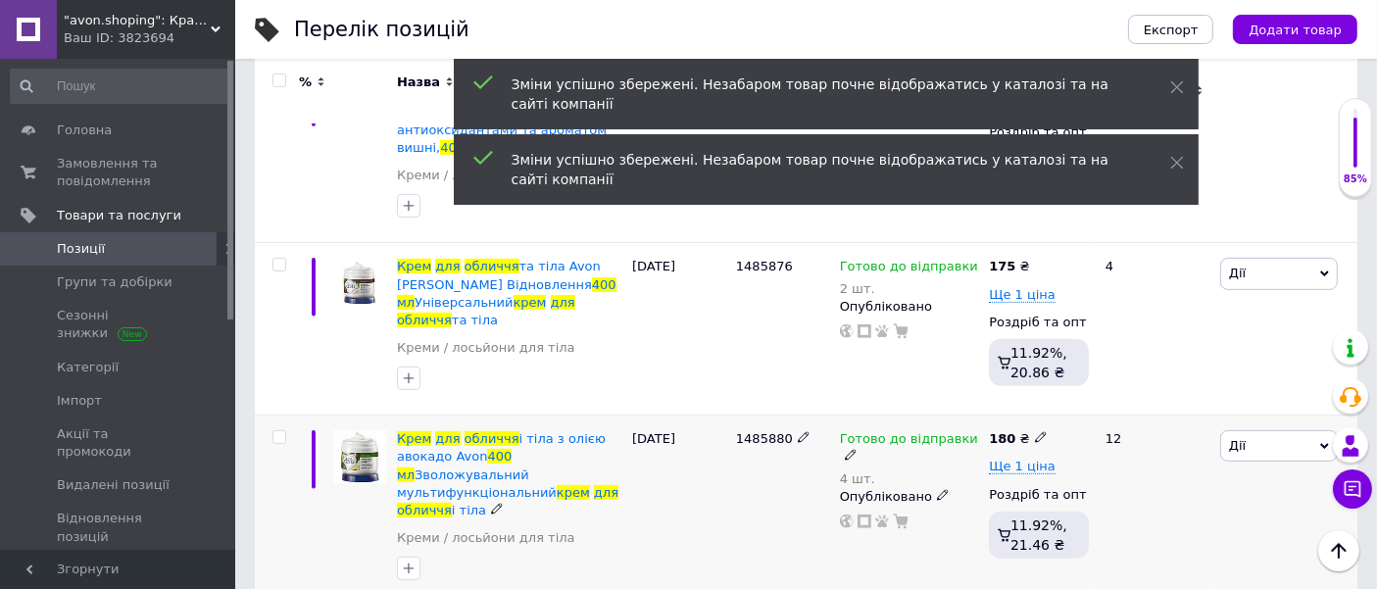
click at [1037, 431] on icon at bounding box center [1041, 437] width 12 height 12
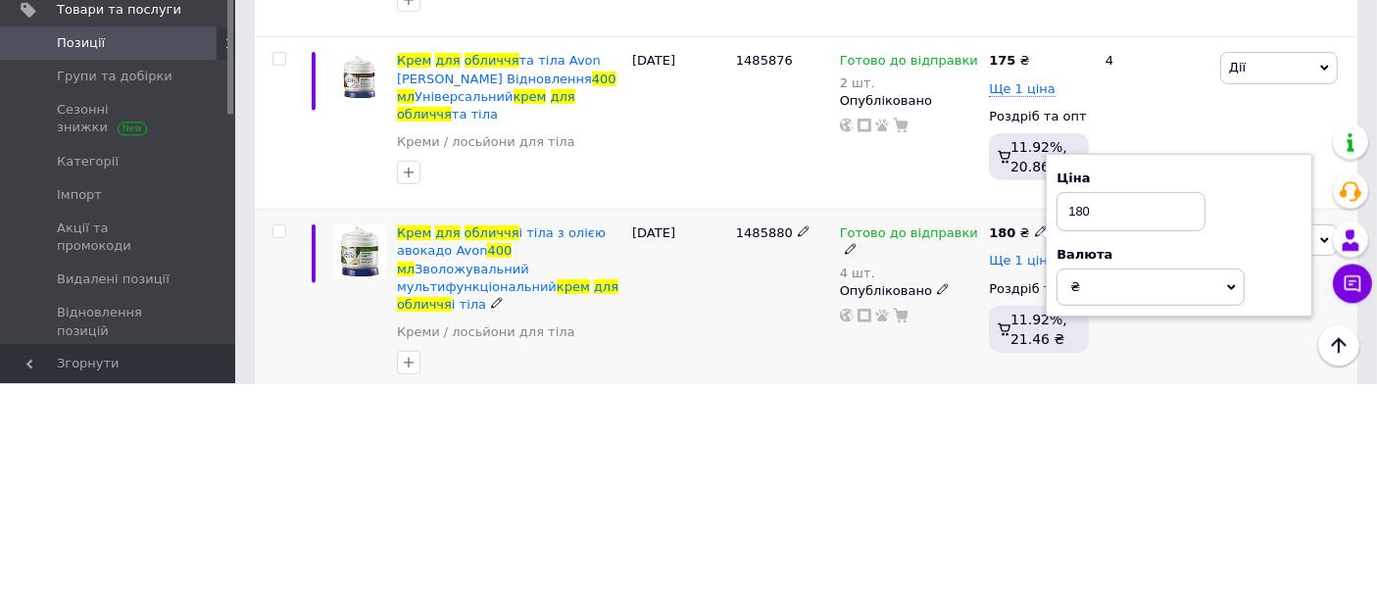
click at [1010, 459] on span "Ще 1 ціна" at bounding box center [1022, 467] width 67 height 16
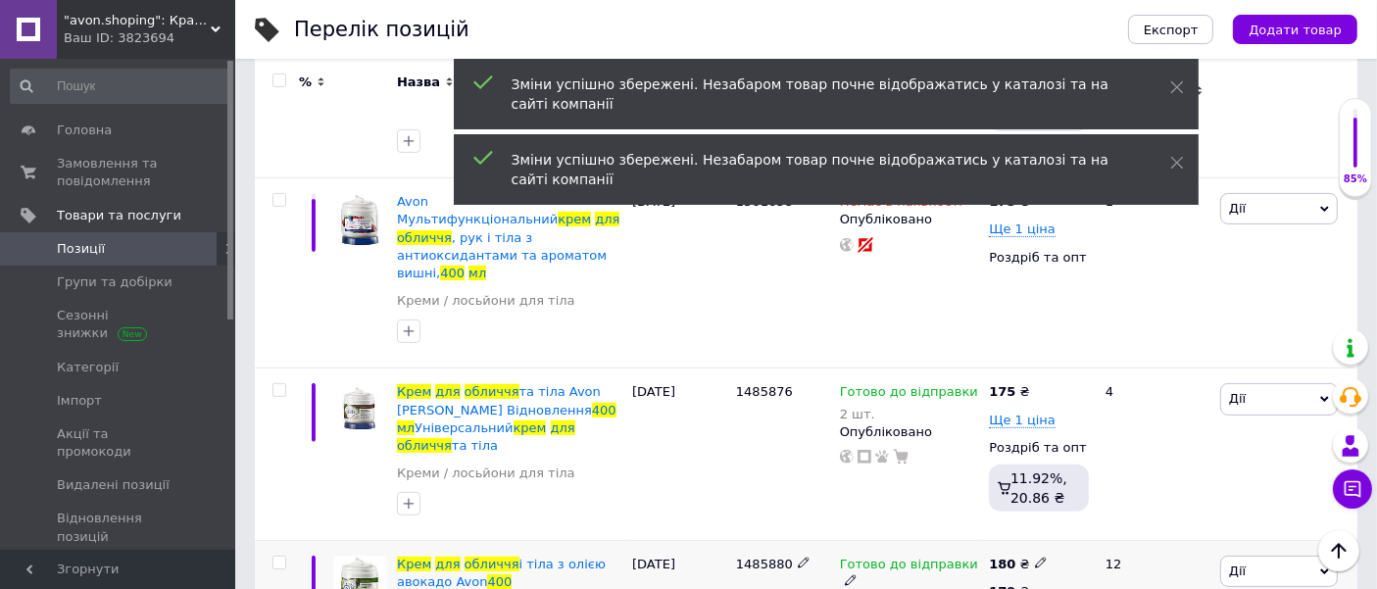
scroll to position [484, 0]
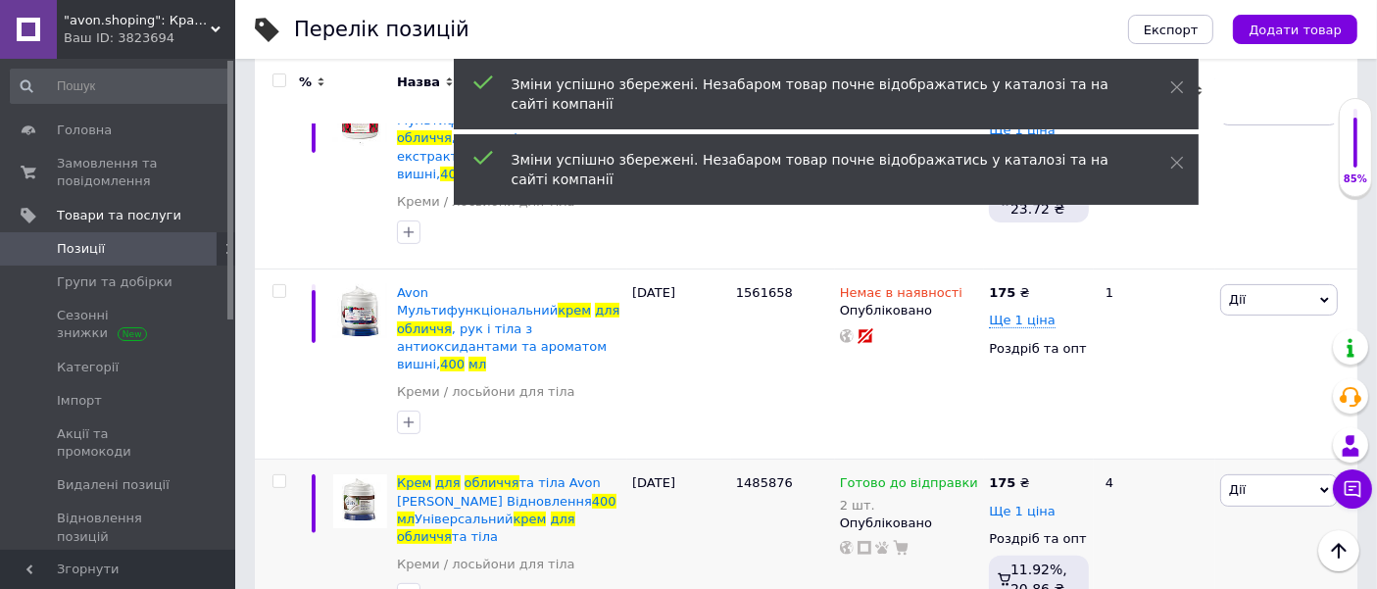
click at [1024, 504] on span "Ще 1 ціна" at bounding box center [1022, 512] width 67 height 16
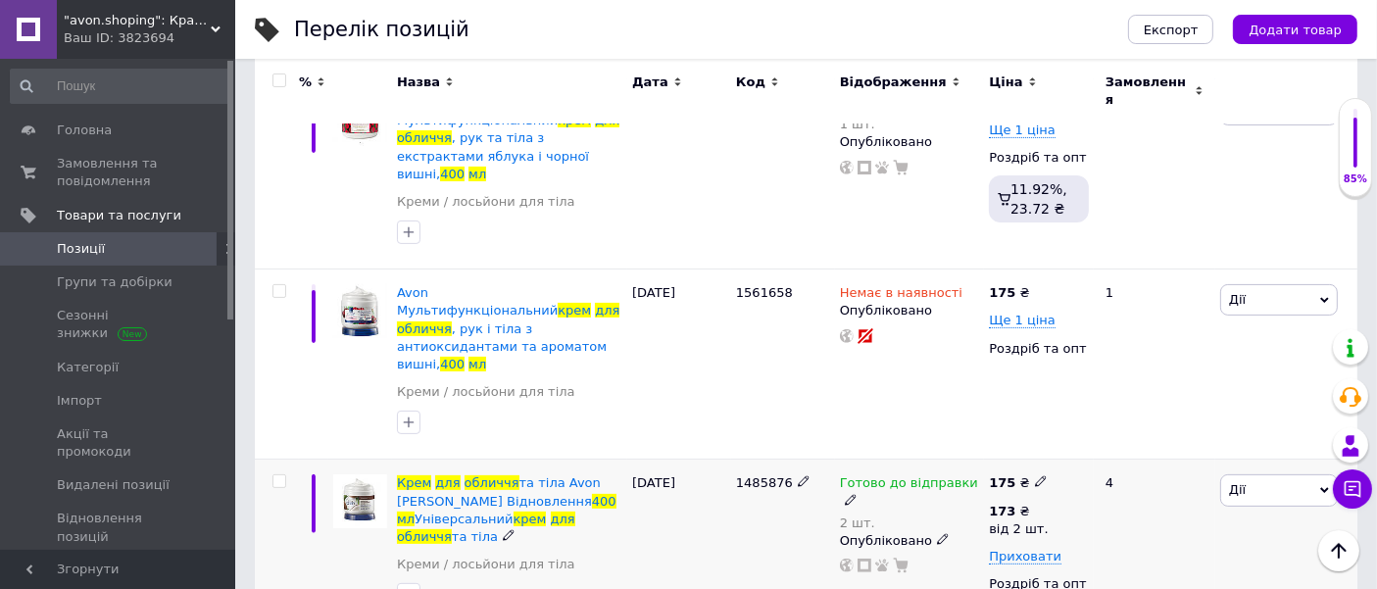
click at [1037, 475] on icon at bounding box center [1041, 481] width 12 height 12
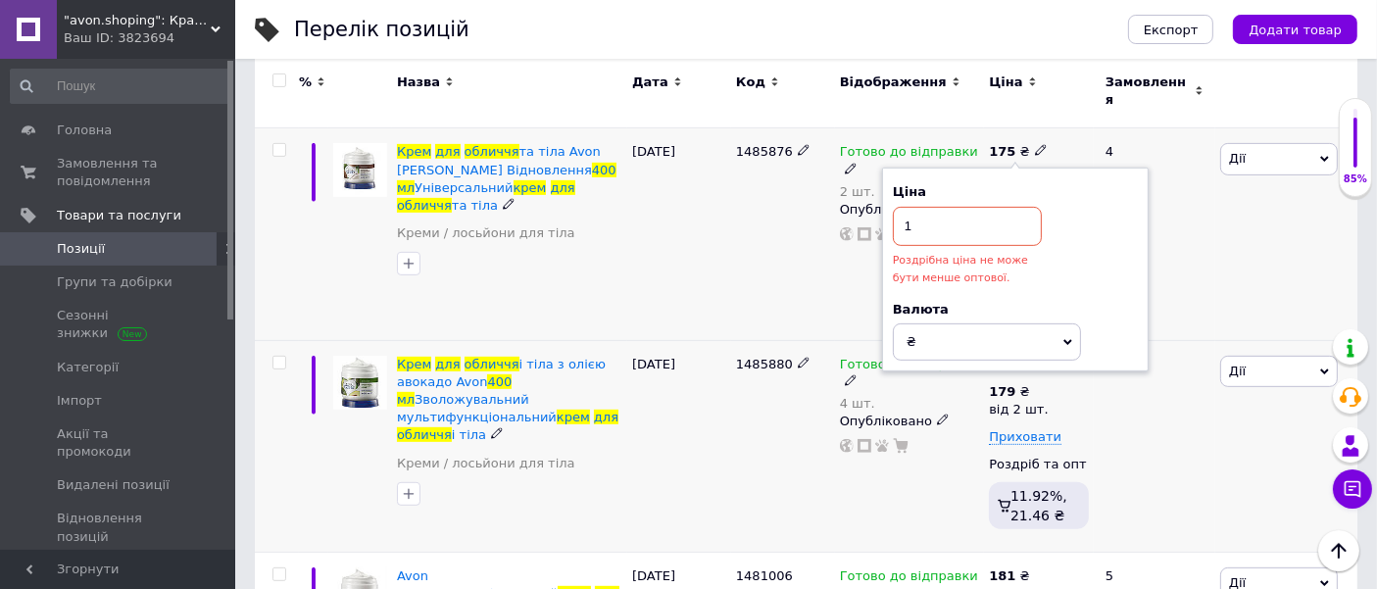
scroll to position [809, 0]
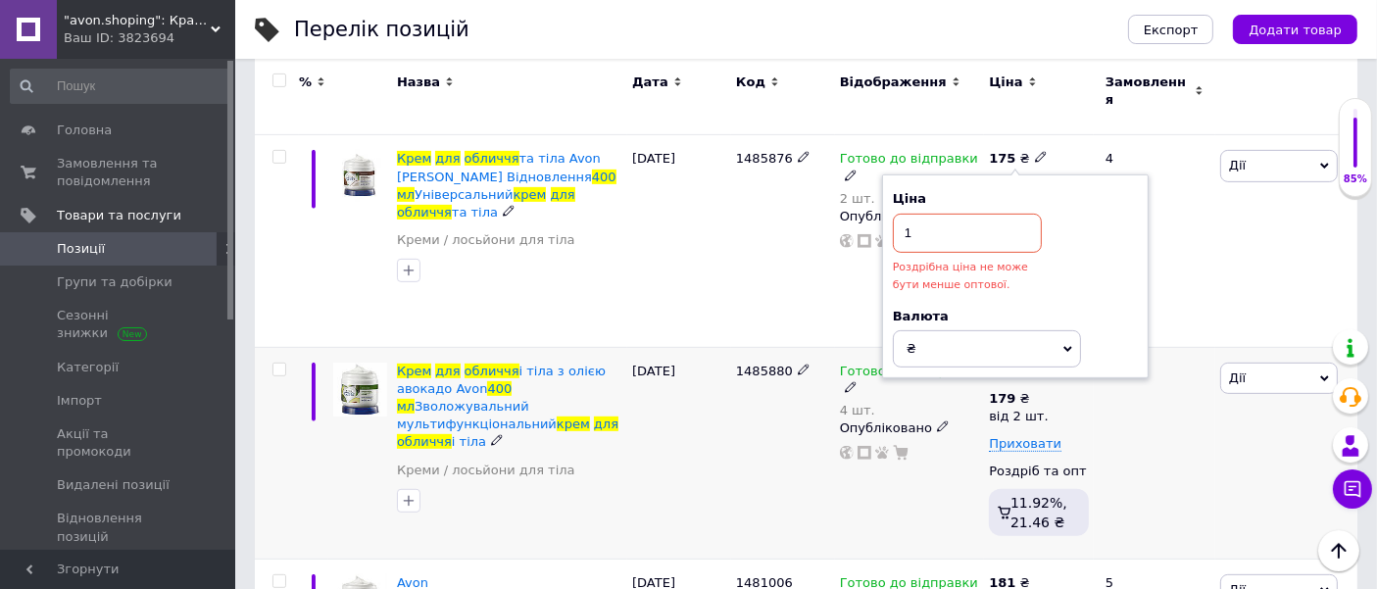
click at [1119, 347] on div "12" at bounding box center [1155, 453] width 122 height 212
click at [1112, 226] on div "Ціна 1 Роздрібна ціна не може бути менше оптової." at bounding box center [1006, 241] width 245 height 103
click at [1119, 362] on div "12" at bounding box center [1155, 453] width 122 height 212
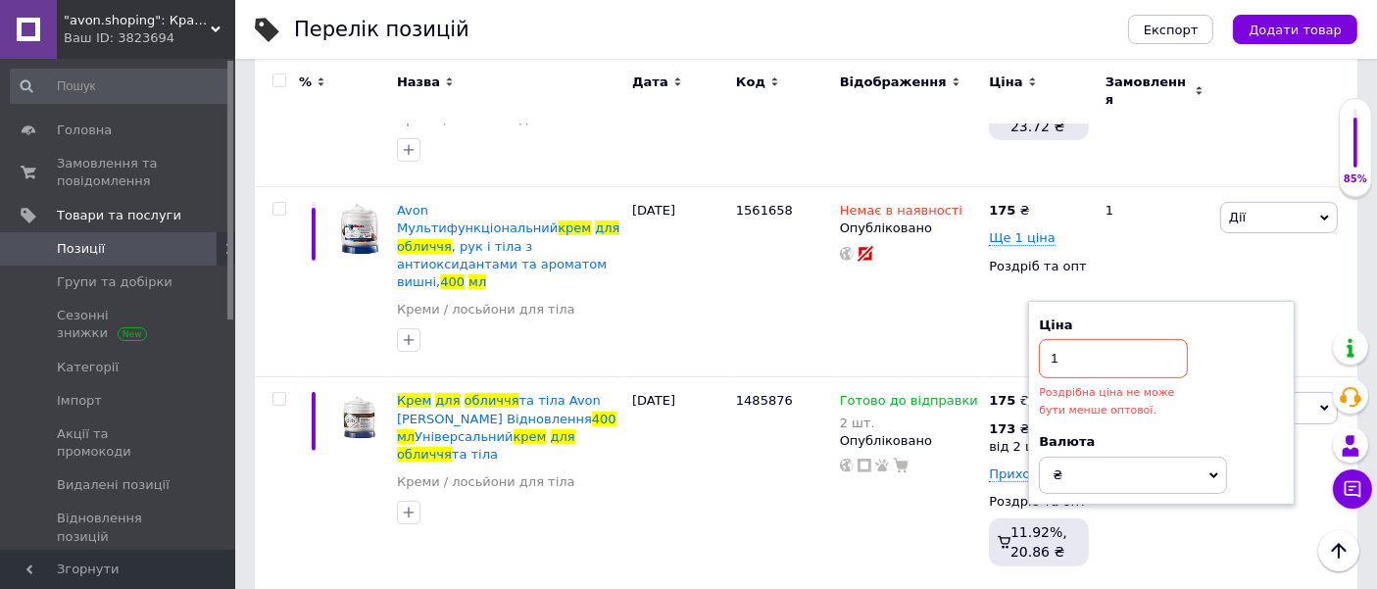
scroll to position [566, 0]
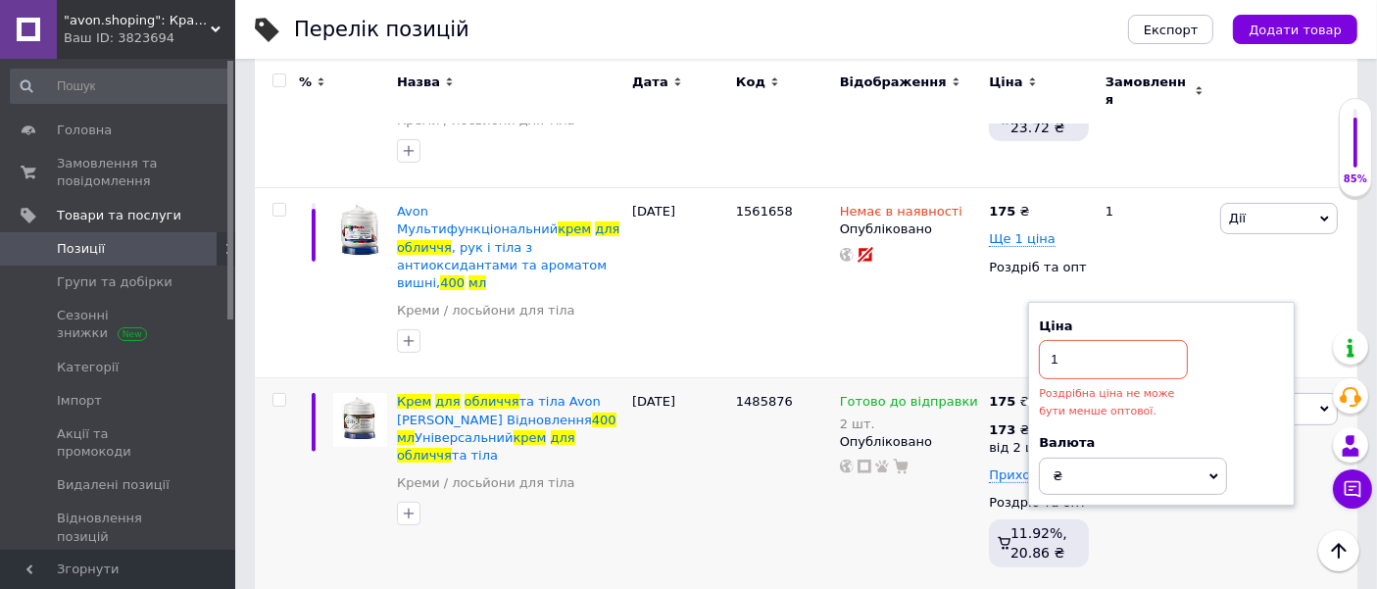
click at [1091, 340] on input "1" at bounding box center [1113, 359] width 149 height 39
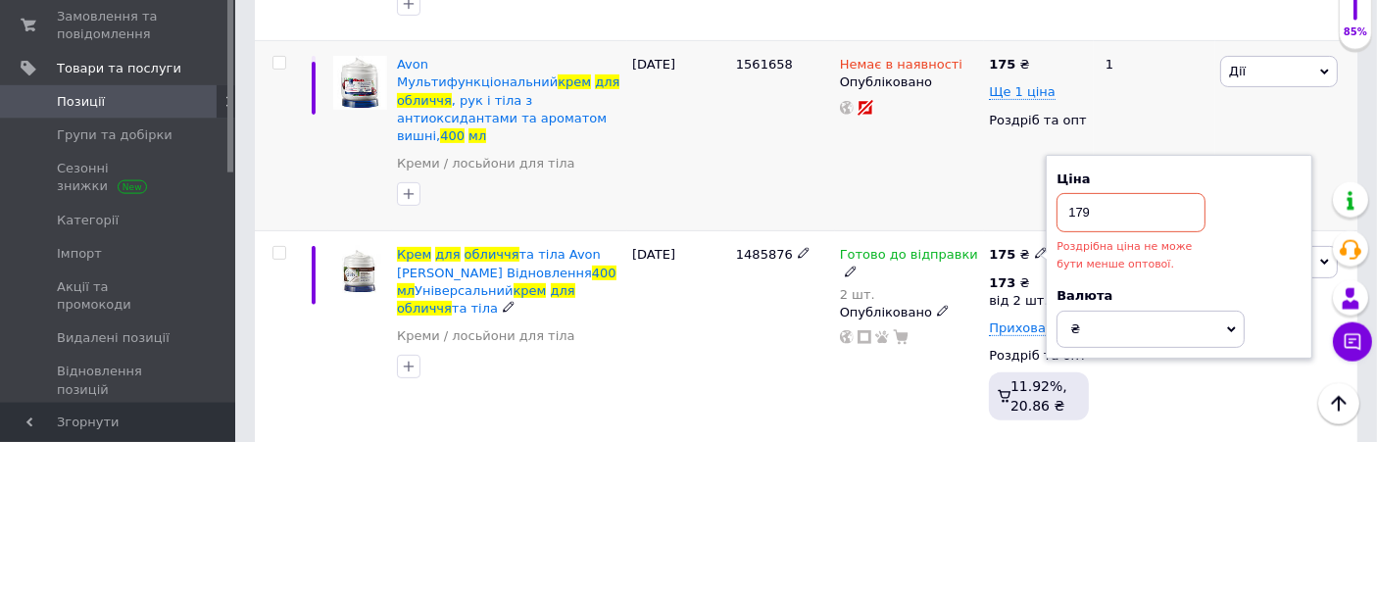
type input "179"
click at [864, 254] on div "Немає в наявності Опубліковано" at bounding box center [910, 283] width 150 height 190
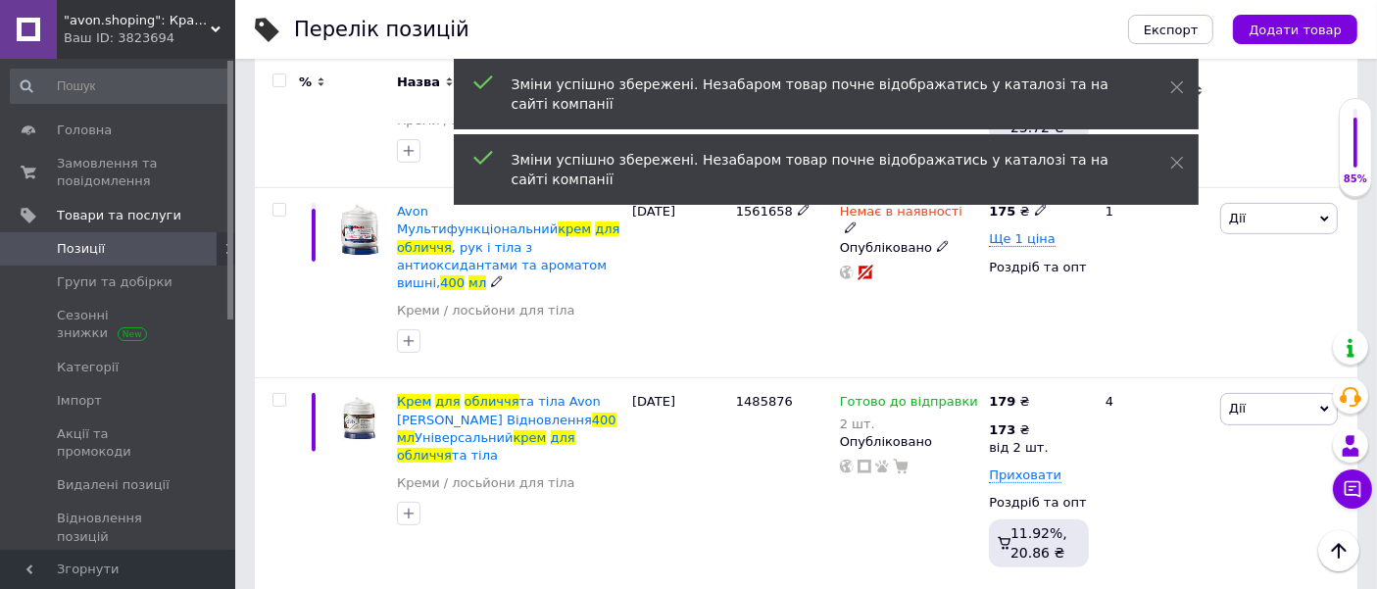
click at [1014, 421] on div "173 ₴" at bounding box center [1018, 430] width 59 height 18
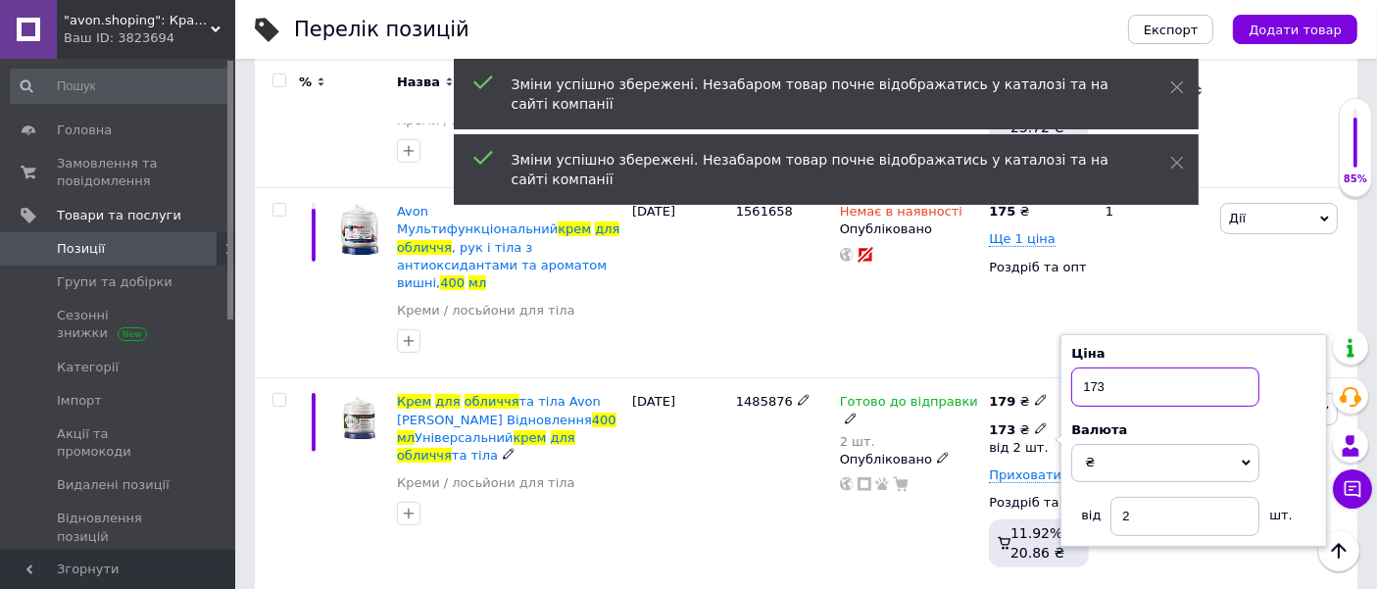
click at [1140, 368] on input "173" at bounding box center [1165, 387] width 188 height 39
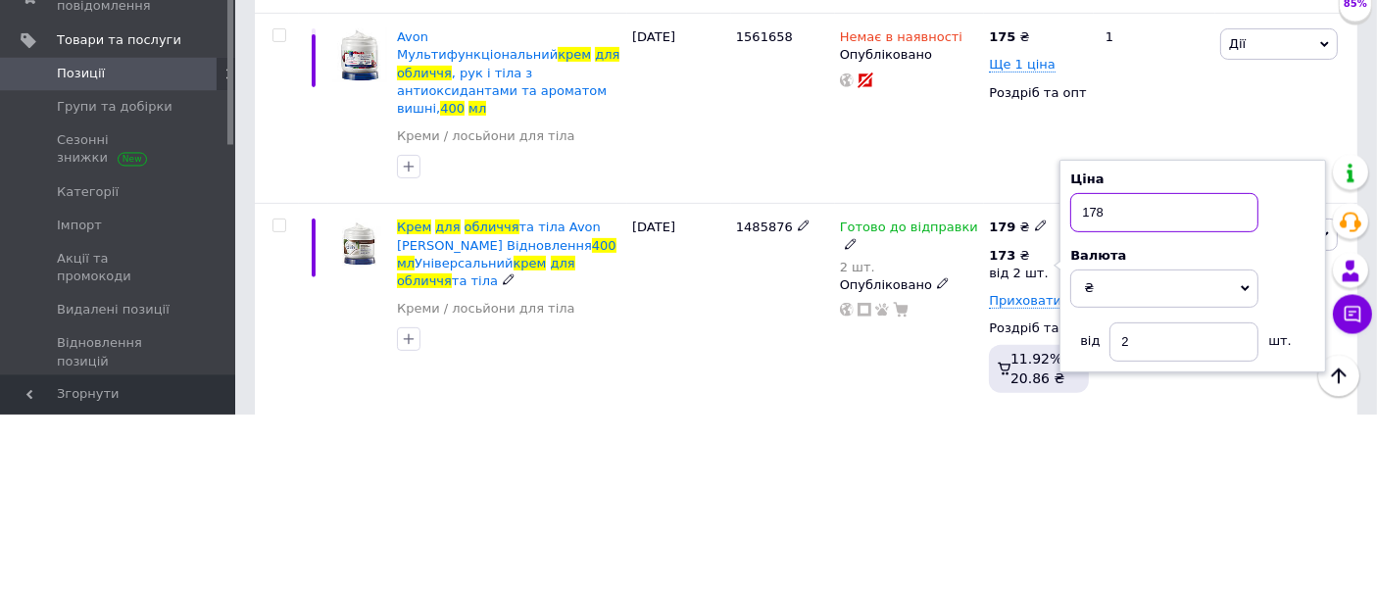
type input "178"
click at [739, 390] on div "1485876" at bounding box center [783, 484] width 104 height 212
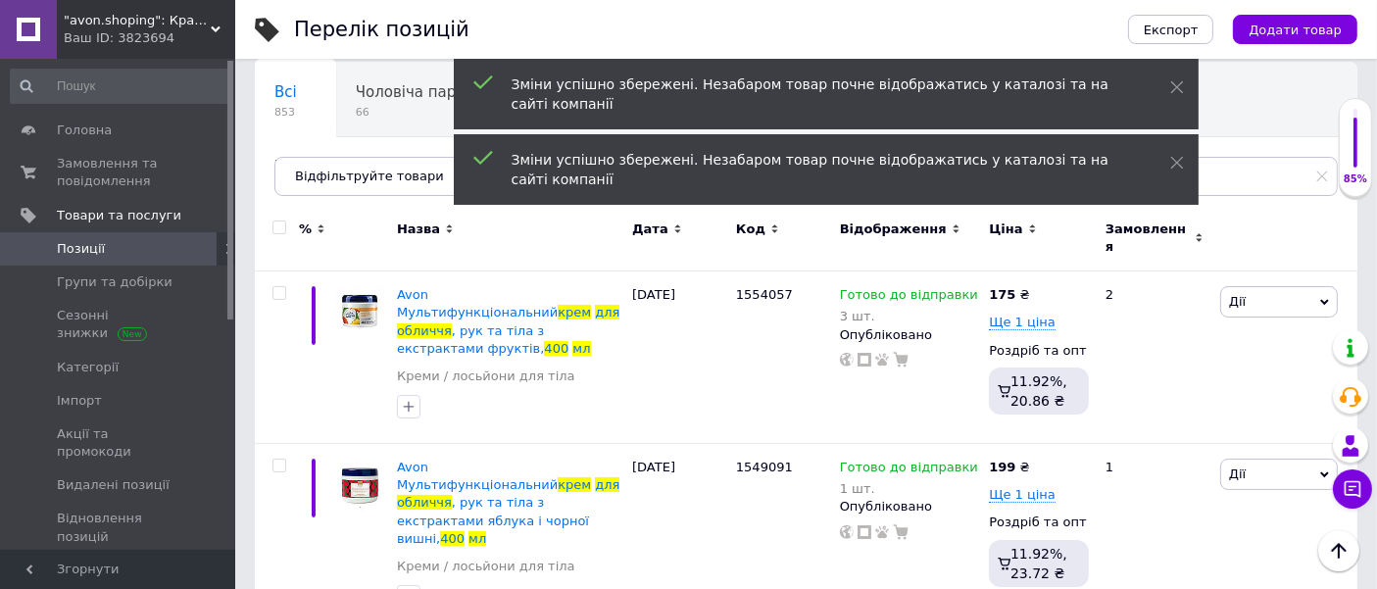
scroll to position [99, 0]
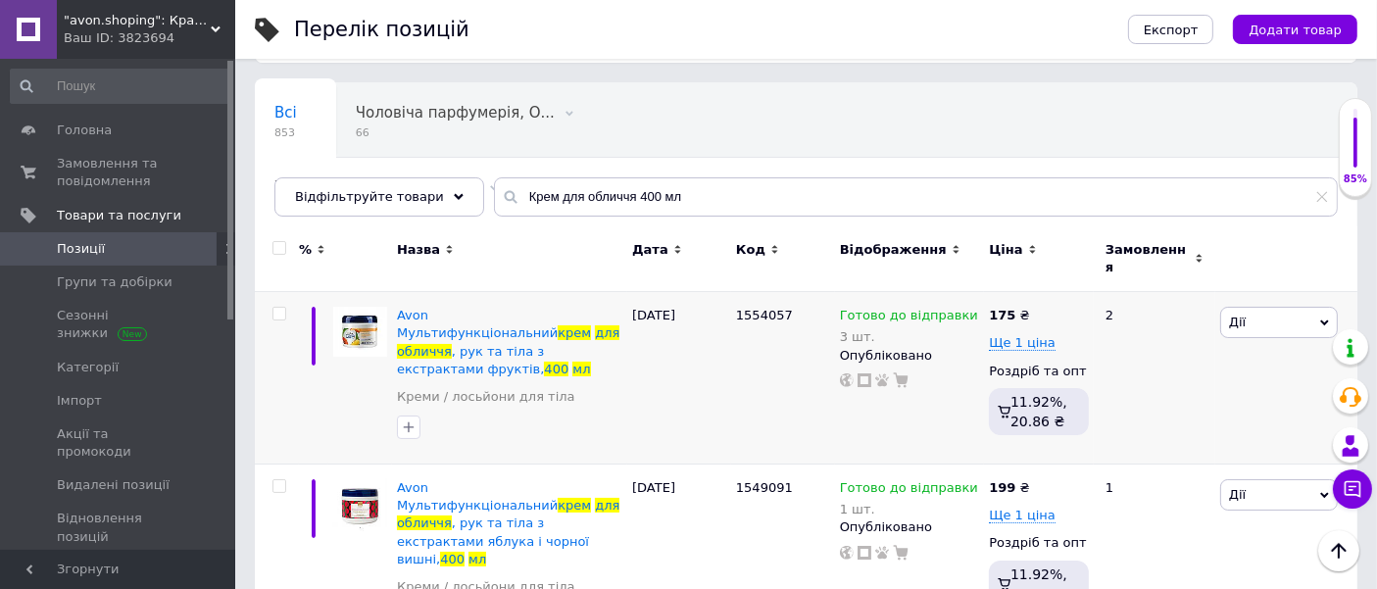
click at [1017, 307] on div "175 ₴" at bounding box center [1009, 316] width 40 height 18
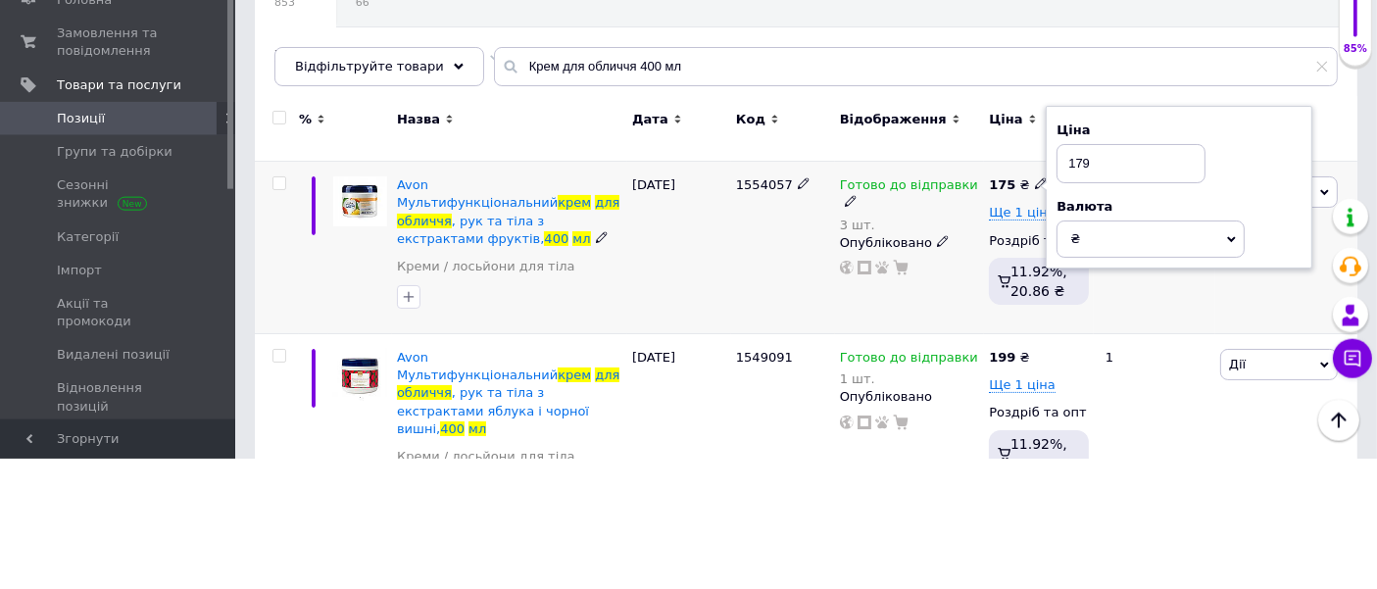
type input "179"
click at [749, 332] on div "1554057" at bounding box center [783, 378] width 104 height 173
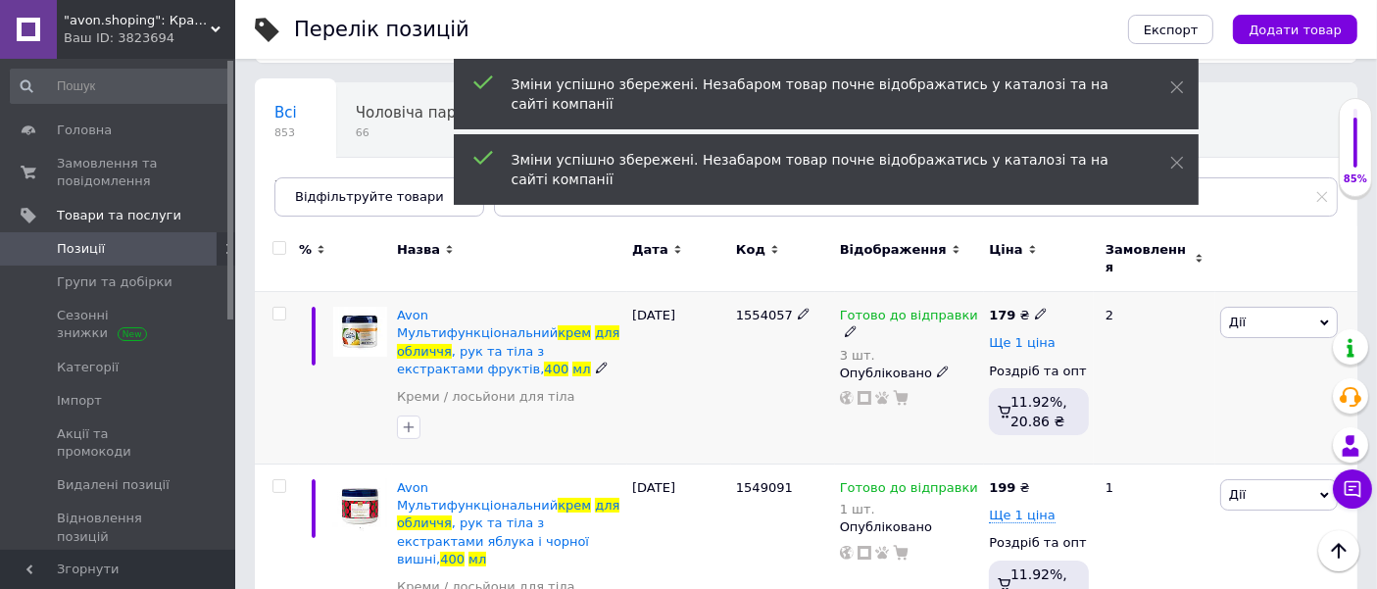
click at [1022, 335] on span "Ще 1 ціна" at bounding box center [1022, 343] width 67 height 16
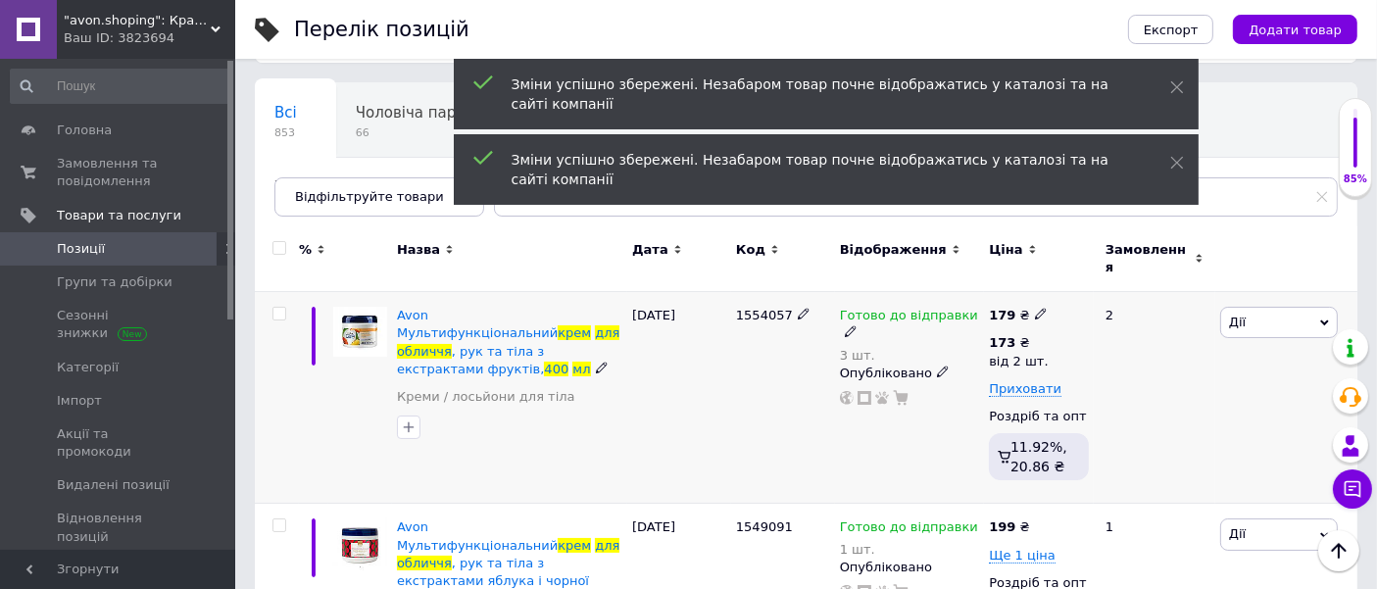
click at [1017, 334] on div "173 ₴" at bounding box center [1018, 343] width 59 height 18
click at [1131, 294] on input "173" at bounding box center [1165, 300] width 188 height 39
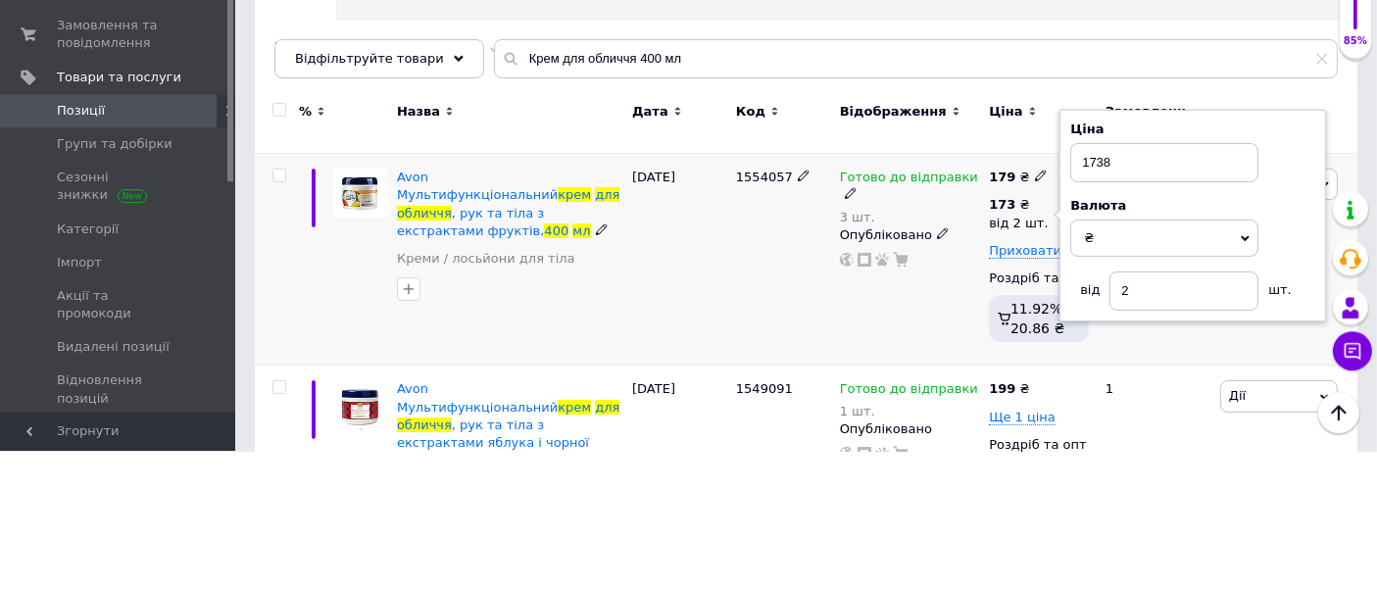
click at [747, 353] on div "1554057" at bounding box center [783, 398] width 104 height 212
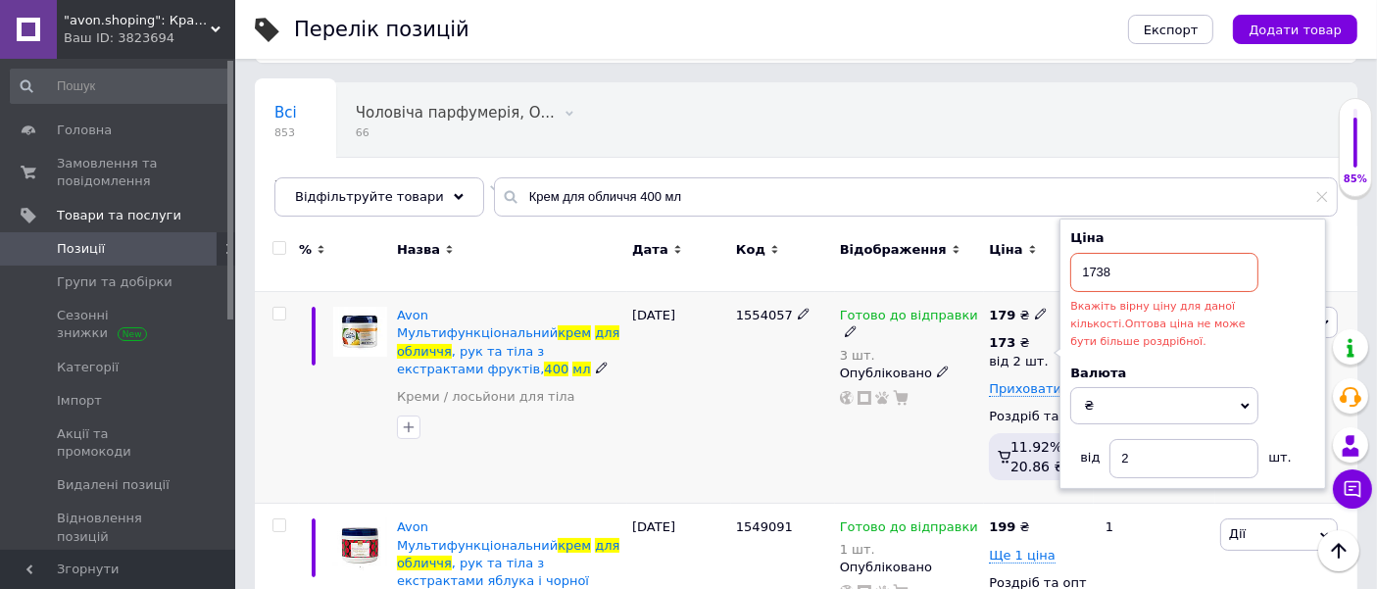
click at [1106, 258] on input "1738" at bounding box center [1164, 272] width 188 height 39
type input "178"
click at [937, 125] on div "Всі 853 Чоловіча парфумерія, О... 66 Видалити Редагувати Жіноча парфумерІя, Чол…" at bounding box center [615, 157] width 720 height 149
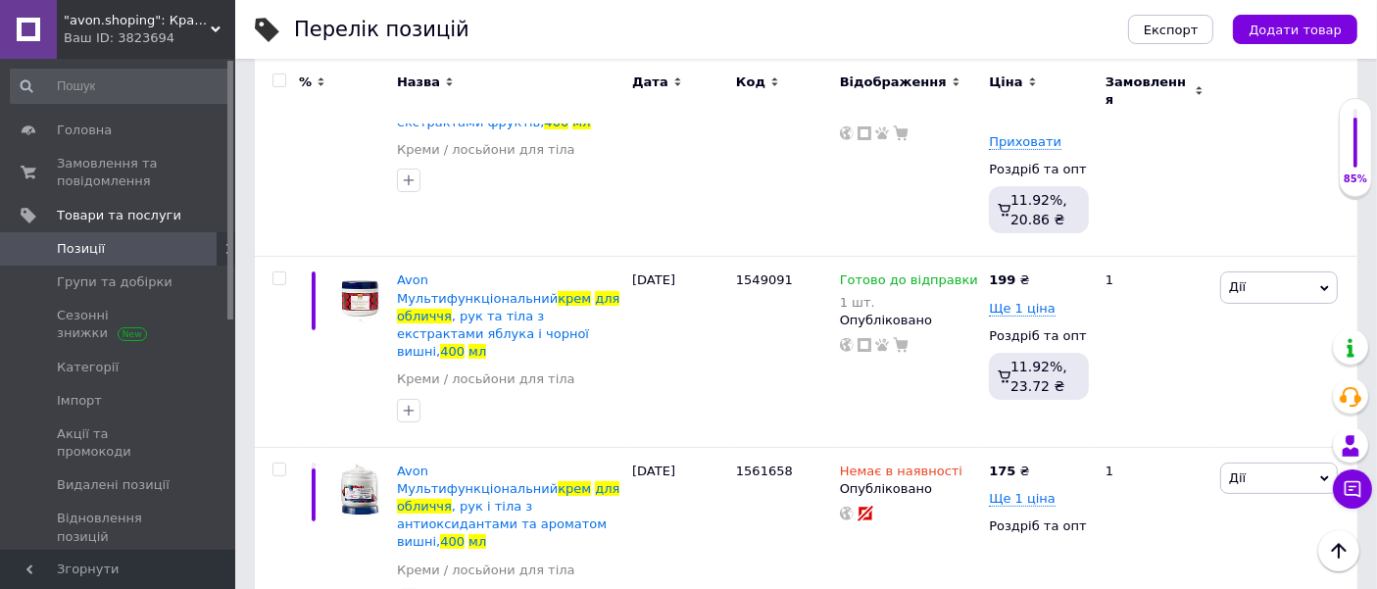
scroll to position [341, 0]
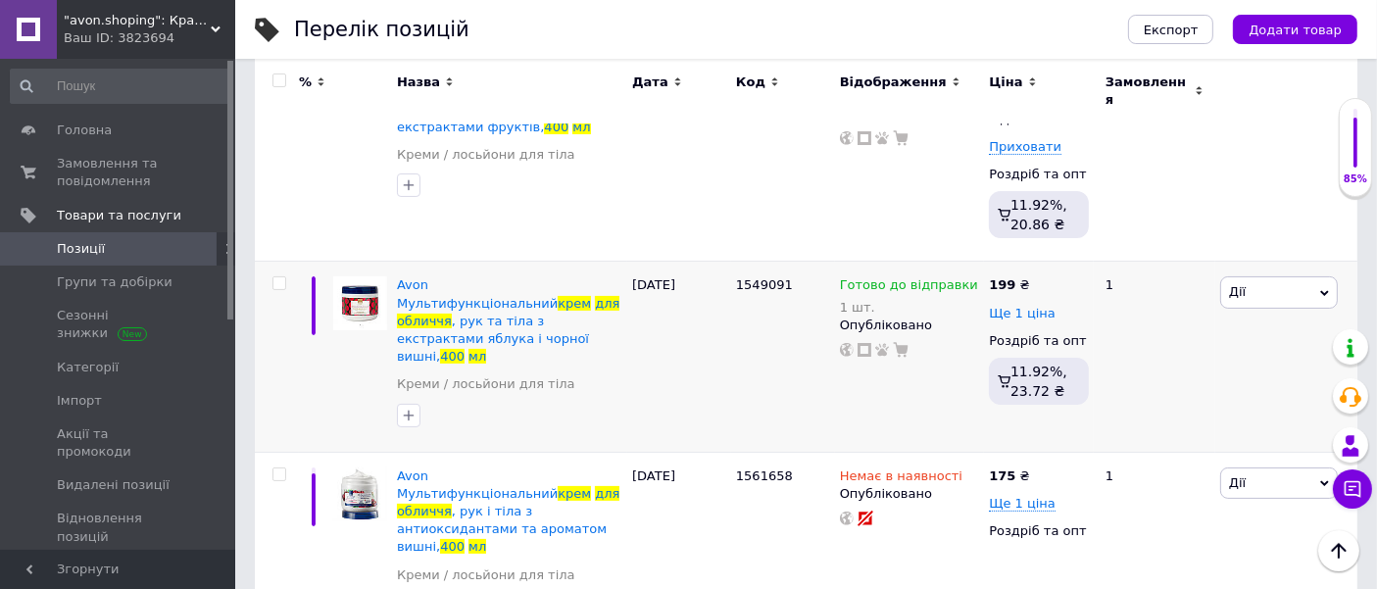
click at [1031, 306] on span "Ще 1 ціна" at bounding box center [1022, 314] width 67 height 16
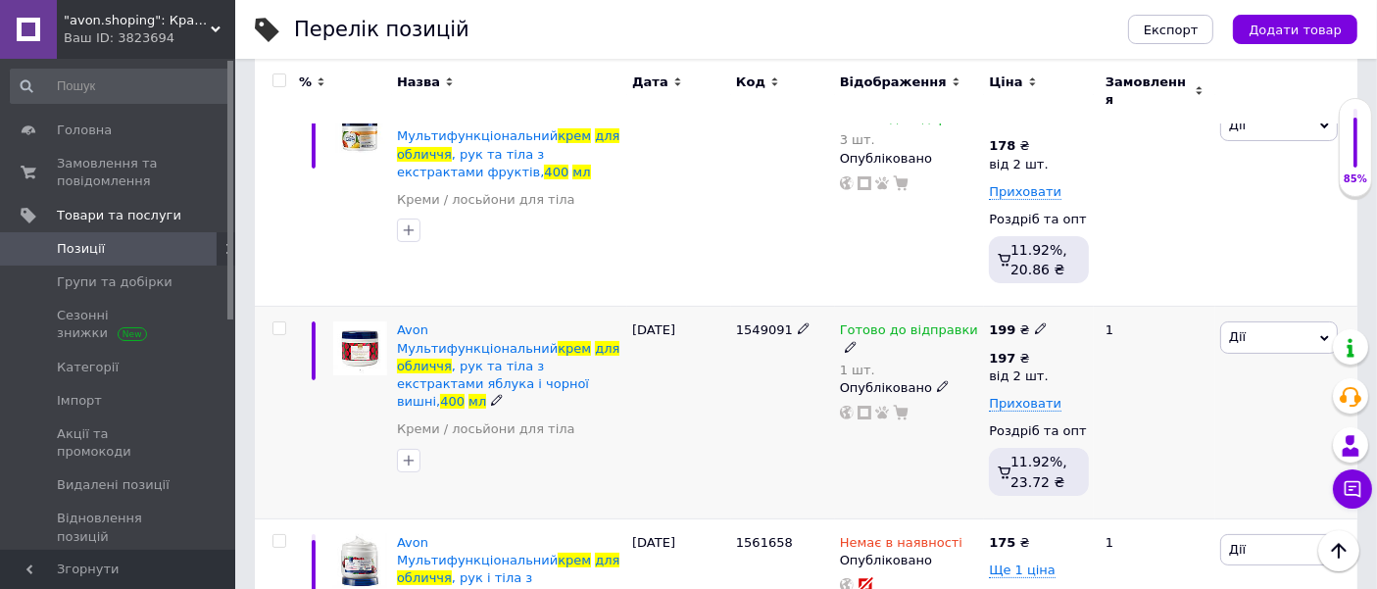
scroll to position [0, 0]
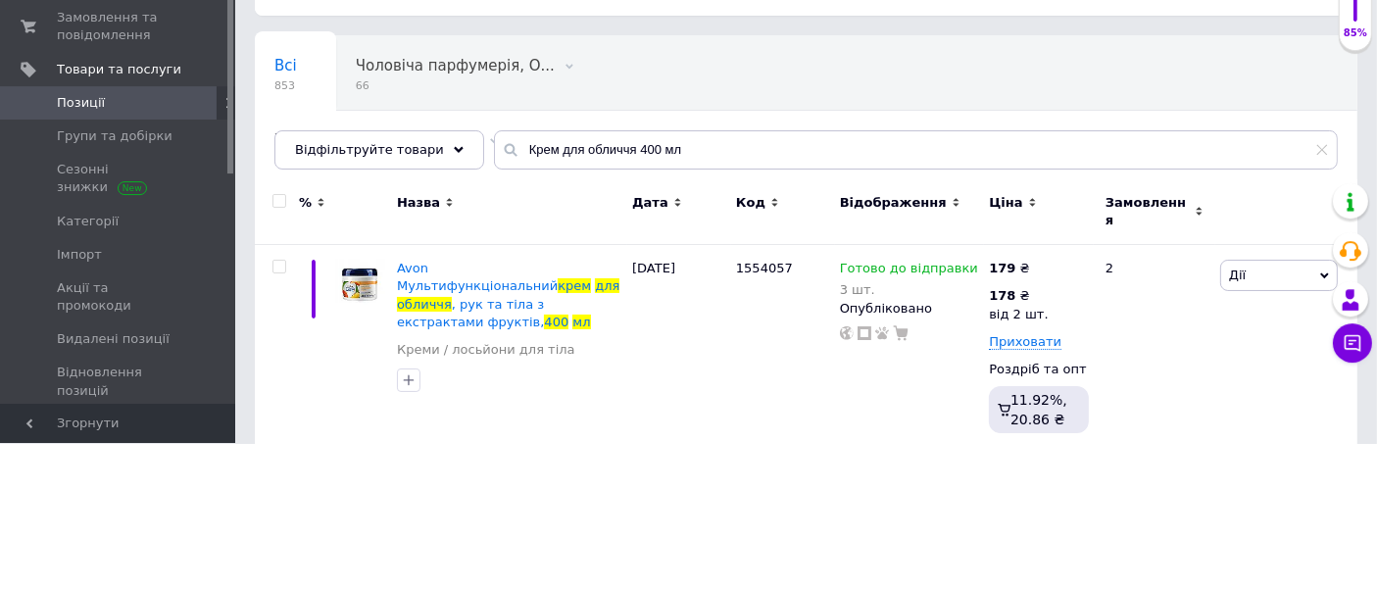
click at [555, 325] on div "Назва" at bounding box center [509, 358] width 235 height 66
